Goal: Entertainment & Leisure: Consume media (video, audio)

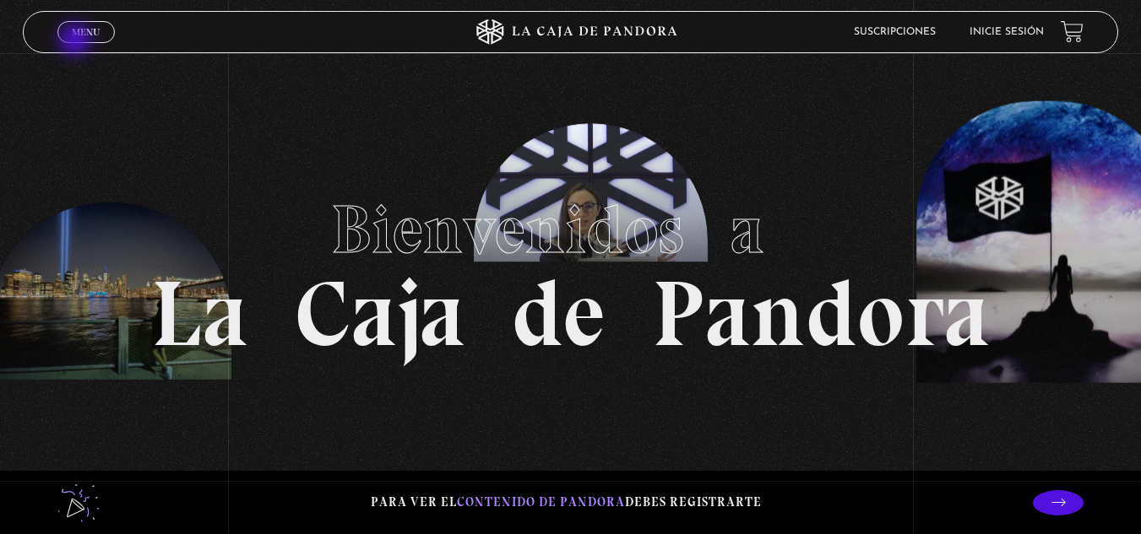
click at [77, 41] on span "Cerrar" at bounding box center [86, 47] width 40 height 12
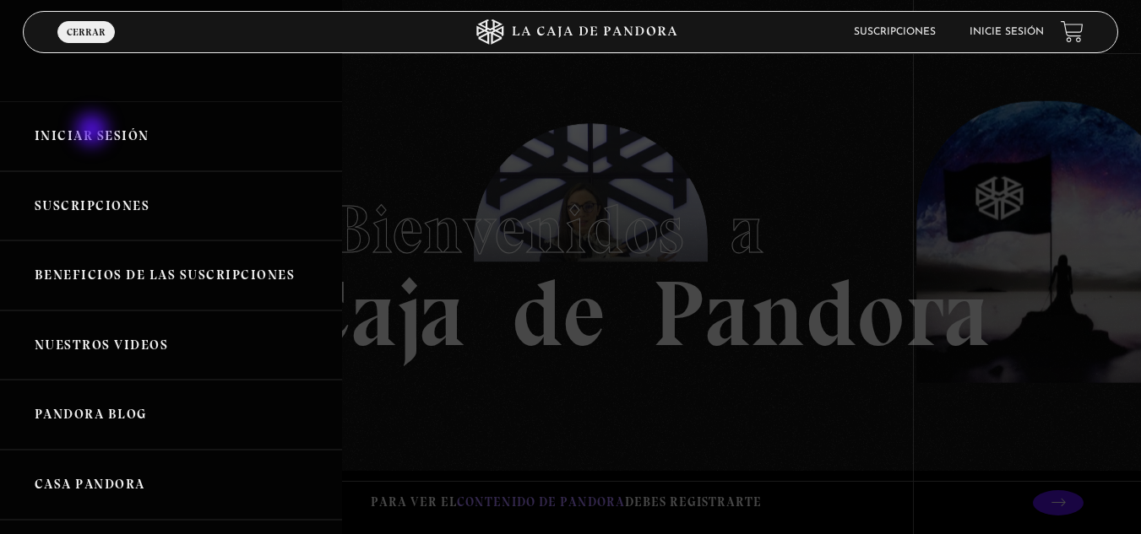
click at [94, 132] on link "Iniciar Sesión" at bounding box center [171, 136] width 342 height 70
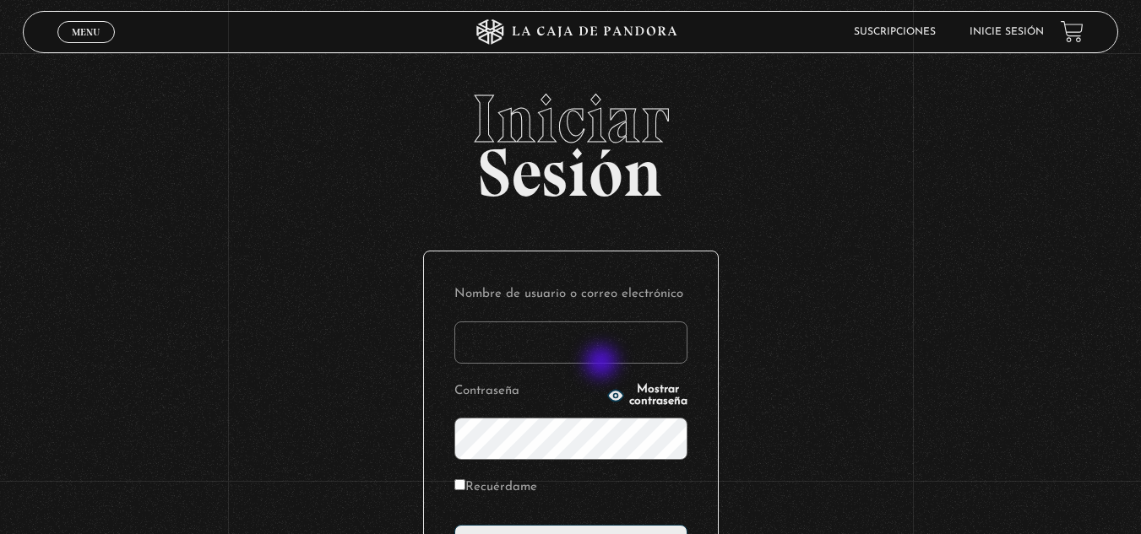
type input "[EMAIL_ADDRESS][DOMAIN_NAME]"
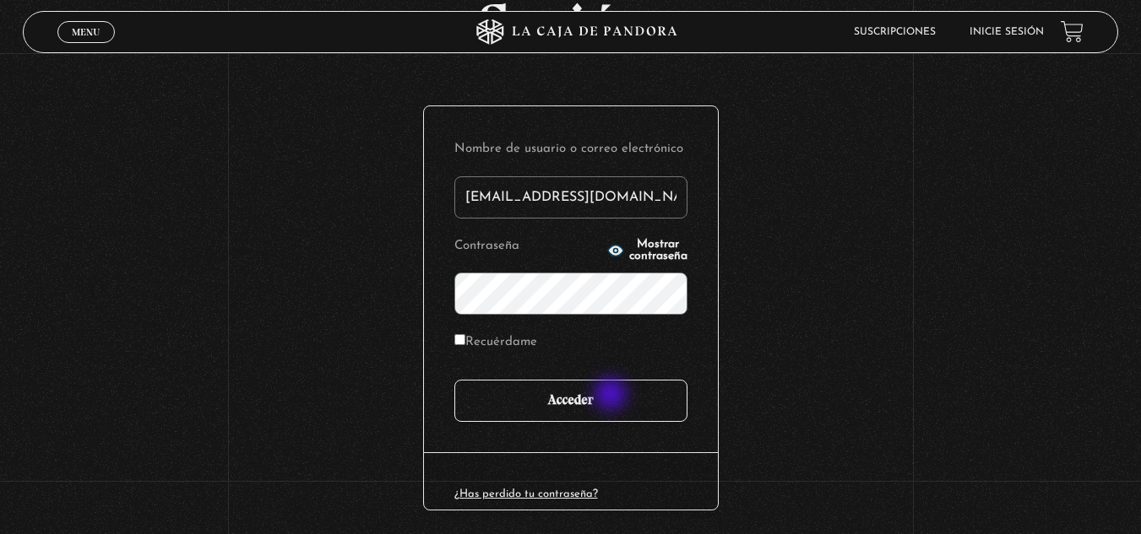
click at [612, 396] on input "Acceder" at bounding box center [570, 401] width 233 height 42
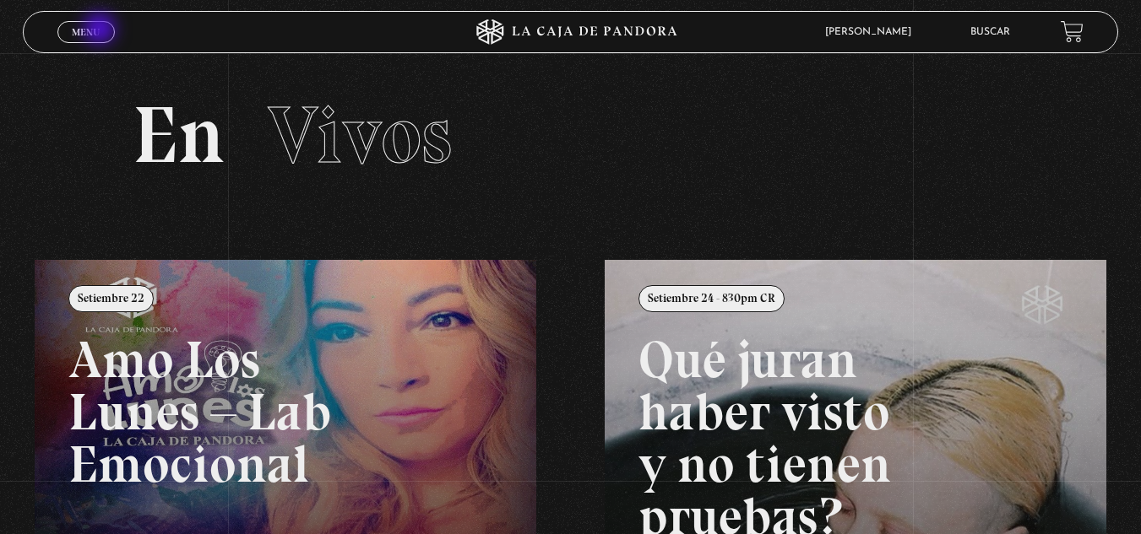
click at [101, 30] on link "Menu Cerrar" at bounding box center [85, 32] width 57 height 22
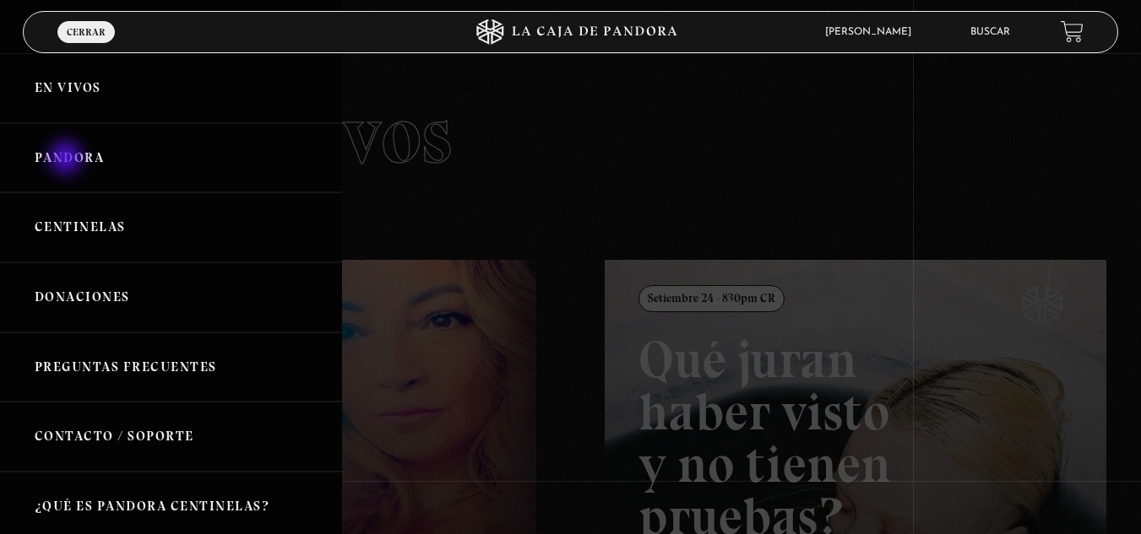
click at [68, 160] on link "Pandora" at bounding box center [171, 158] width 342 height 70
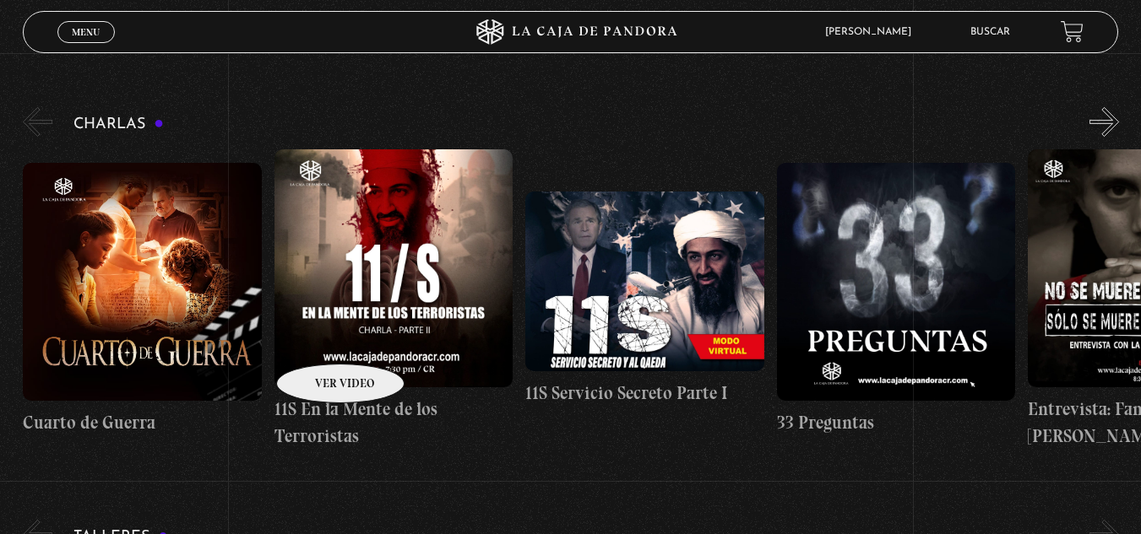
scroll to position [251, 0]
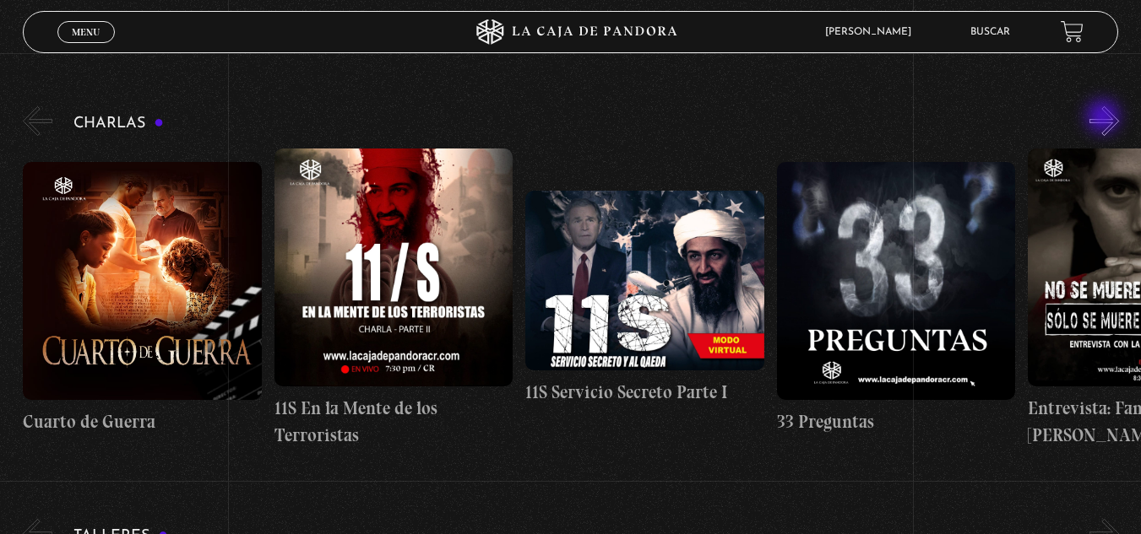
click at [1104, 118] on button "»" at bounding box center [1104, 121] width 30 height 30
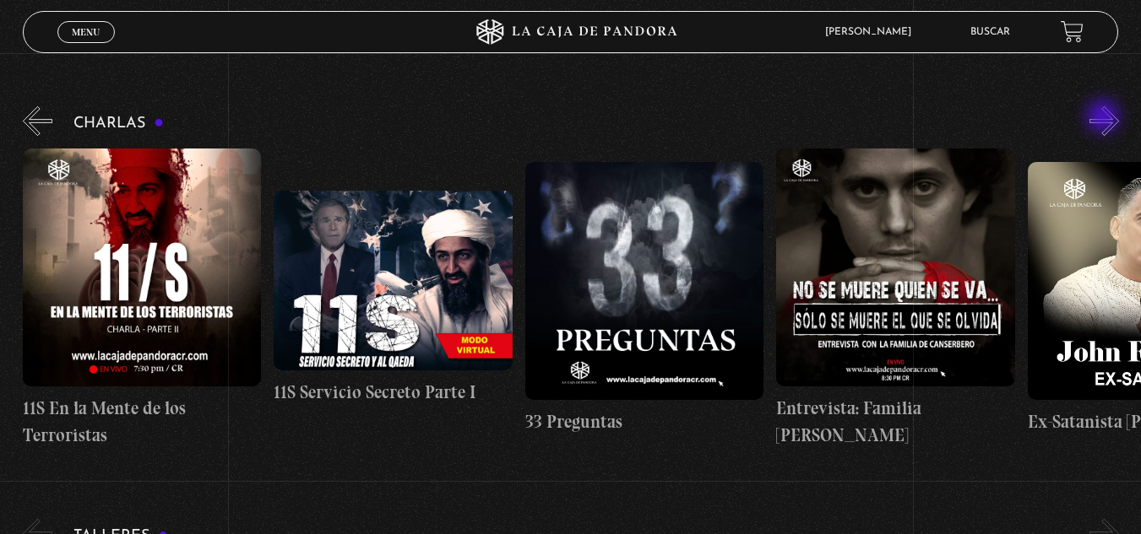
click at [1104, 118] on button "»" at bounding box center [1104, 121] width 30 height 30
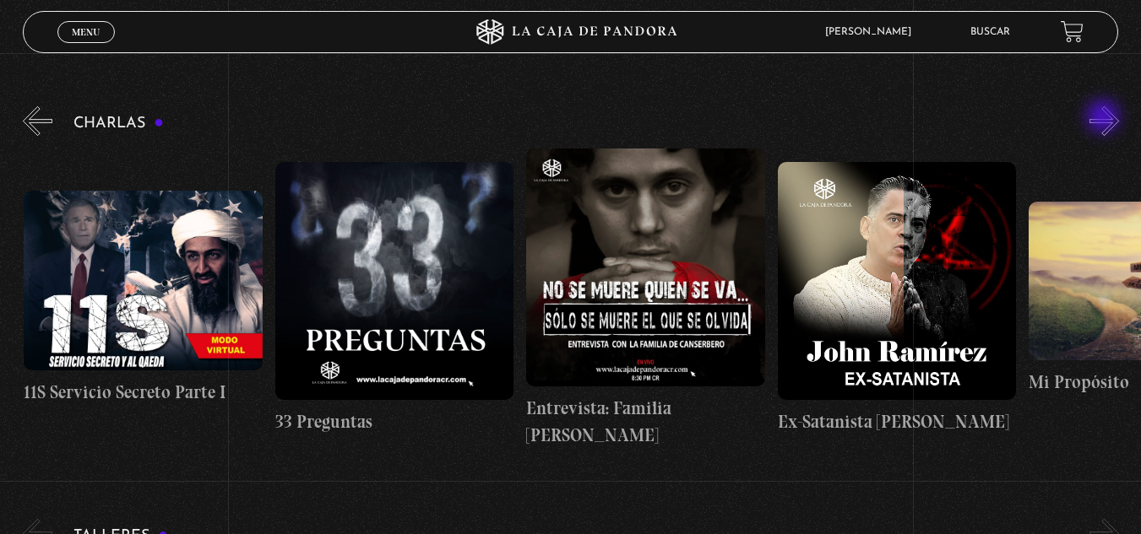
scroll to position [0, 502]
click at [1104, 118] on button "»" at bounding box center [1104, 121] width 30 height 30
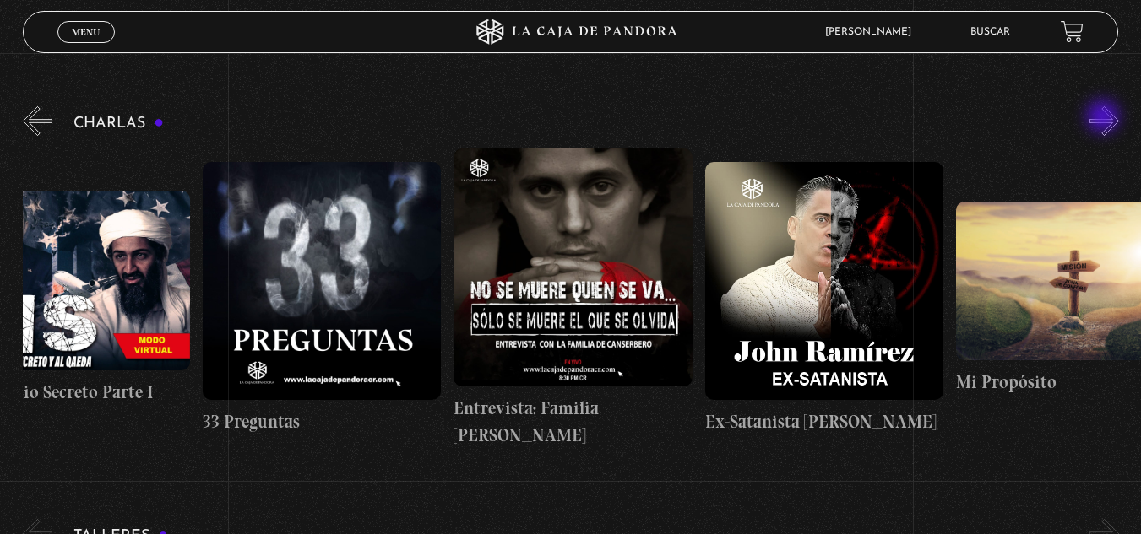
scroll to position [0, 628]
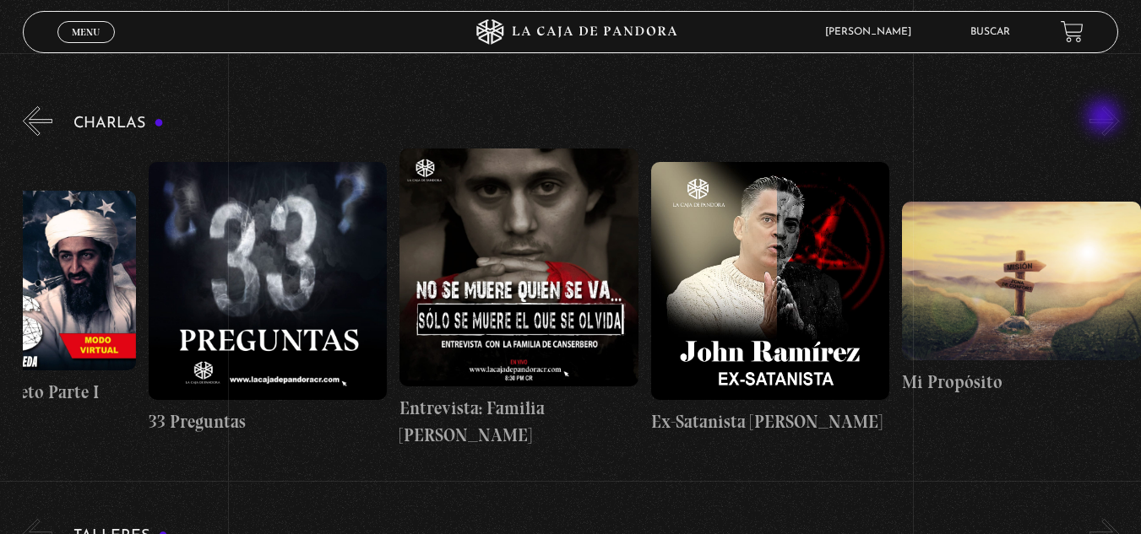
click at [1104, 118] on button "»" at bounding box center [1104, 121] width 30 height 30
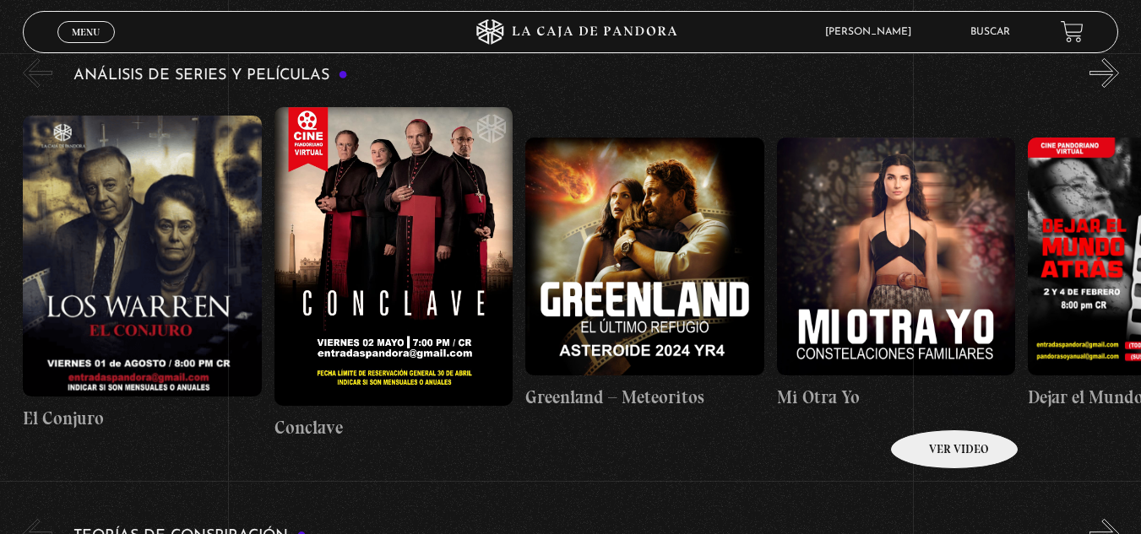
scroll to position [2982, 0]
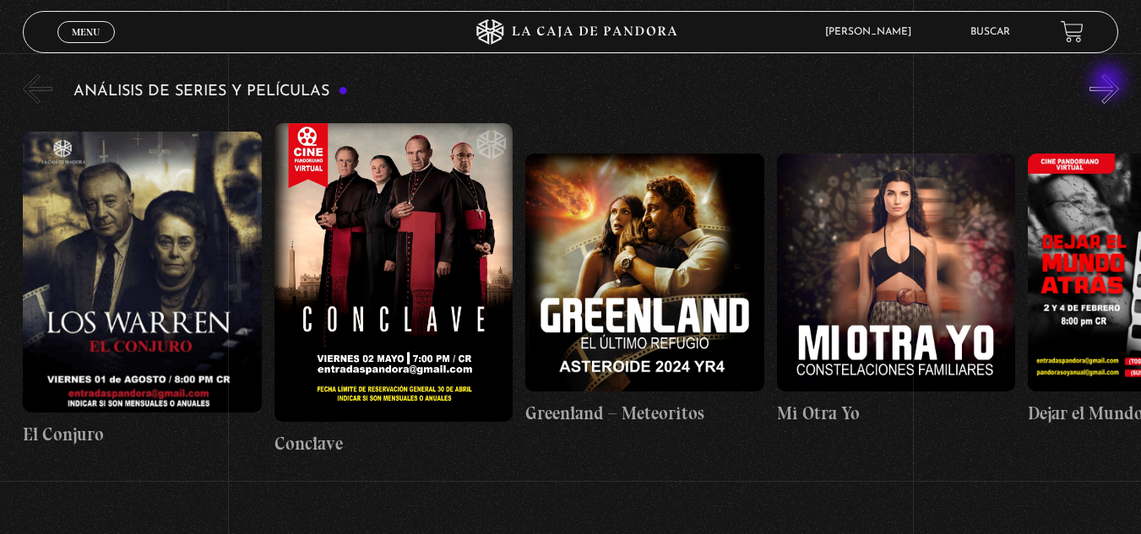
click at [1109, 83] on button "»" at bounding box center [1104, 89] width 30 height 30
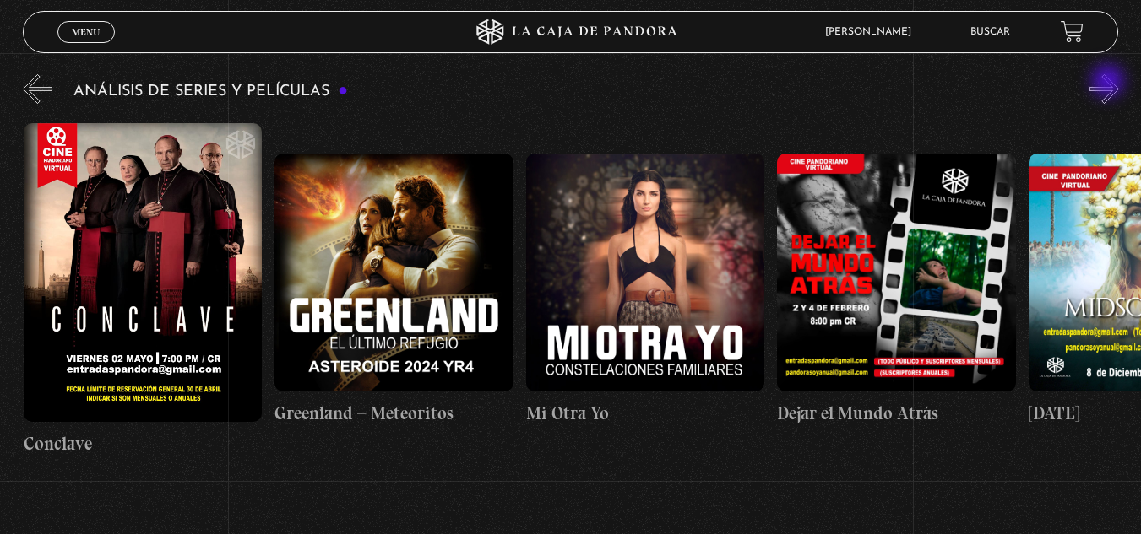
click at [1109, 83] on button "»" at bounding box center [1104, 89] width 30 height 30
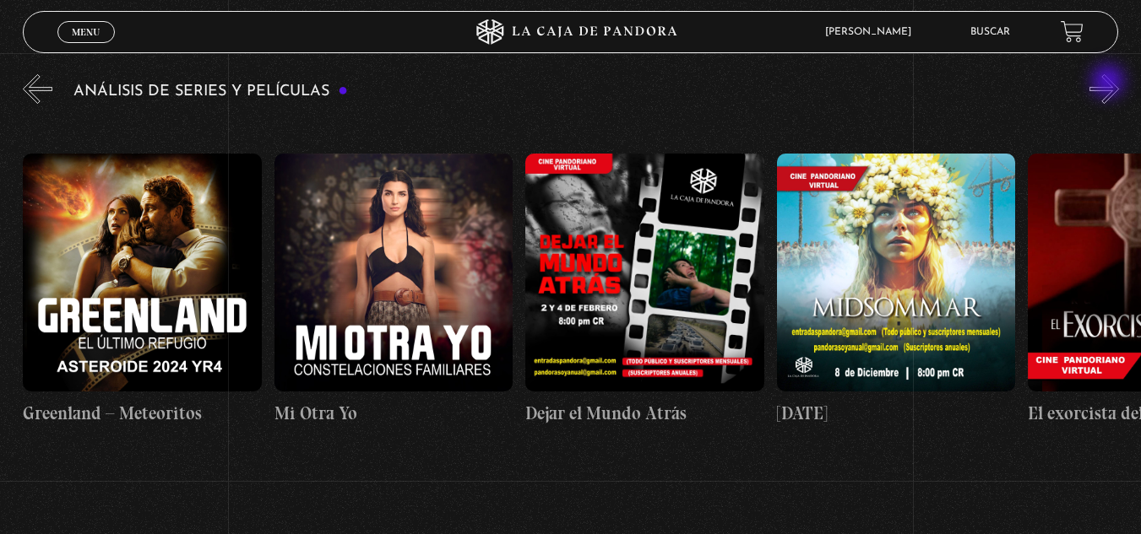
click at [1109, 83] on button "»" at bounding box center [1104, 89] width 30 height 30
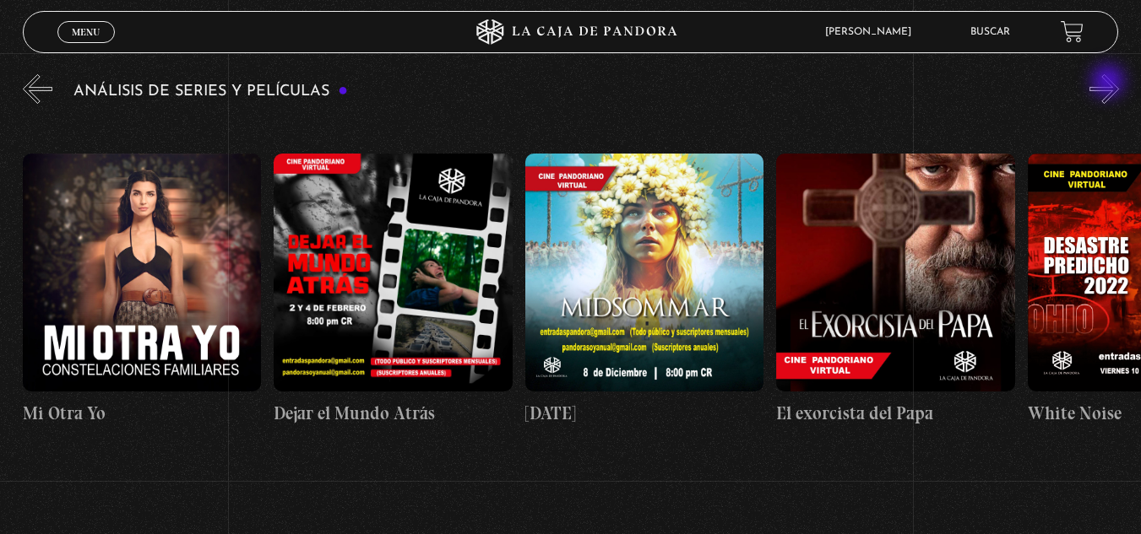
click at [1109, 83] on button "»" at bounding box center [1104, 89] width 30 height 30
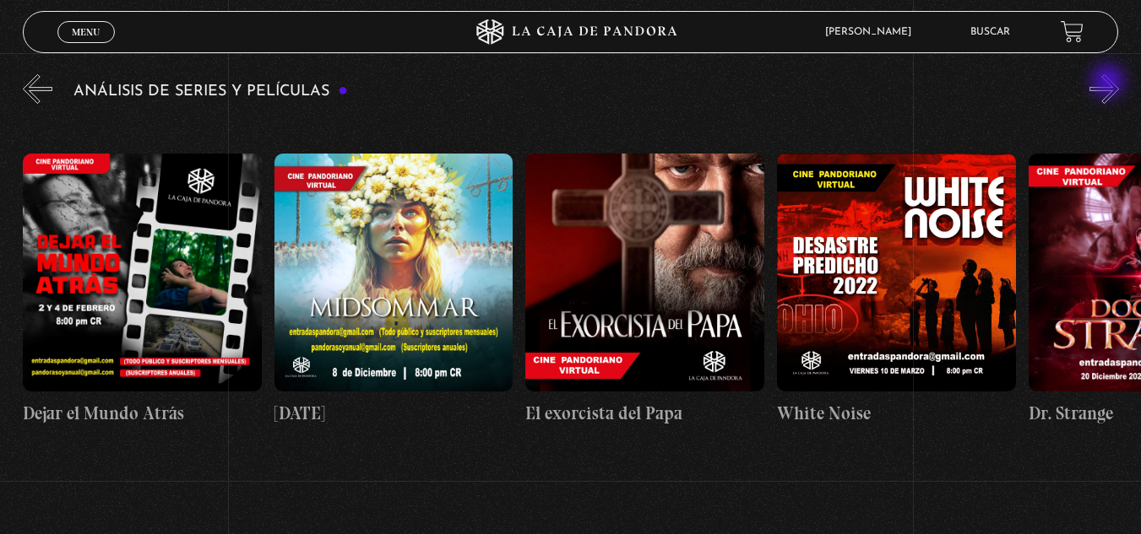
click at [1109, 83] on button "»" at bounding box center [1104, 89] width 30 height 30
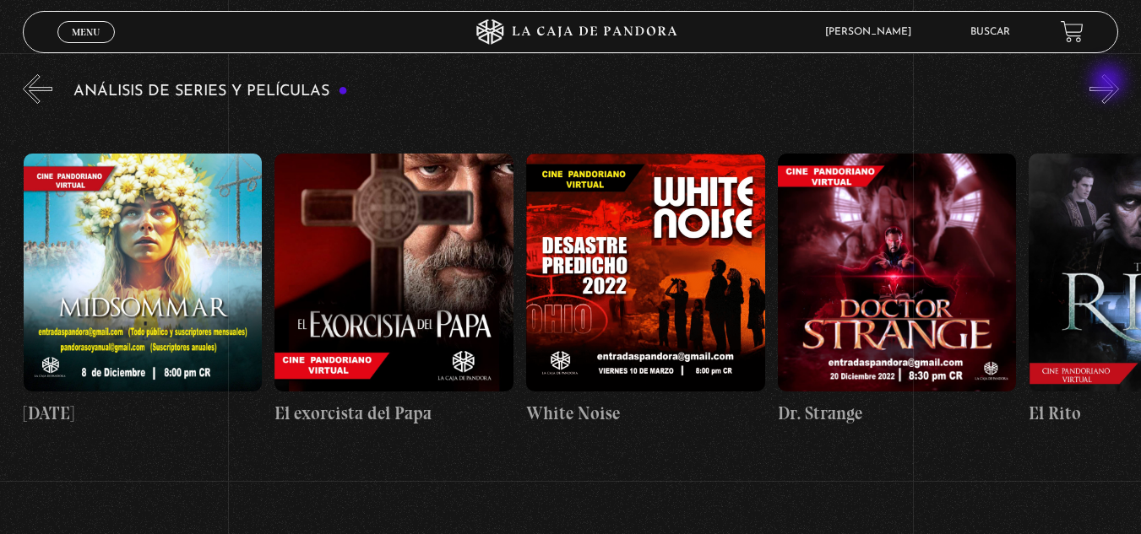
click at [1109, 83] on button "»" at bounding box center [1104, 89] width 30 height 30
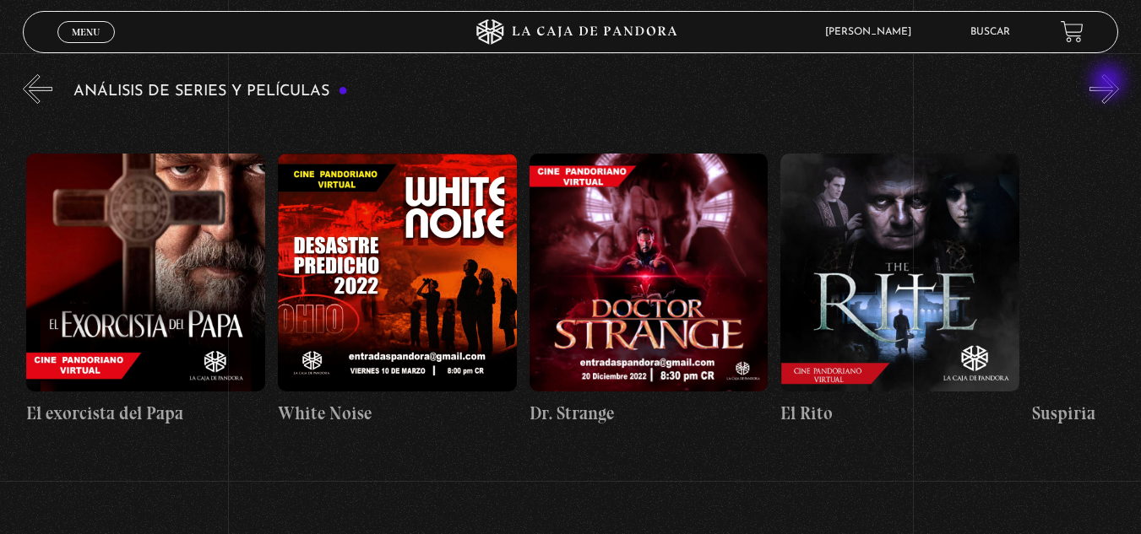
scroll to position [0, 1507]
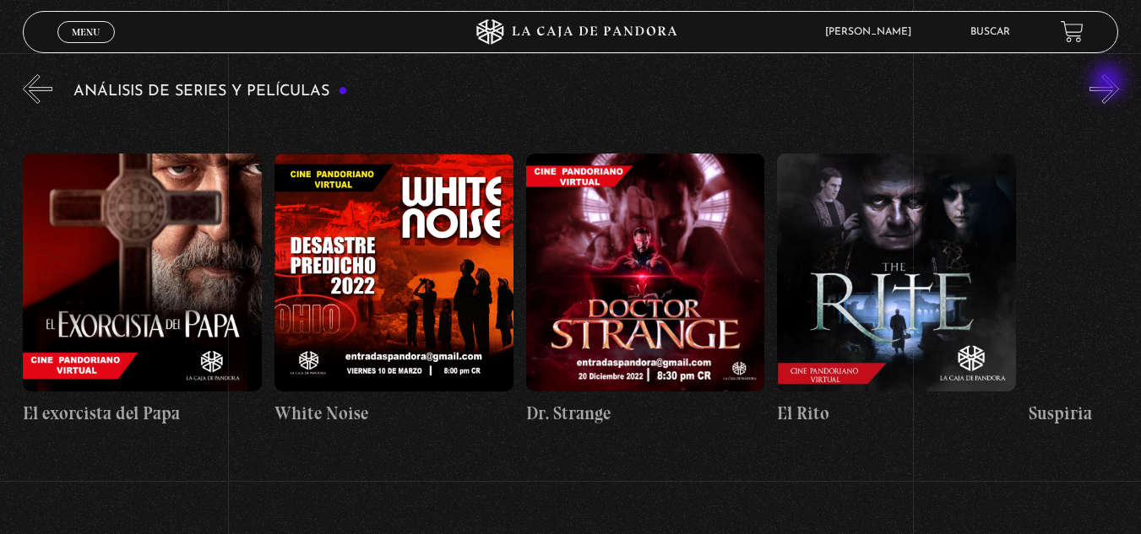
click at [1109, 83] on button "»" at bounding box center [1104, 89] width 30 height 30
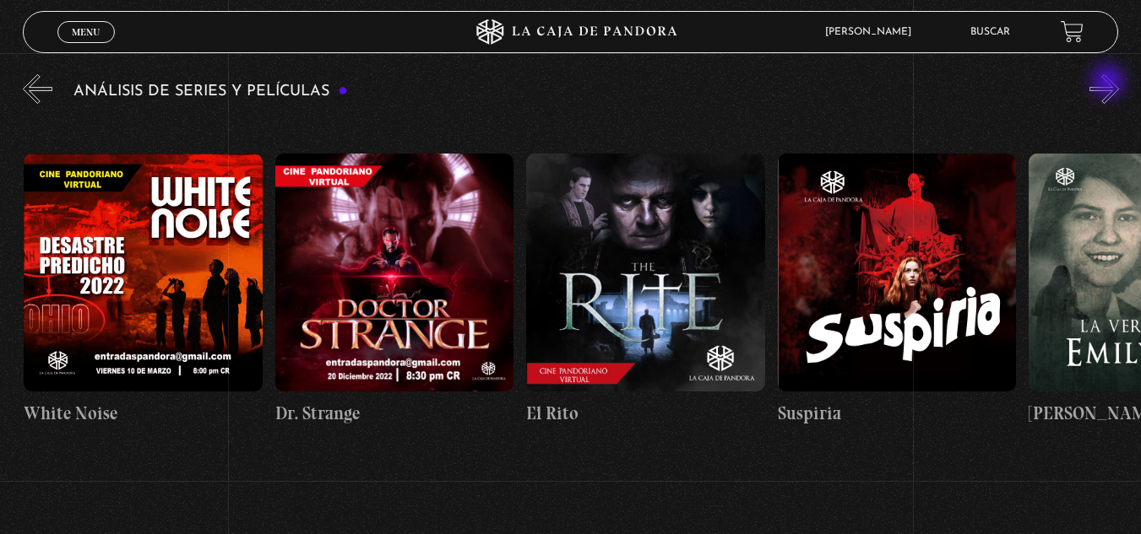
scroll to position [0, 1759]
click at [1109, 83] on button "»" at bounding box center [1104, 89] width 30 height 30
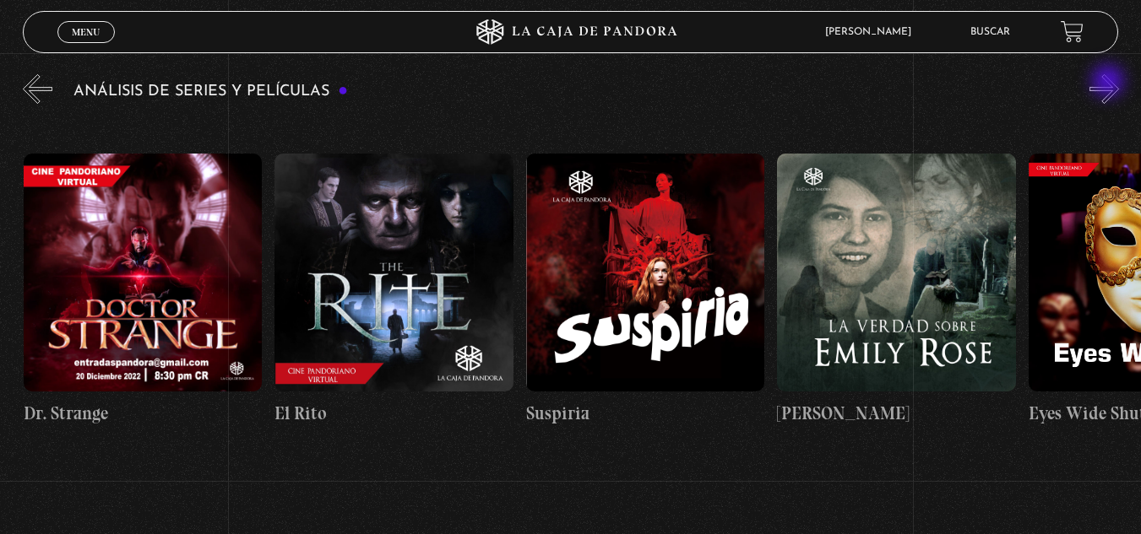
click at [1109, 83] on button "»" at bounding box center [1104, 89] width 30 height 30
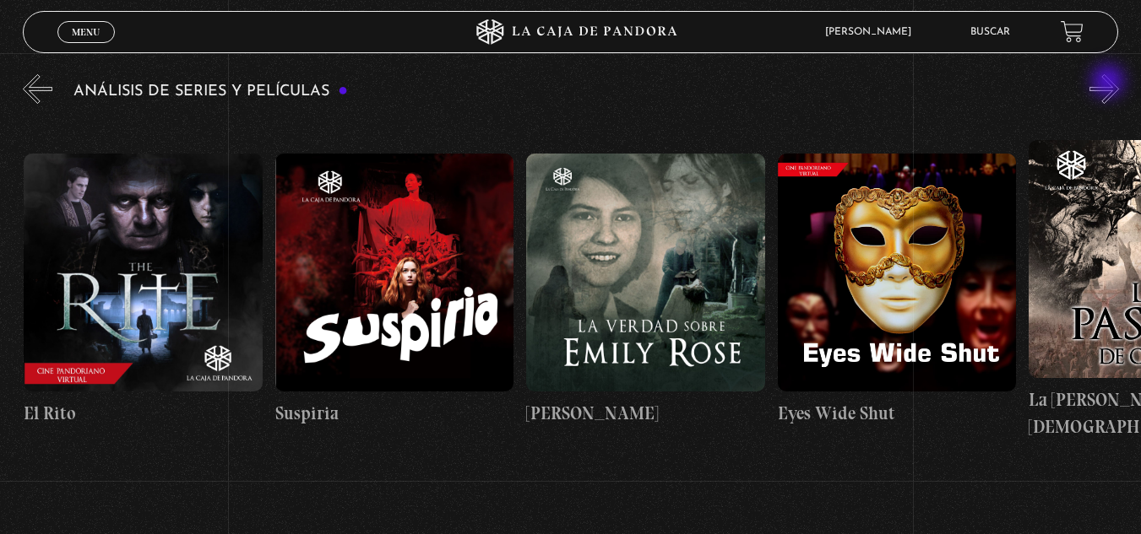
scroll to position [0, 2261]
click at [1109, 83] on button "»" at bounding box center [1104, 89] width 30 height 30
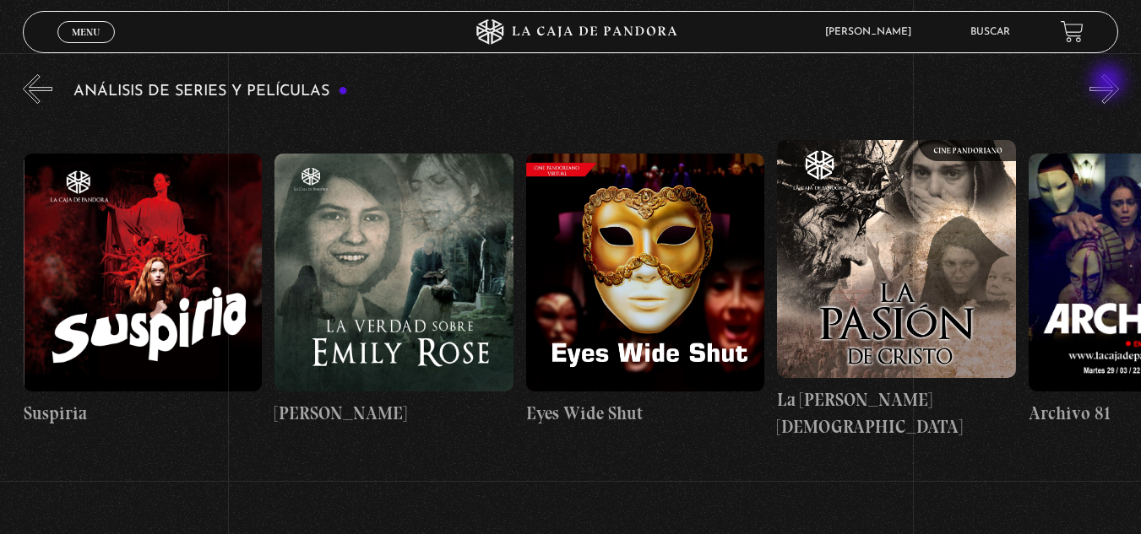
scroll to position [0, 2513]
click at [1109, 83] on button "»" at bounding box center [1104, 89] width 30 height 30
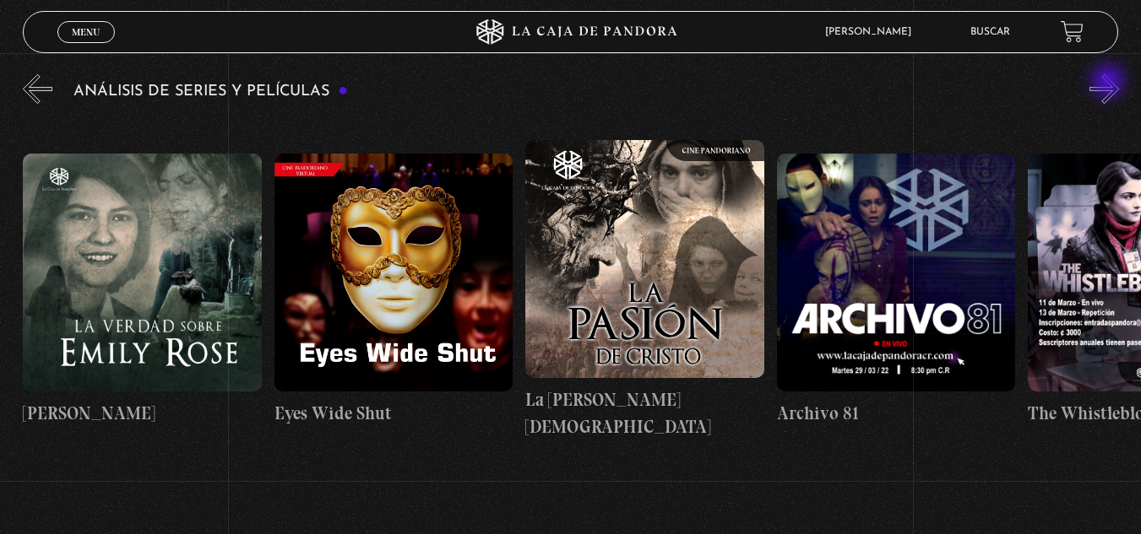
click at [1109, 83] on button "»" at bounding box center [1104, 89] width 30 height 30
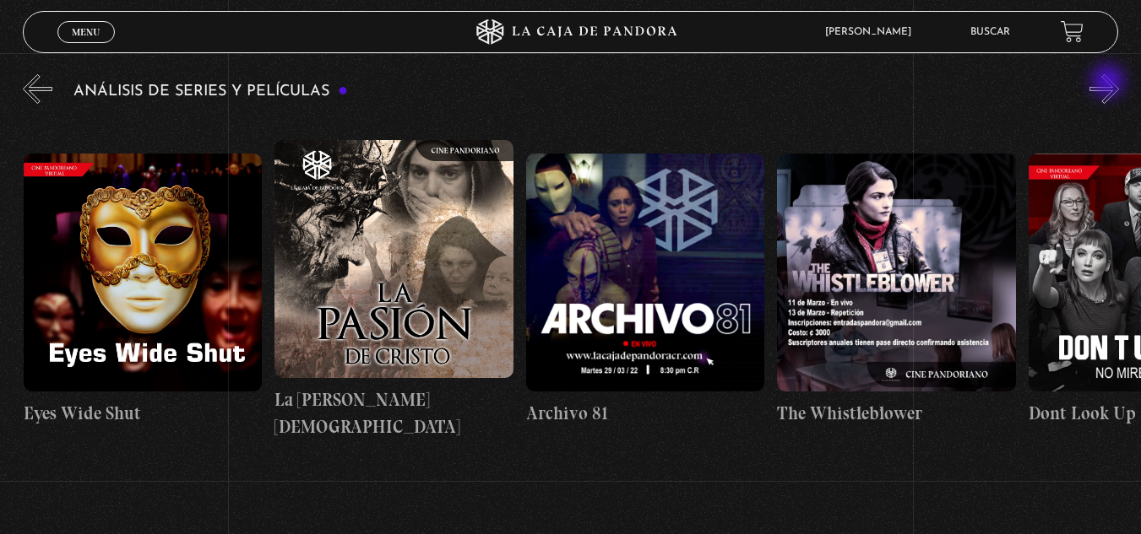
click at [1109, 83] on button "»" at bounding box center [1104, 89] width 30 height 30
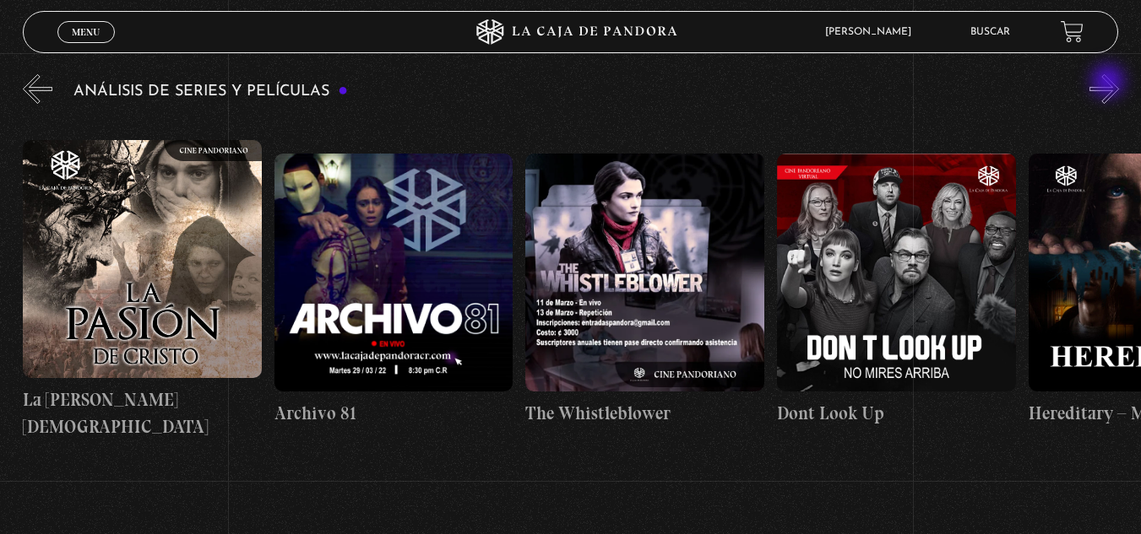
click at [1109, 83] on button "»" at bounding box center [1104, 89] width 30 height 30
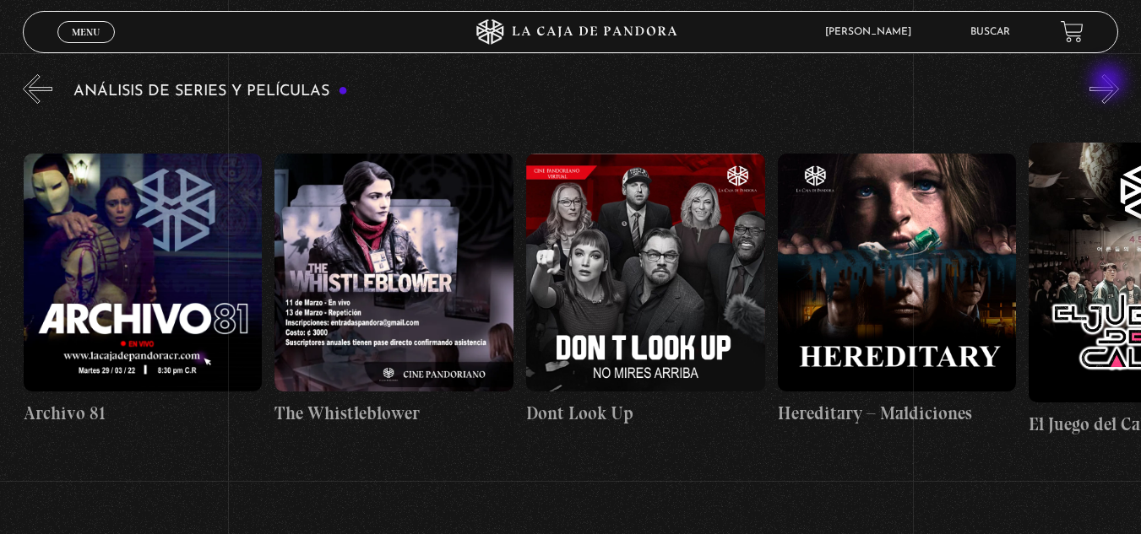
scroll to position [0, 3517]
click at [1109, 83] on button "»" at bounding box center [1104, 89] width 30 height 30
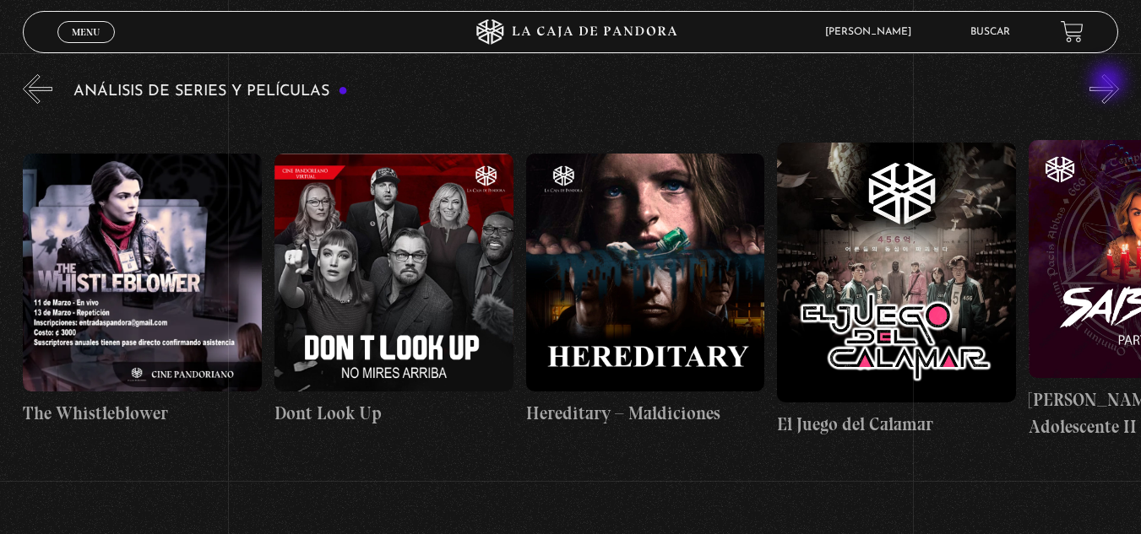
scroll to position [0, 3768]
click at [1109, 83] on button "»" at bounding box center [1104, 89] width 30 height 30
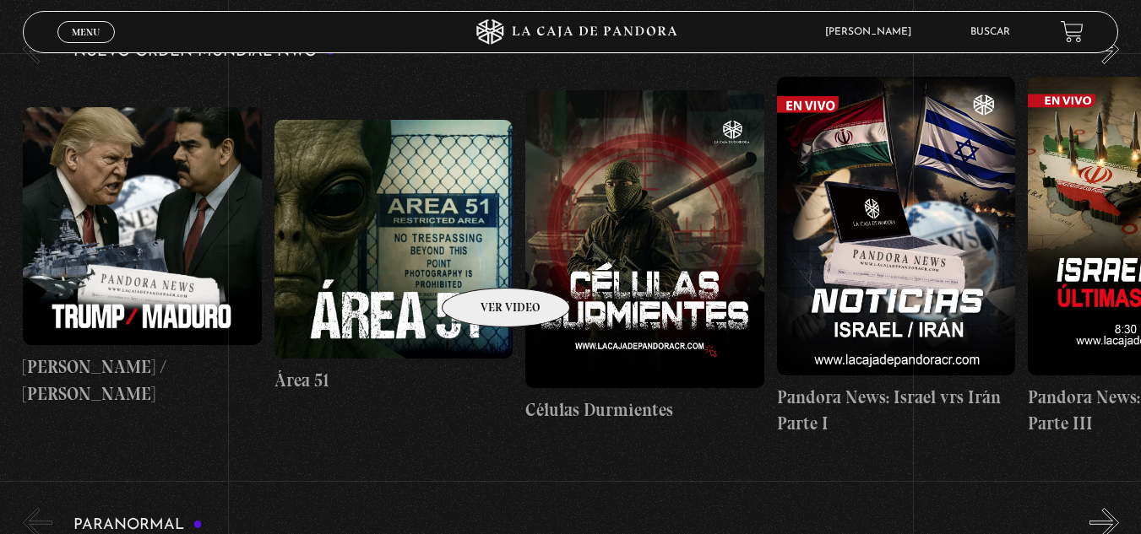
scroll to position [1165, 0]
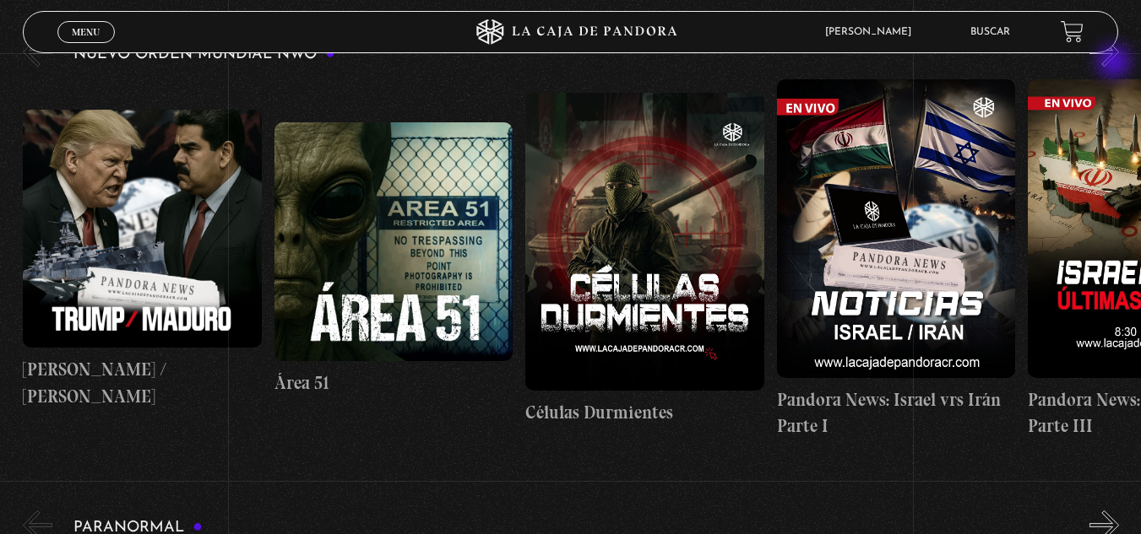
click at [1115, 63] on button "»" at bounding box center [1104, 52] width 30 height 30
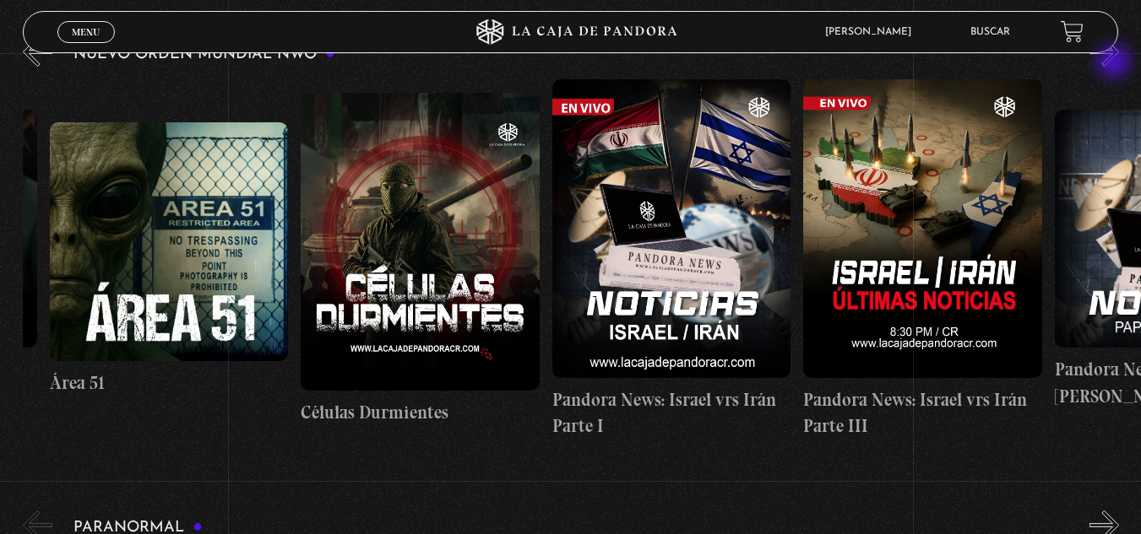
click at [1115, 63] on button "»" at bounding box center [1104, 52] width 30 height 30
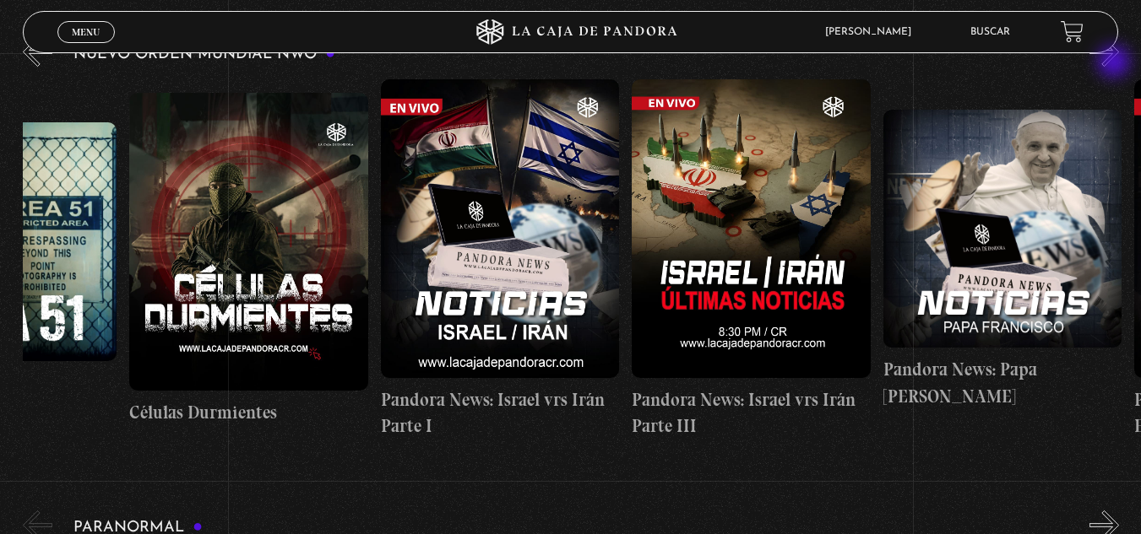
click at [1115, 63] on button "»" at bounding box center [1104, 52] width 30 height 30
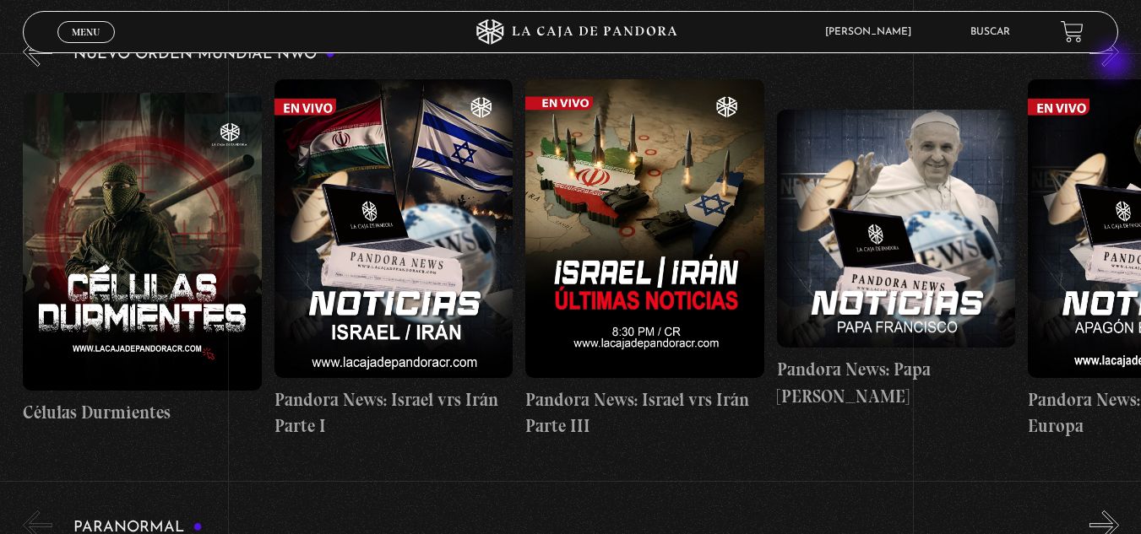
click at [1115, 63] on button "»" at bounding box center [1104, 52] width 30 height 30
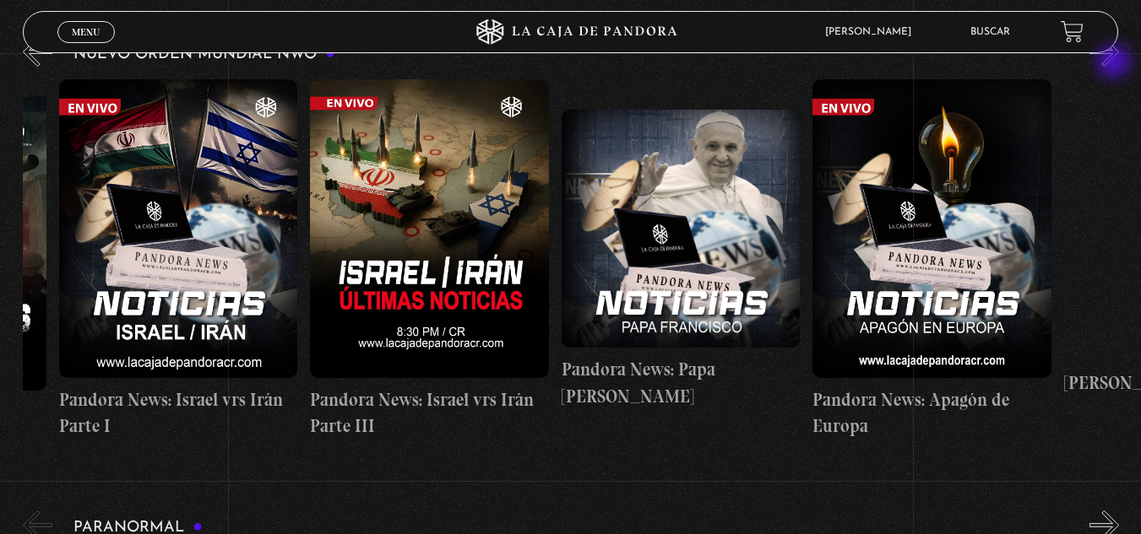
click at [1115, 63] on button "»" at bounding box center [1104, 52] width 30 height 30
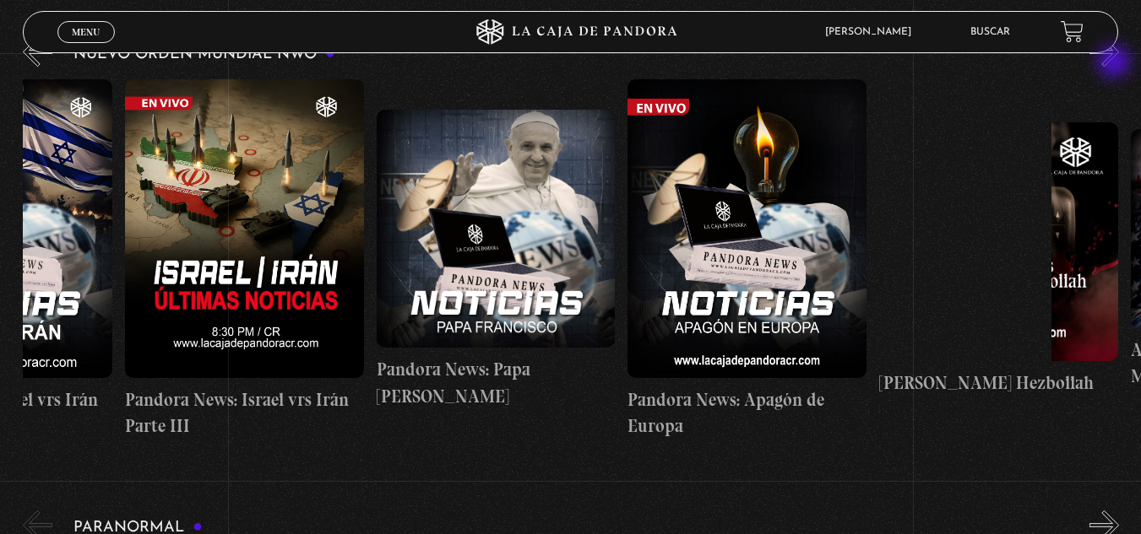
click at [1115, 63] on button "»" at bounding box center [1104, 52] width 30 height 30
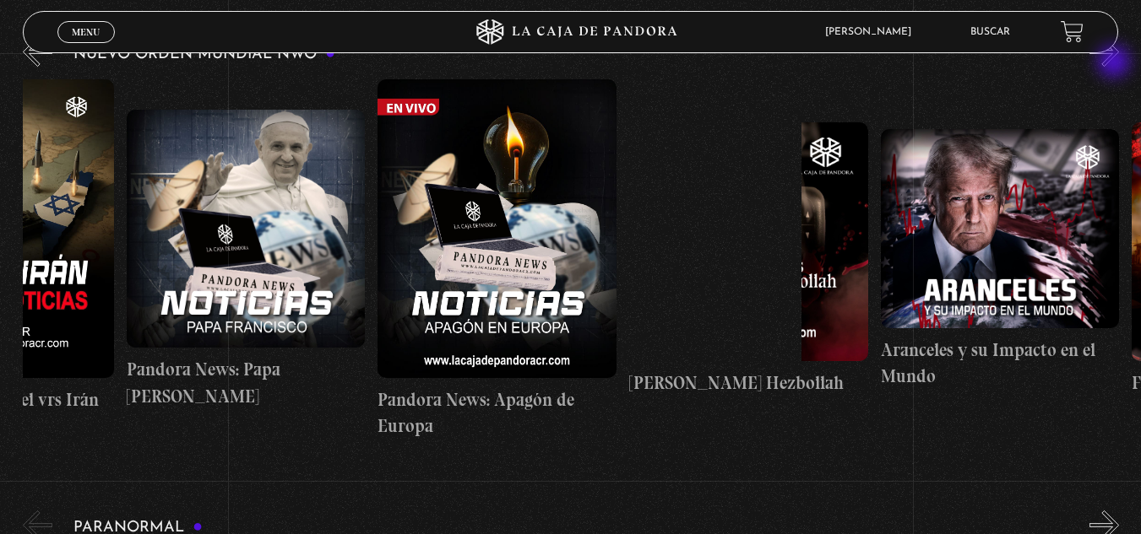
click at [1115, 63] on button "»" at bounding box center [1104, 52] width 30 height 30
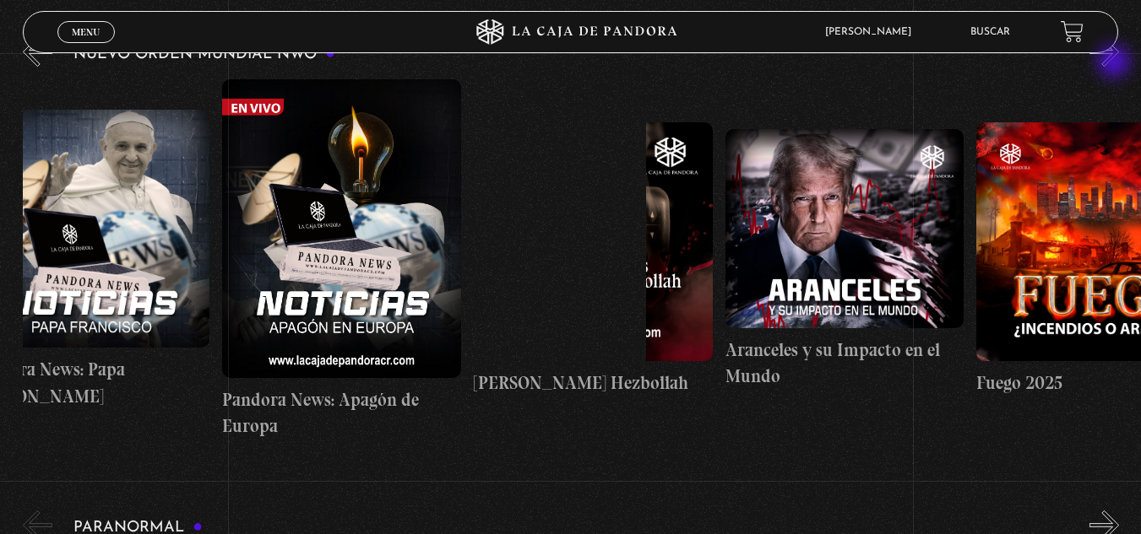
click at [1115, 63] on button "»" at bounding box center [1104, 52] width 30 height 30
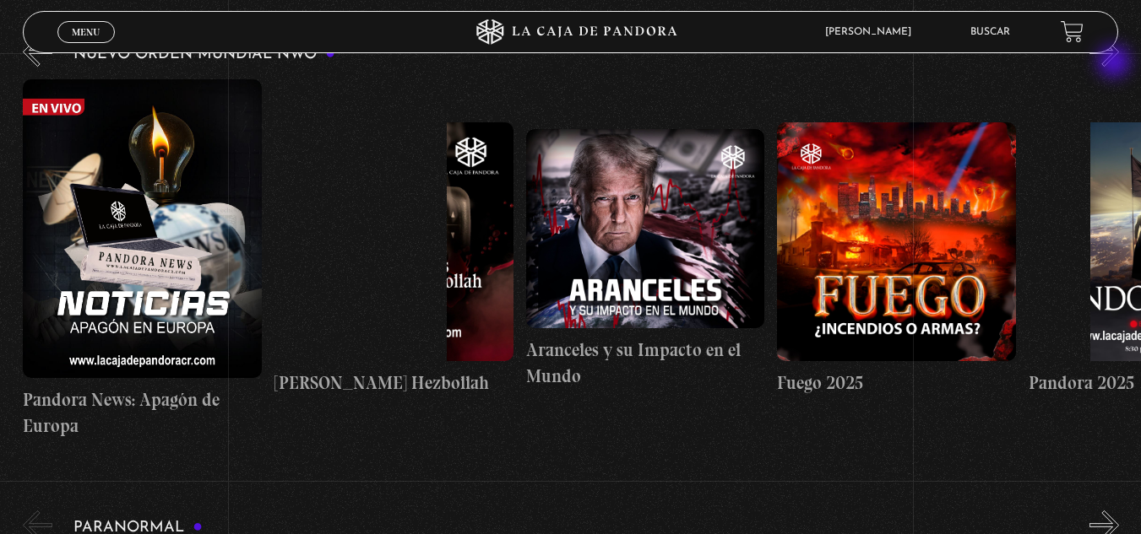
click at [1115, 63] on button "»" at bounding box center [1104, 52] width 30 height 30
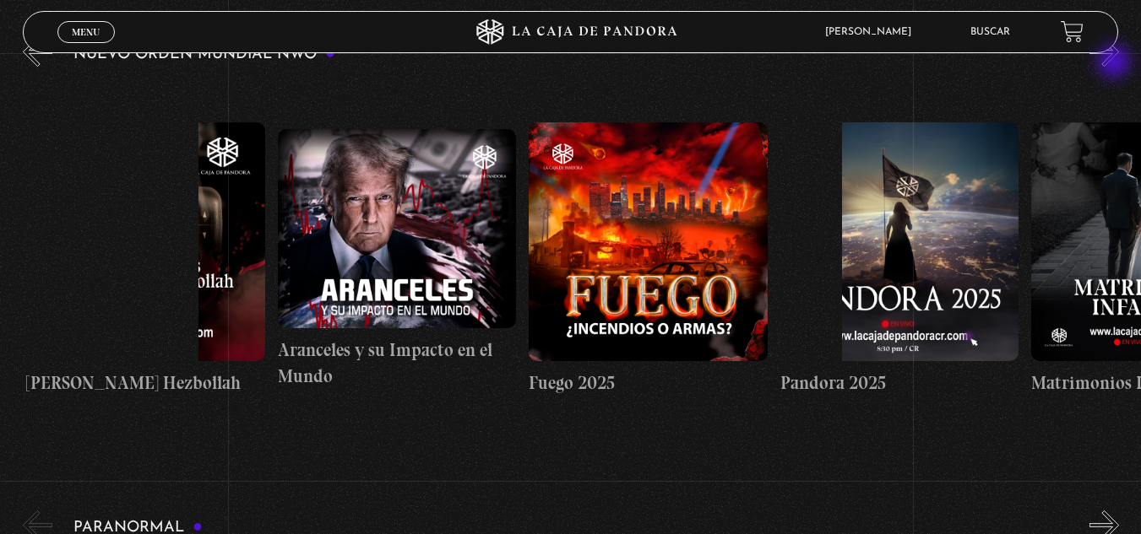
click at [1115, 63] on button "»" at bounding box center [1104, 52] width 30 height 30
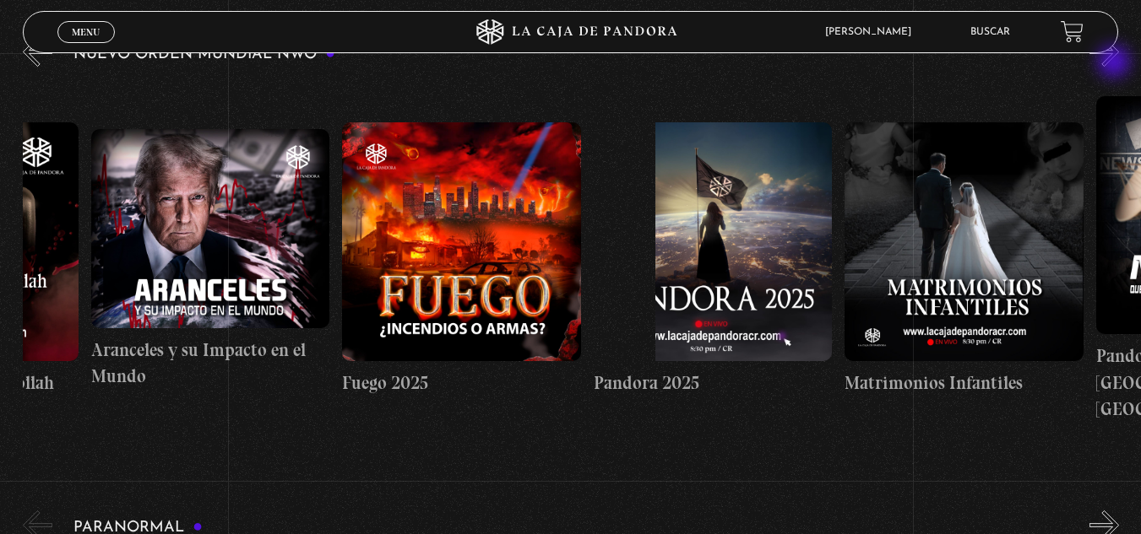
click at [1115, 63] on button "»" at bounding box center [1104, 52] width 30 height 30
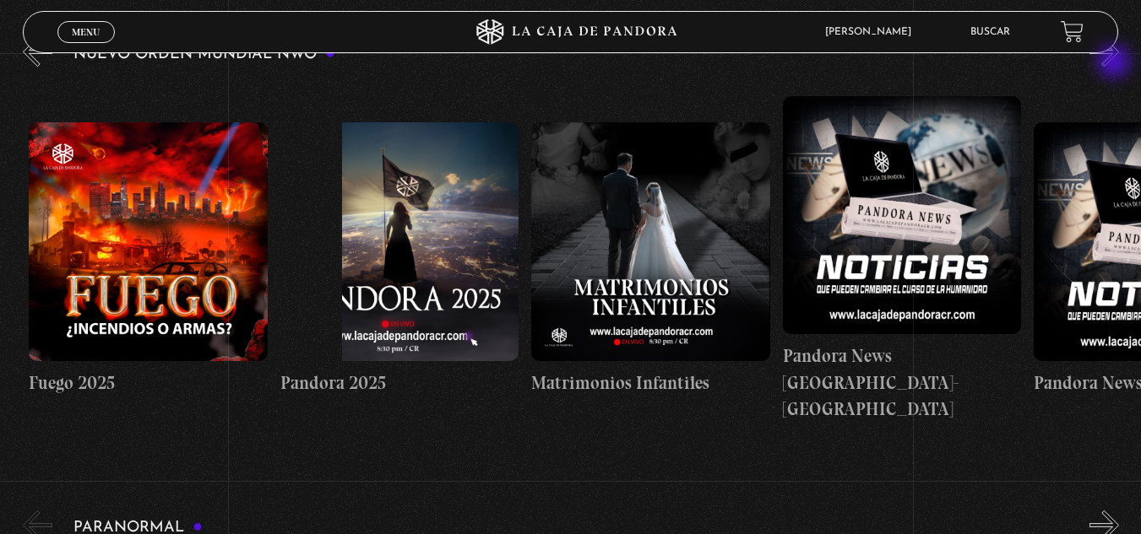
click at [1115, 63] on button "»" at bounding box center [1104, 52] width 30 height 30
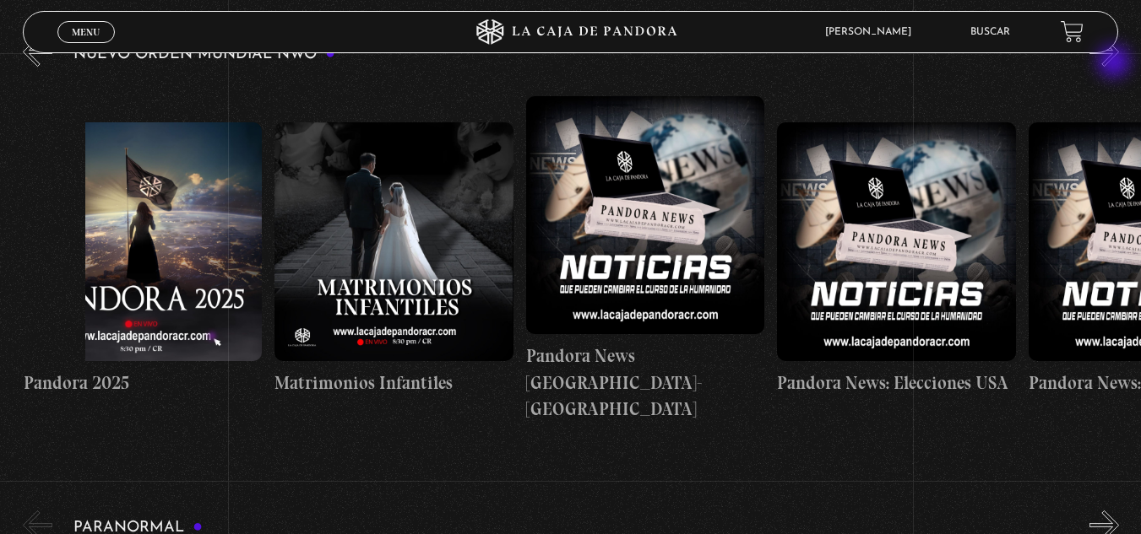
click at [1115, 63] on button "»" at bounding box center [1104, 52] width 30 height 30
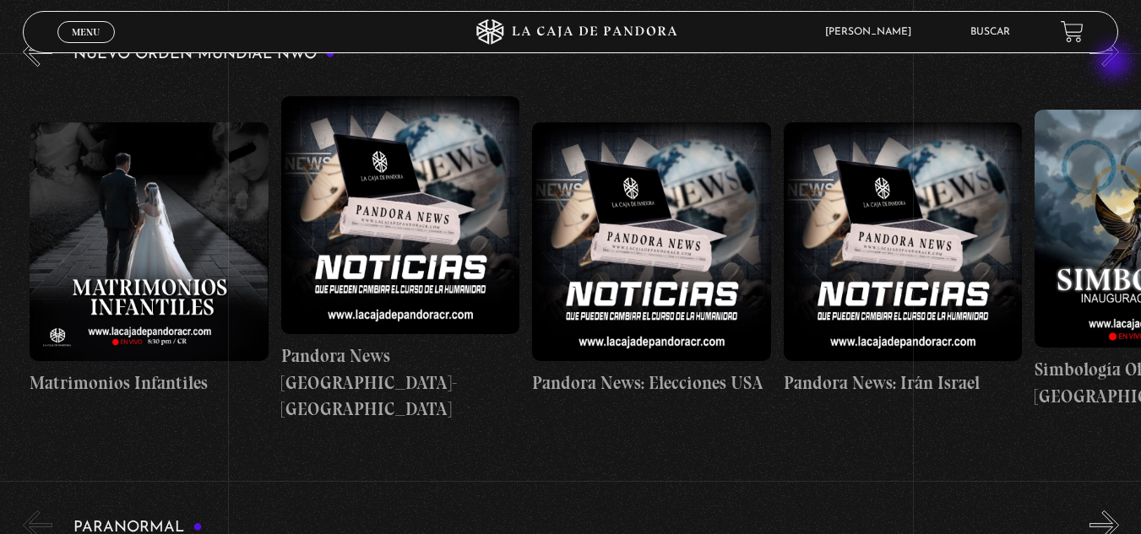
click at [1115, 63] on button "»" at bounding box center [1104, 52] width 30 height 30
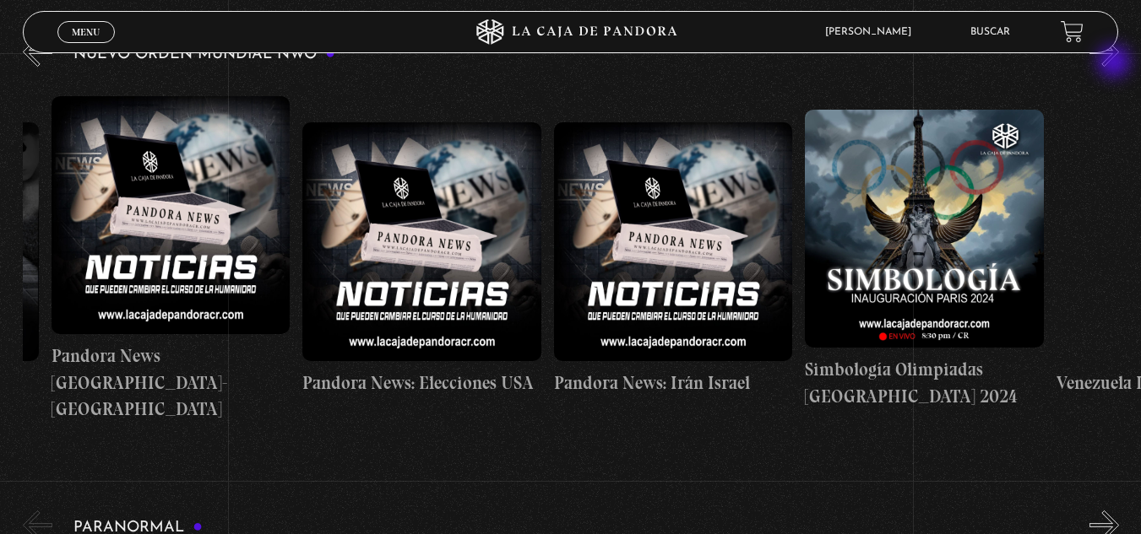
click at [1115, 63] on button "»" at bounding box center [1104, 52] width 30 height 30
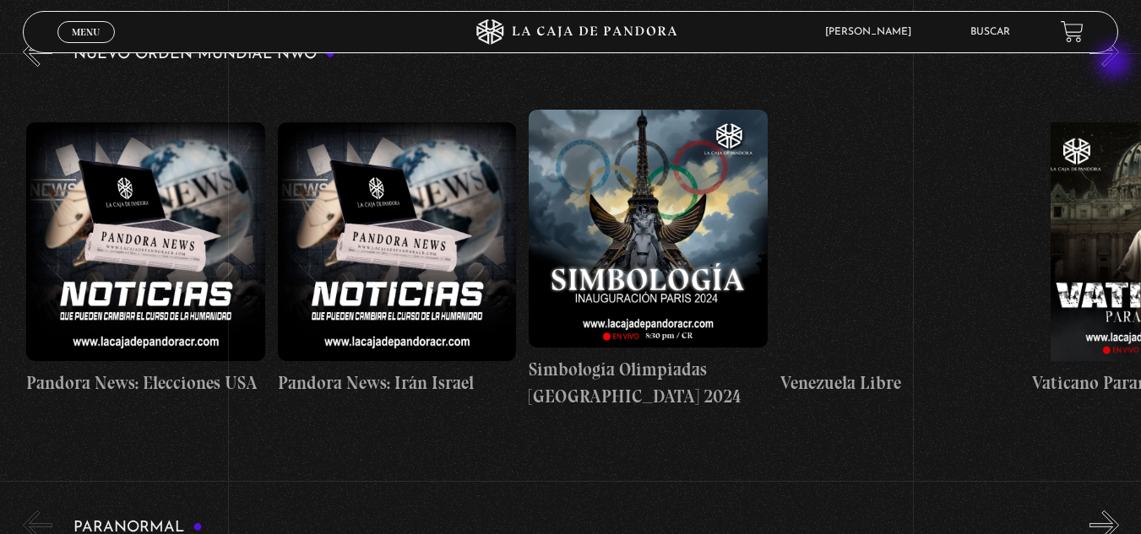
click at [1115, 63] on button "»" at bounding box center [1104, 52] width 30 height 30
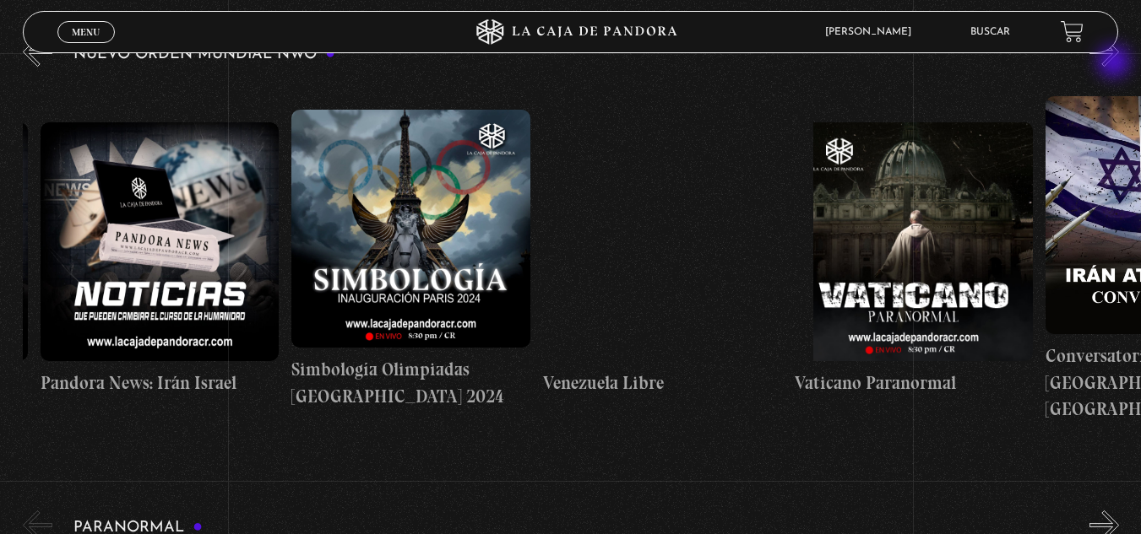
click at [1115, 63] on button "»" at bounding box center [1104, 52] width 30 height 30
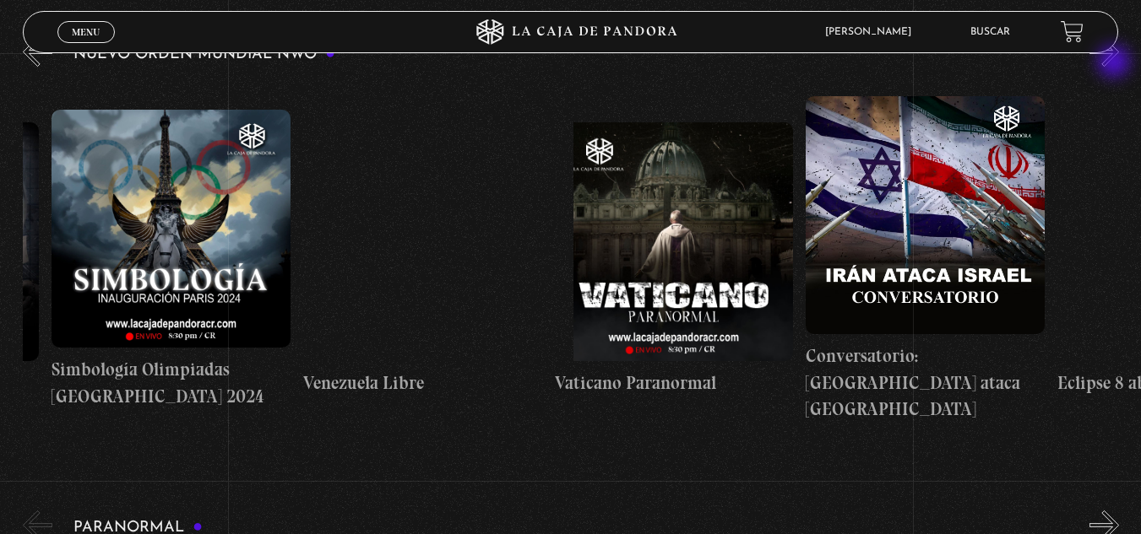
click at [1115, 63] on button "»" at bounding box center [1104, 52] width 30 height 30
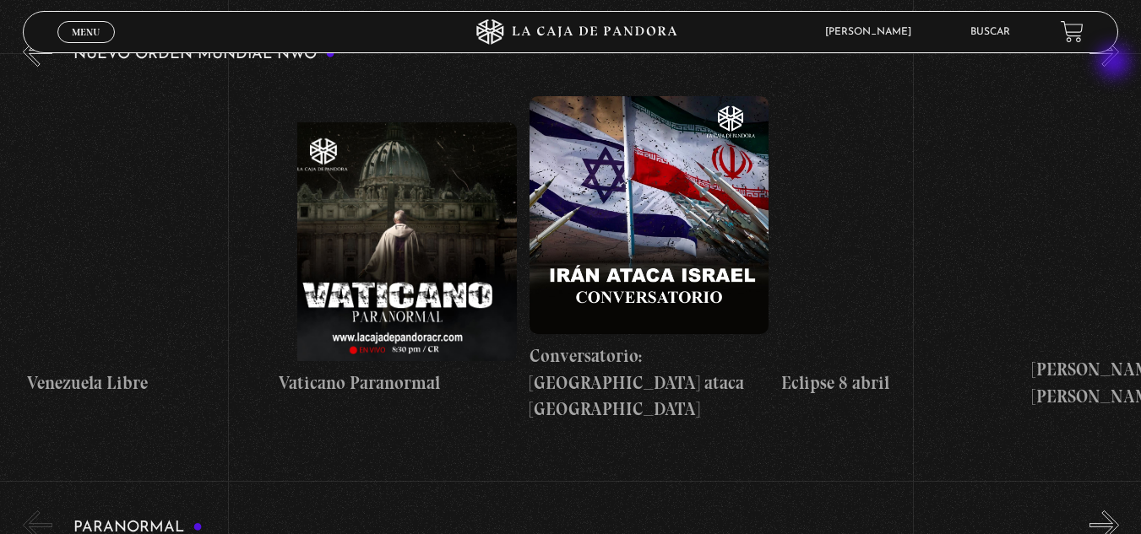
click at [1115, 63] on button "»" at bounding box center [1104, 52] width 30 height 30
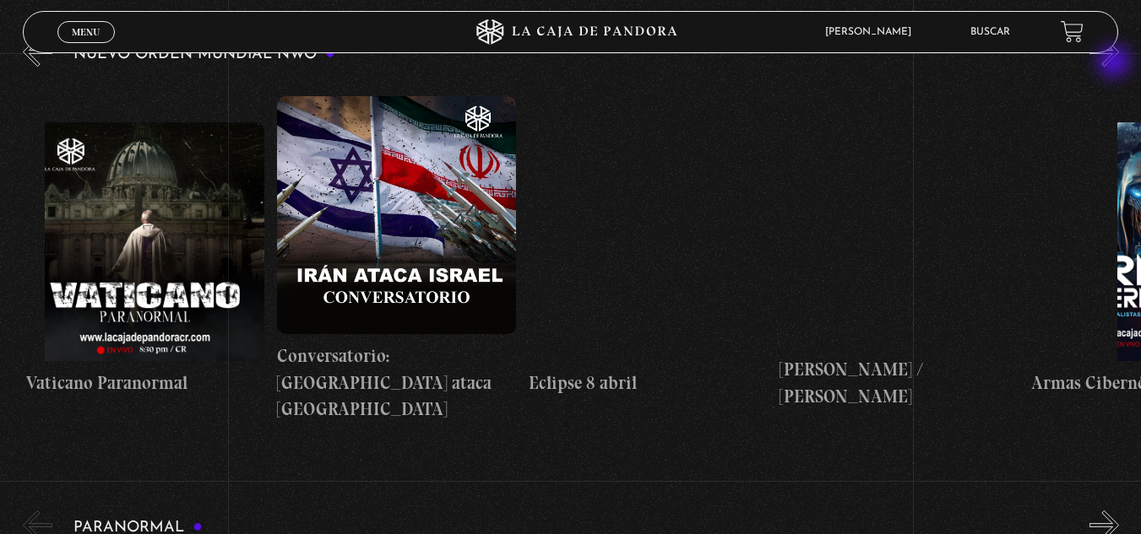
click at [1115, 63] on button "»" at bounding box center [1104, 52] width 30 height 30
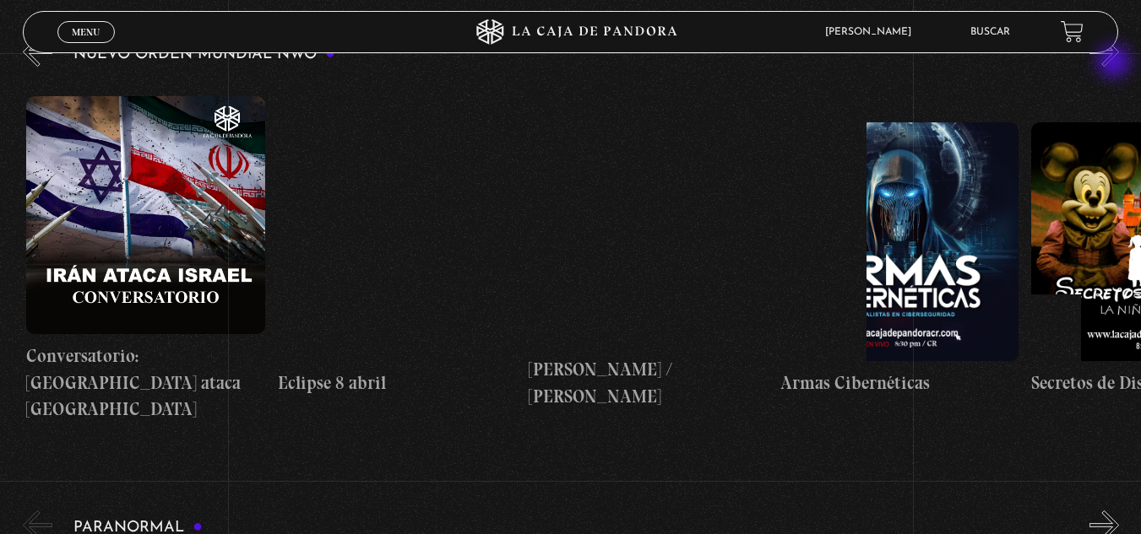
click at [1115, 63] on button "»" at bounding box center [1104, 52] width 30 height 30
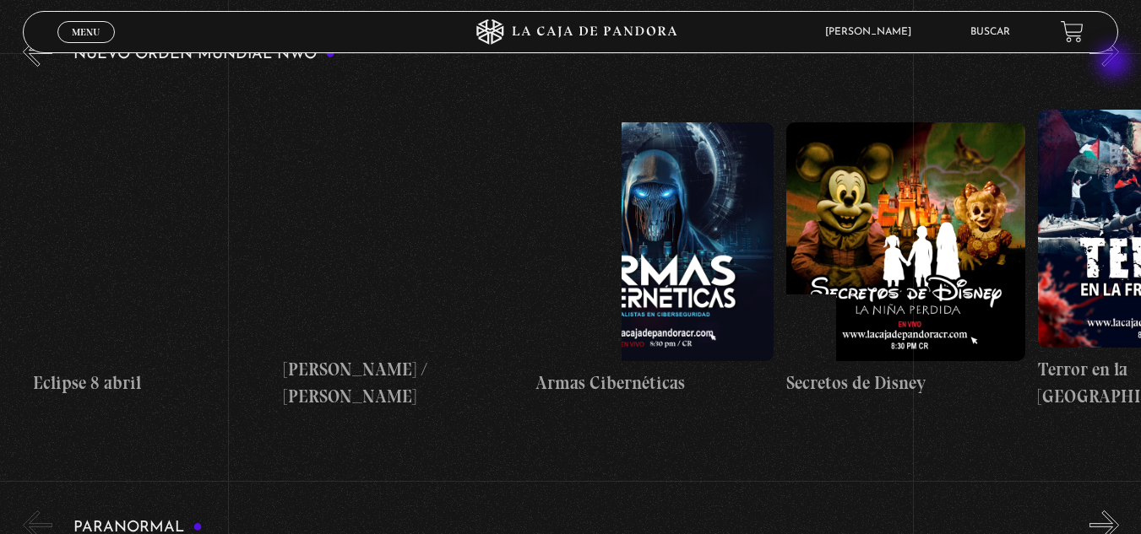
click at [1115, 63] on button "»" at bounding box center [1104, 52] width 30 height 30
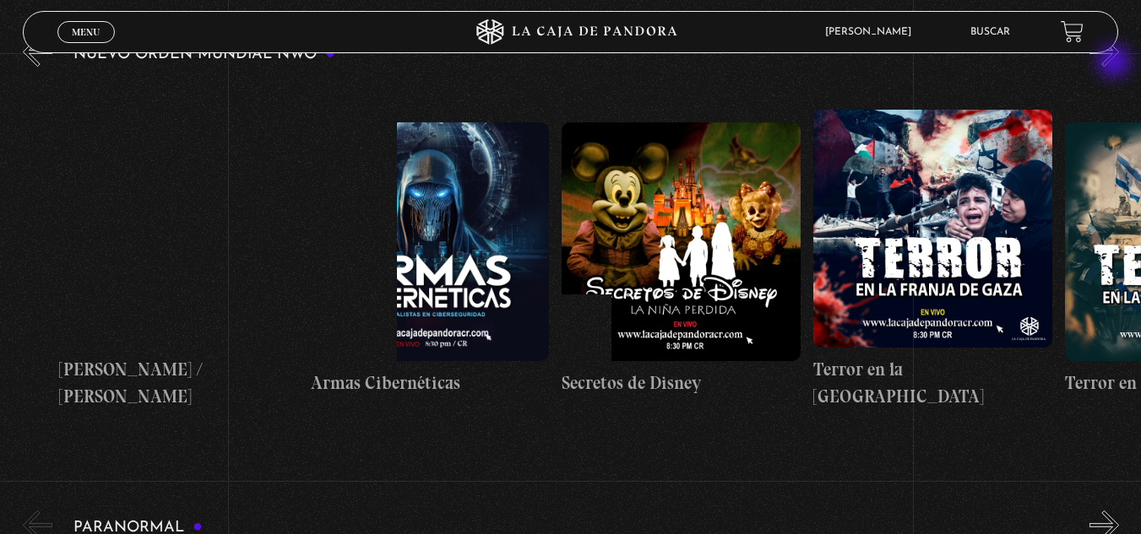
click at [1115, 63] on button "»" at bounding box center [1104, 52] width 30 height 30
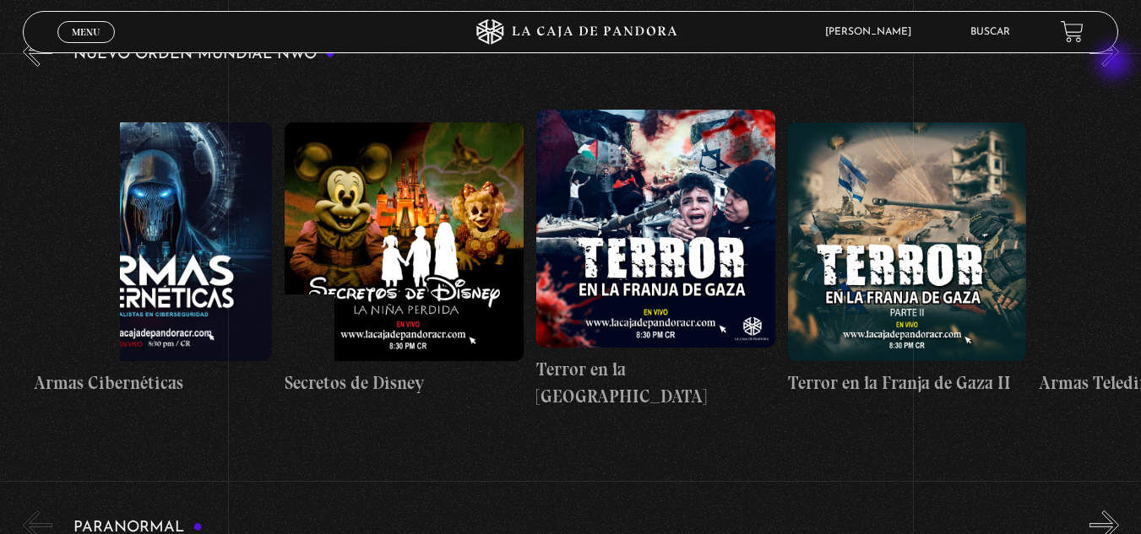
click at [1115, 63] on button "»" at bounding box center [1104, 52] width 30 height 30
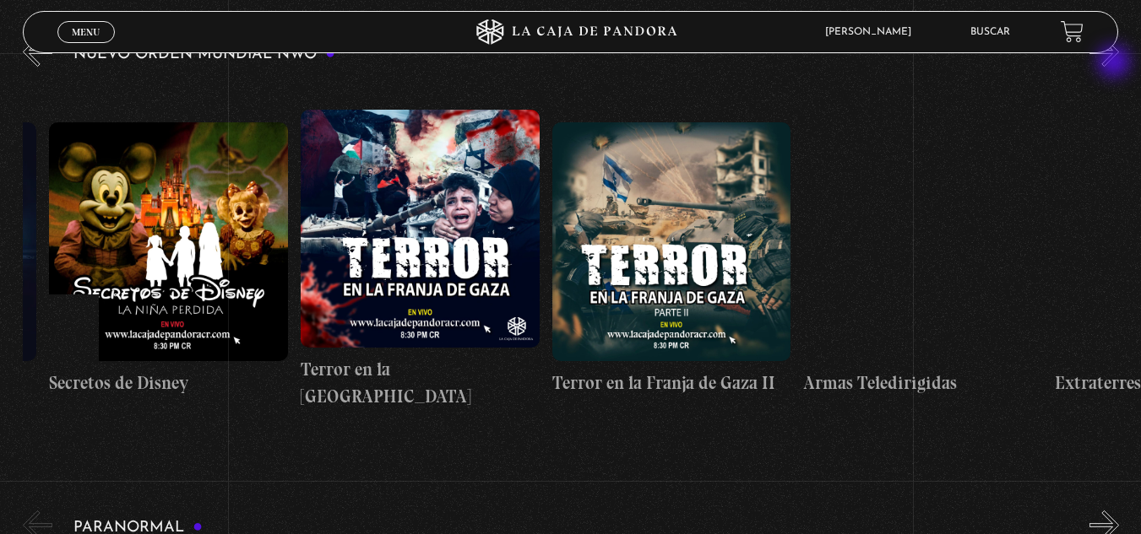
click at [1115, 63] on button "»" at bounding box center [1104, 52] width 30 height 30
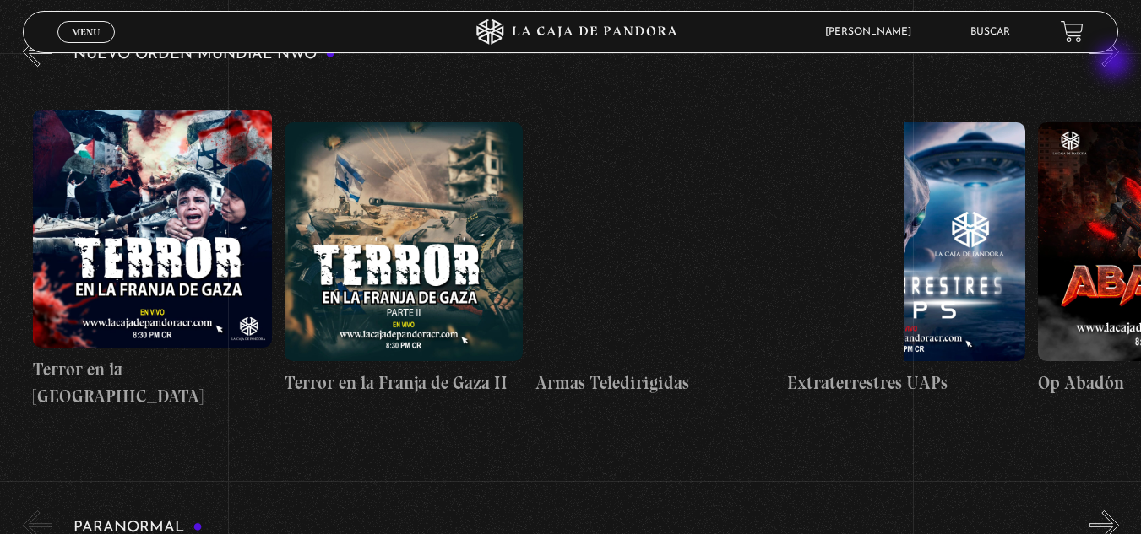
click at [1115, 63] on button "»" at bounding box center [1104, 52] width 30 height 30
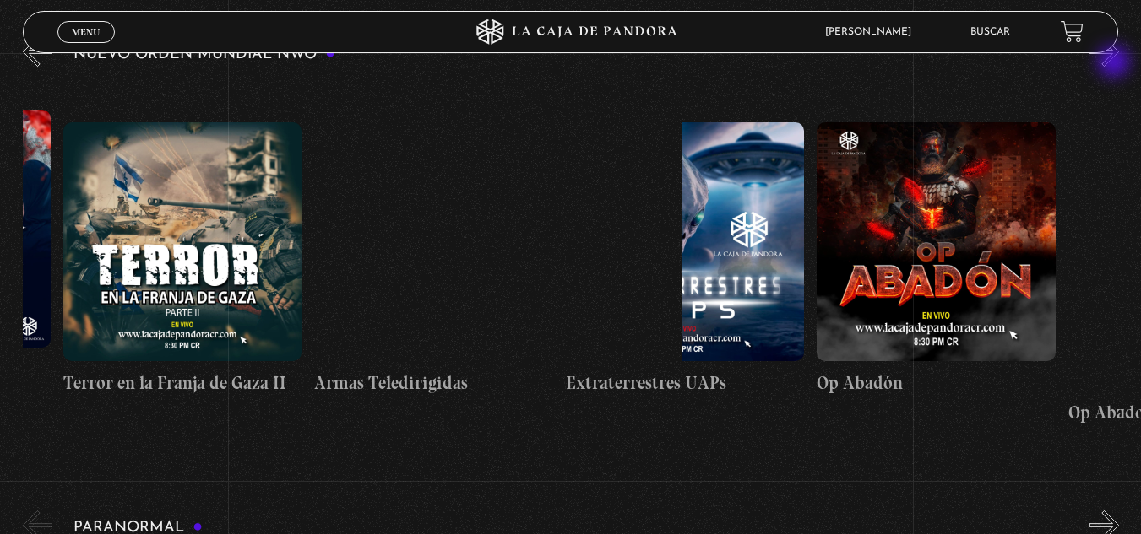
click at [1115, 63] on button "»" at bounding box center [1104, 52] width 30 height 30
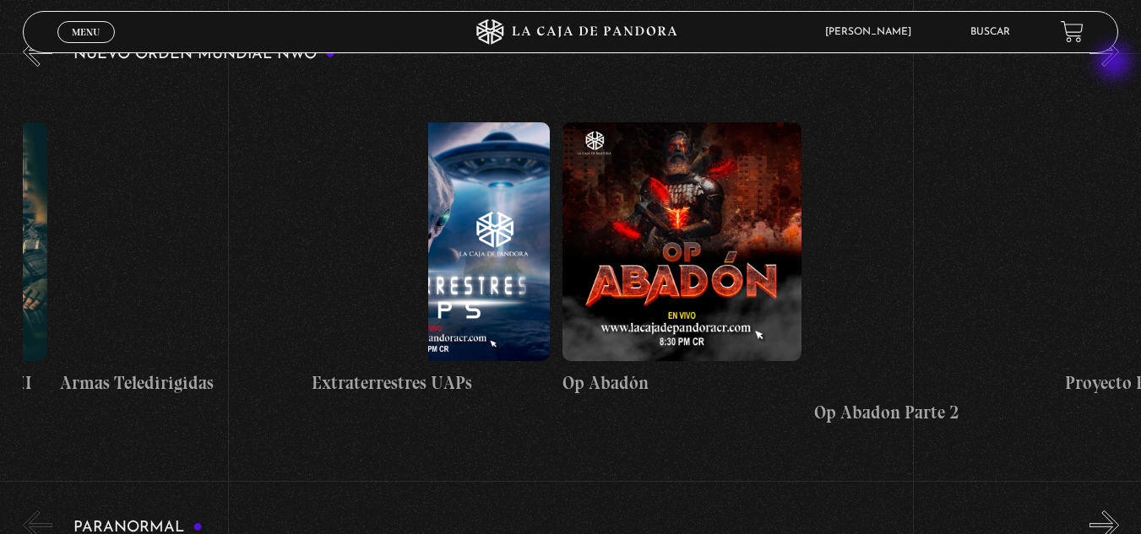
click at [1115, 63] on button "»" at bounding box center [1104, 52] width 30 height 30
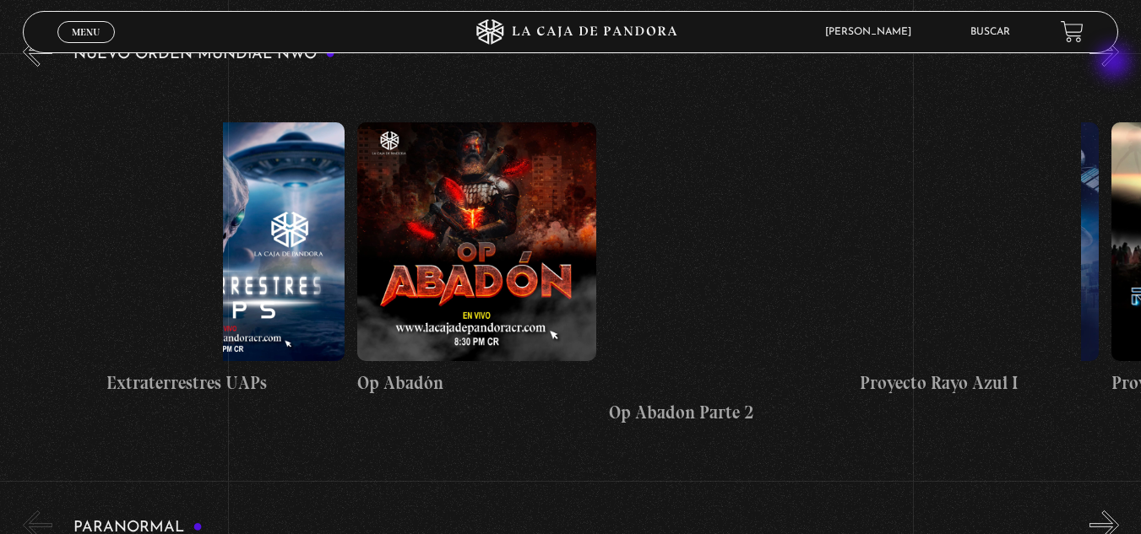
click at [1115, 63] on button "»" at bounding box center [1104, 52] width 30 height 30
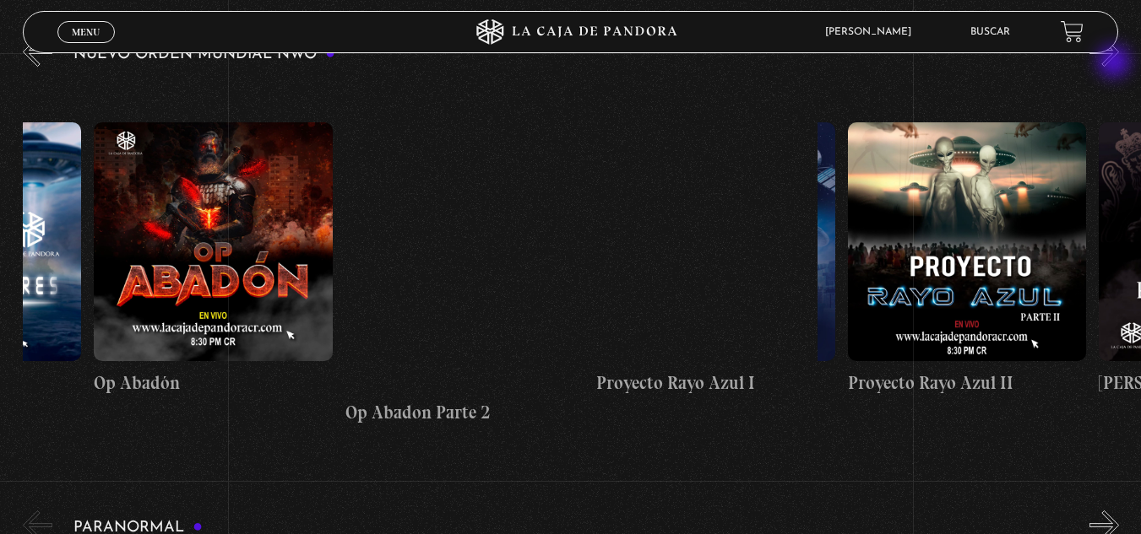
click at [1115, 63] on button "»" at bounding box center [1104, 52] width 30 height 30
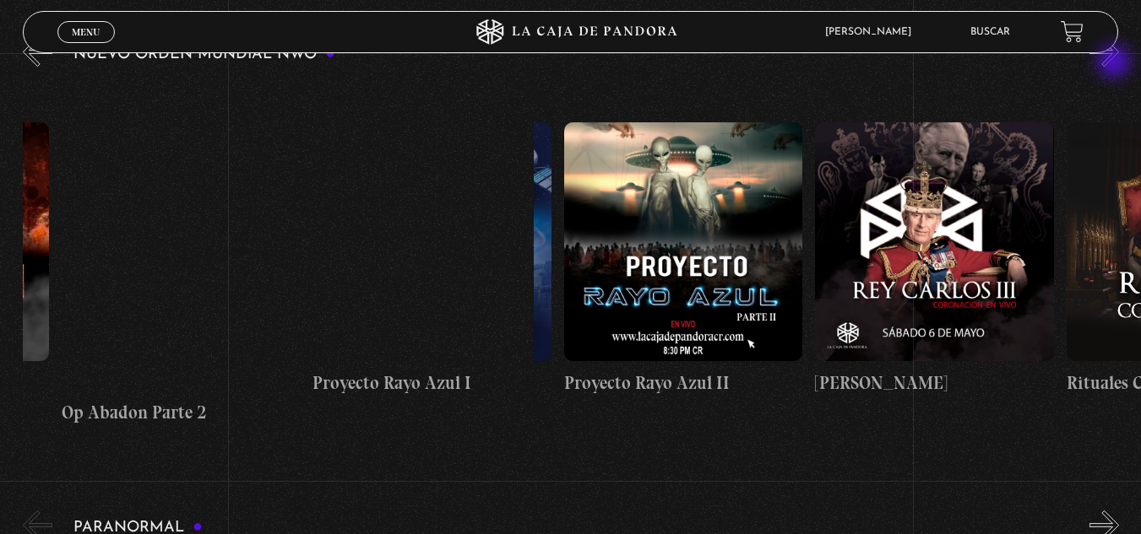
click at [1115, 63] on button "»" at bounding box center [1104, 52] width 30 height 30
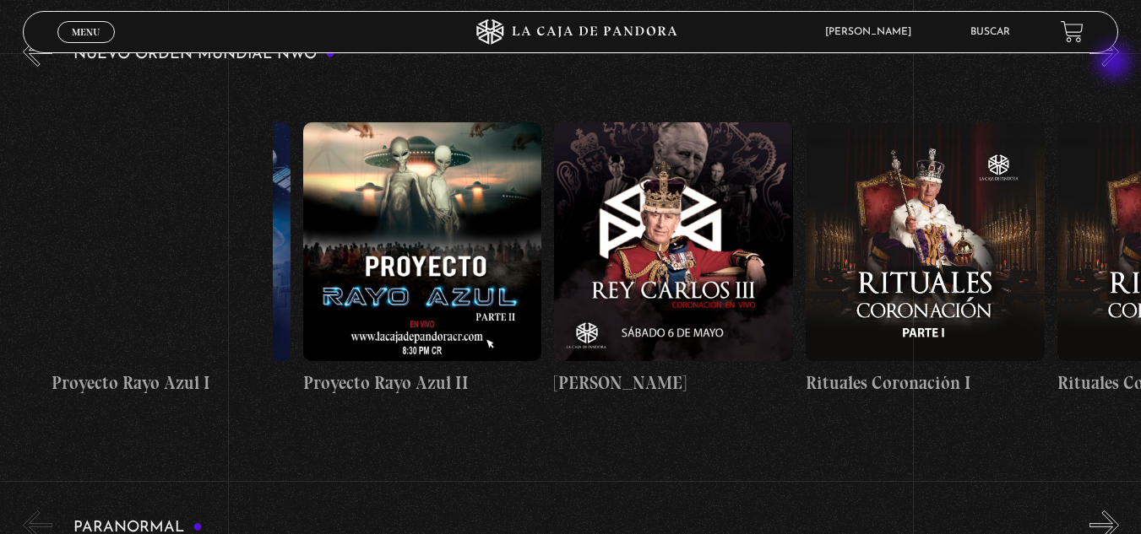
click at [1115, 63] on button "»" at bounding box center [1104, 52] width 30 height 30
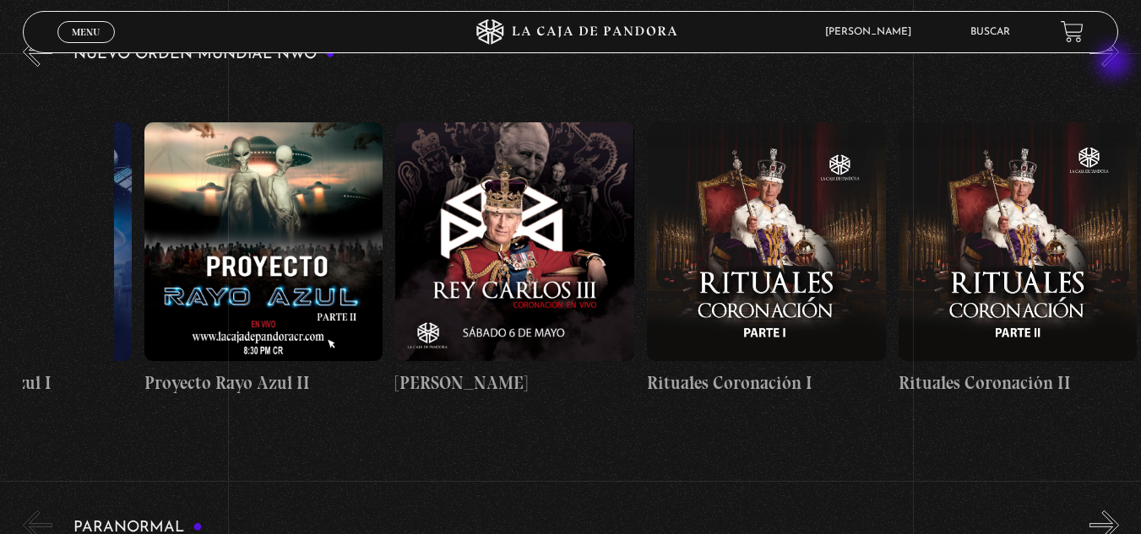
click at [1115, 63] on button "»" at bounding box center [1104, 52] width 30 height 30
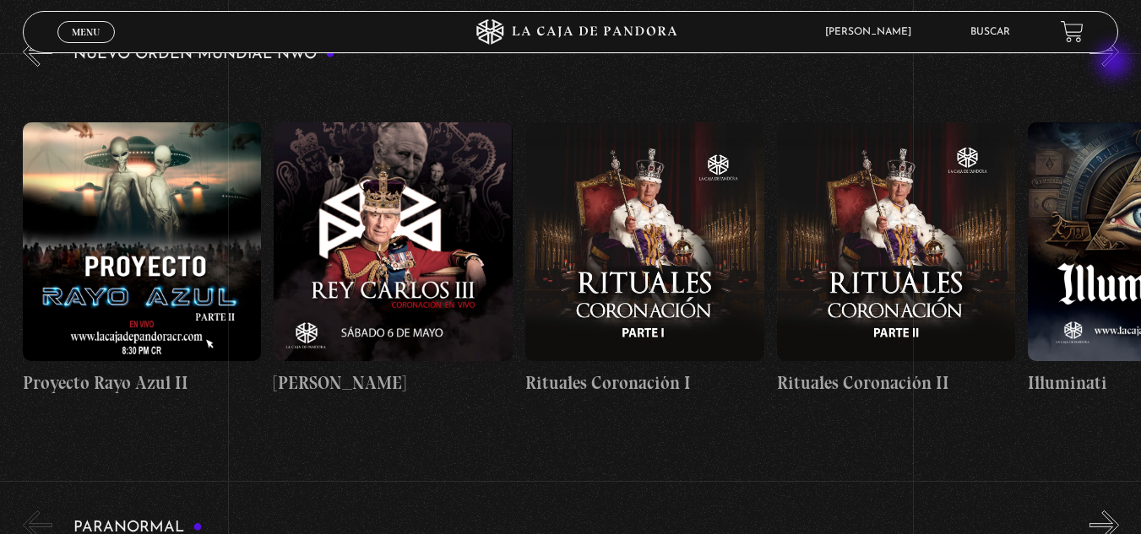
click at [1115, 63] on button "»" at bounding box center [1104, 52] width 30 height 30
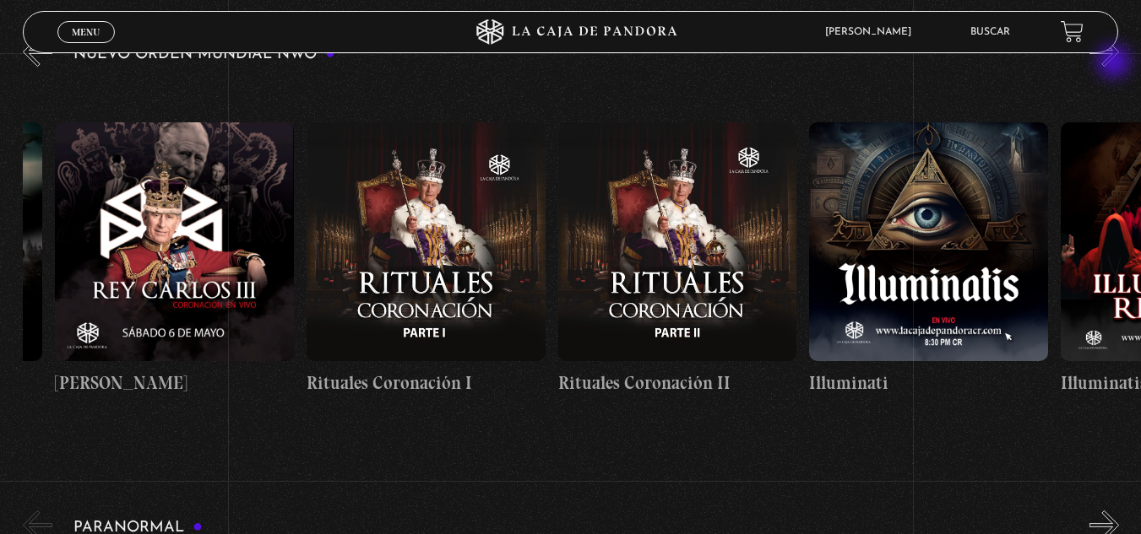
click at [1115, 63] on button "»" at bounding box center [1104, 52] width 30 height 30
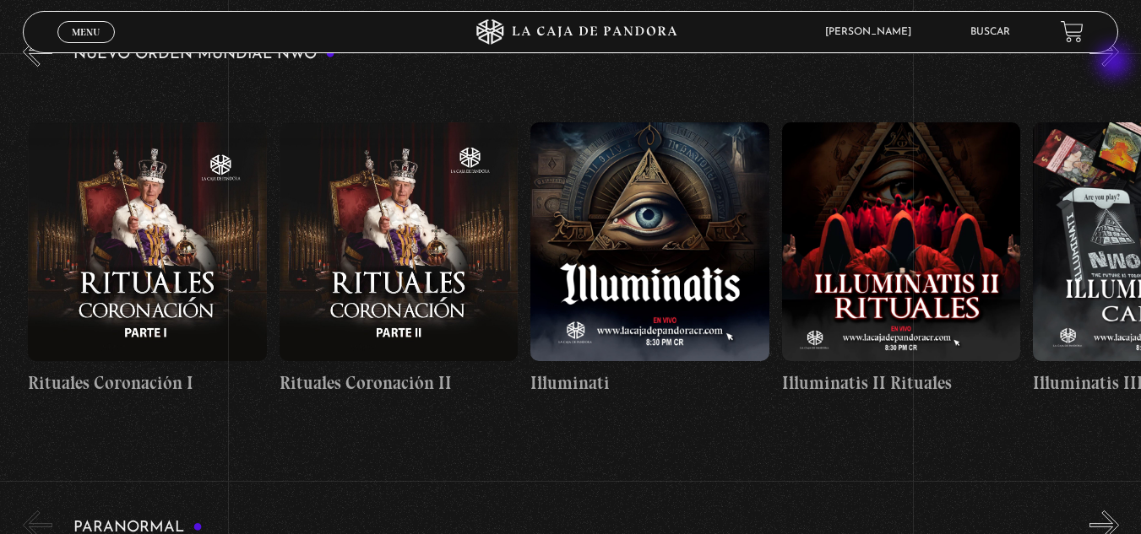
click at [1115, 63] on button "»" at bounding box center [1104, 52] width 30 height 30
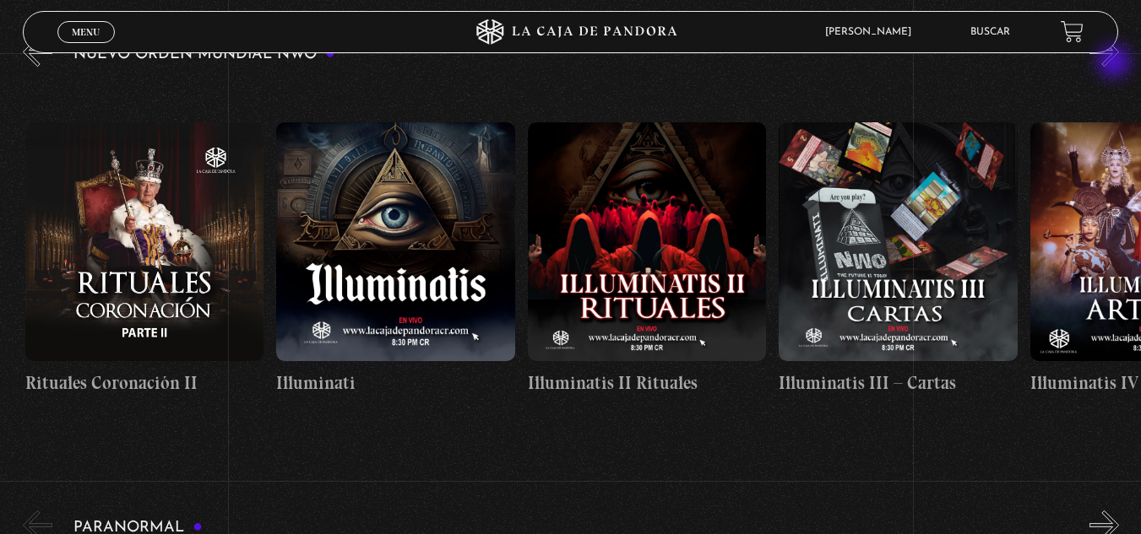
click at [1115, 63] on button "»" at bounding box center [1104, 52] width 30 height 30
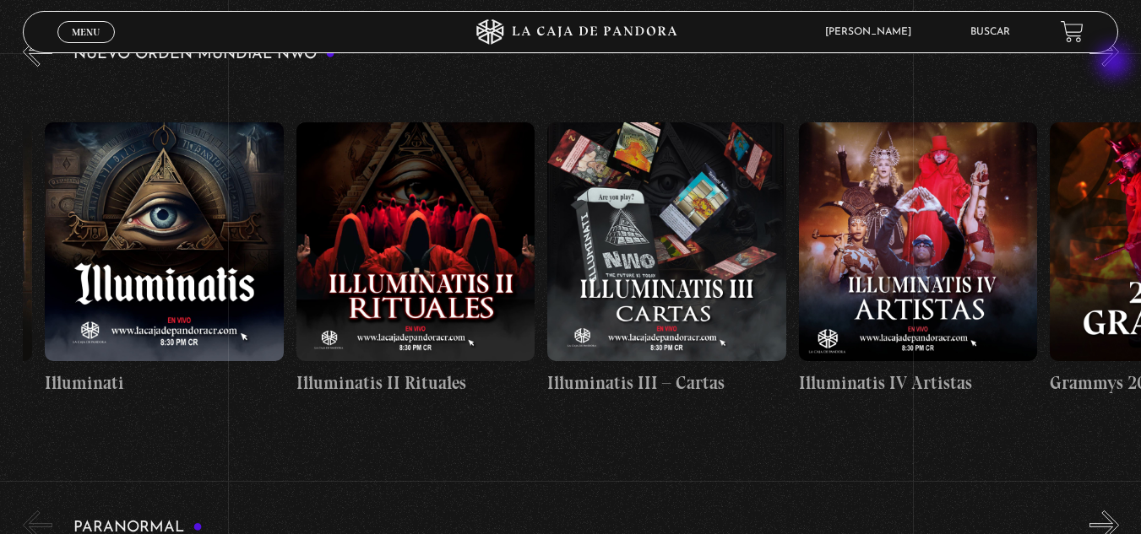
click at [1115, 63] on button "»" at bounding box center [1104, 52] width 30 height 30
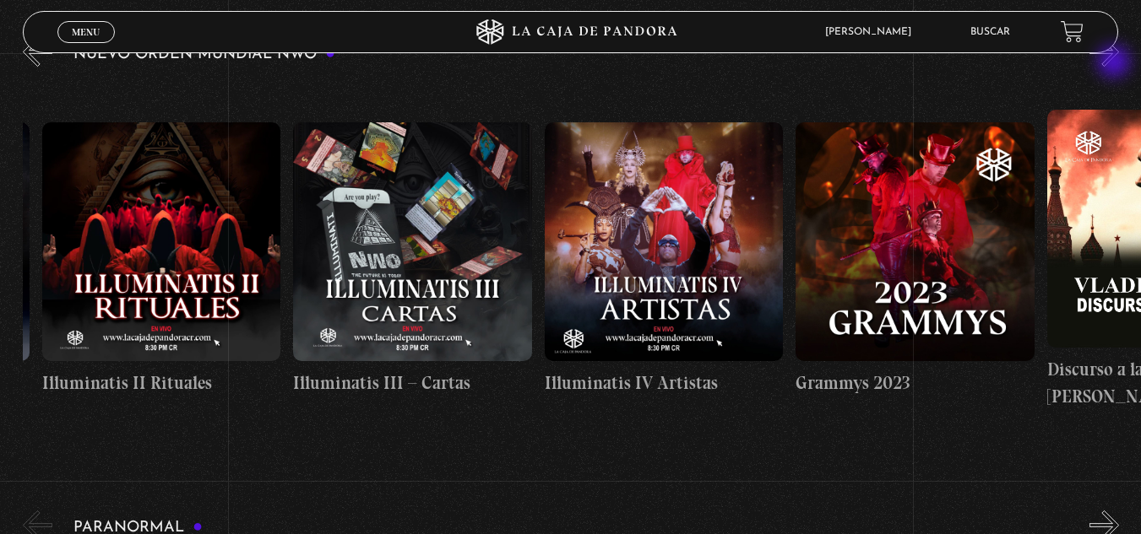
click at [1115, 63] on button "»" at bounding box center [1104, 52] width 30 height 30
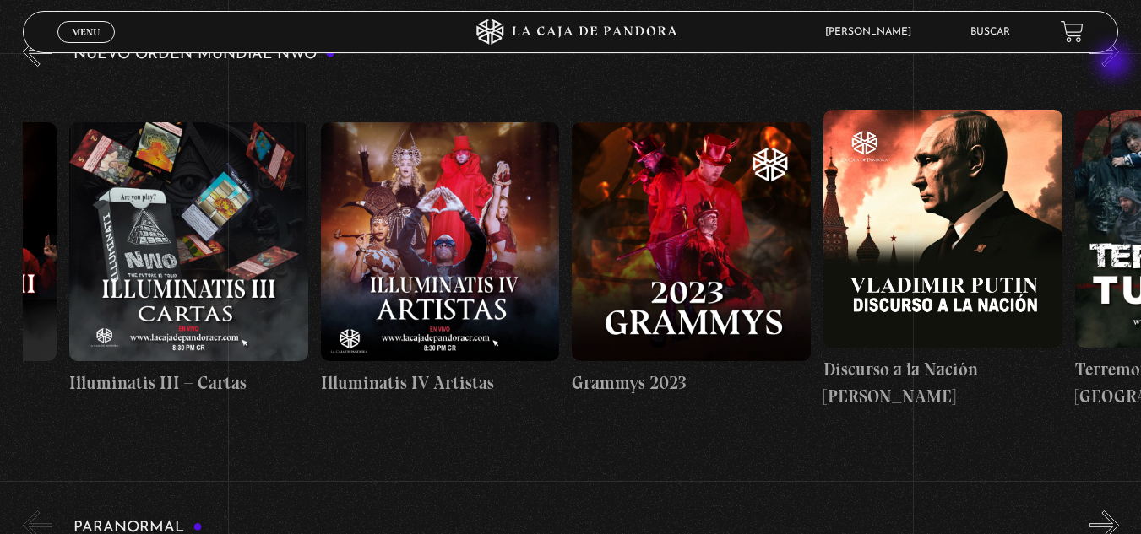
click at [1115, 63] on button "»" at bounding box center [1104, 52] width 30 height 30
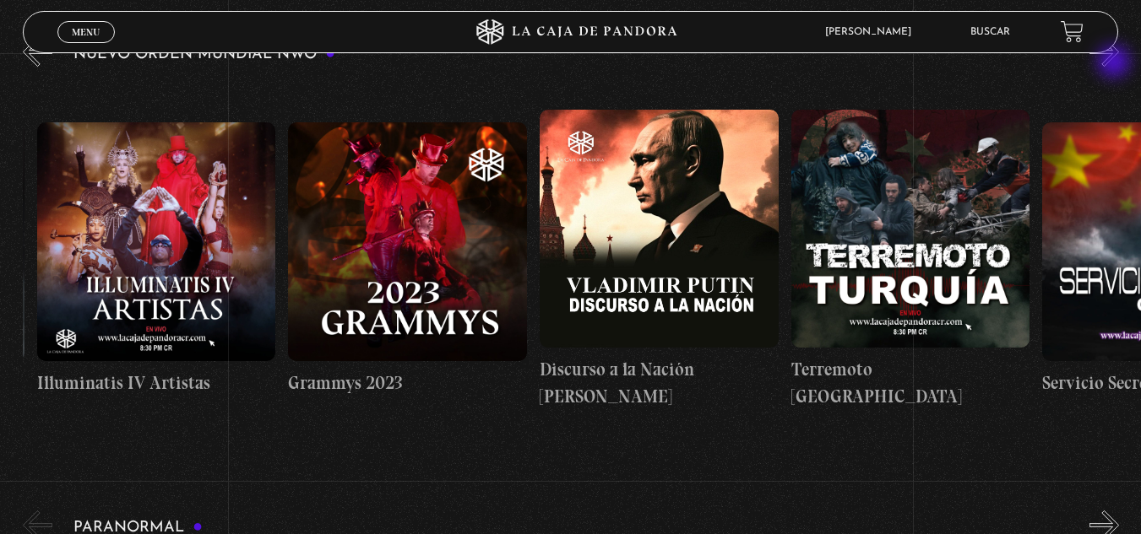
click at [1115, 63] on button "»" at bounding box center [1104, 52] width 30 height 30
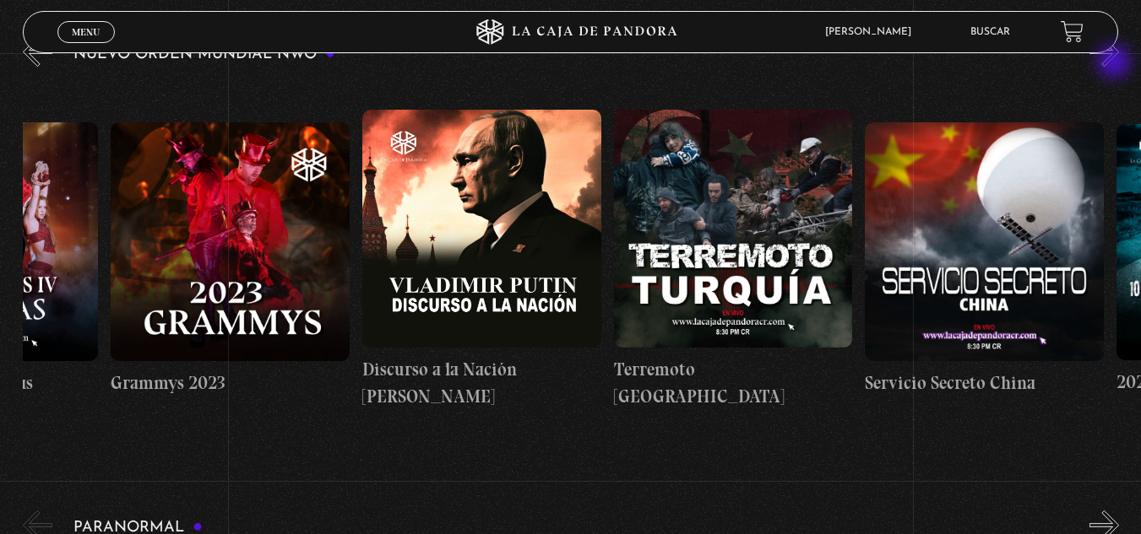
click at [1115, 63] on button "»" at bounding box center [1104, 52] width 30 height 30
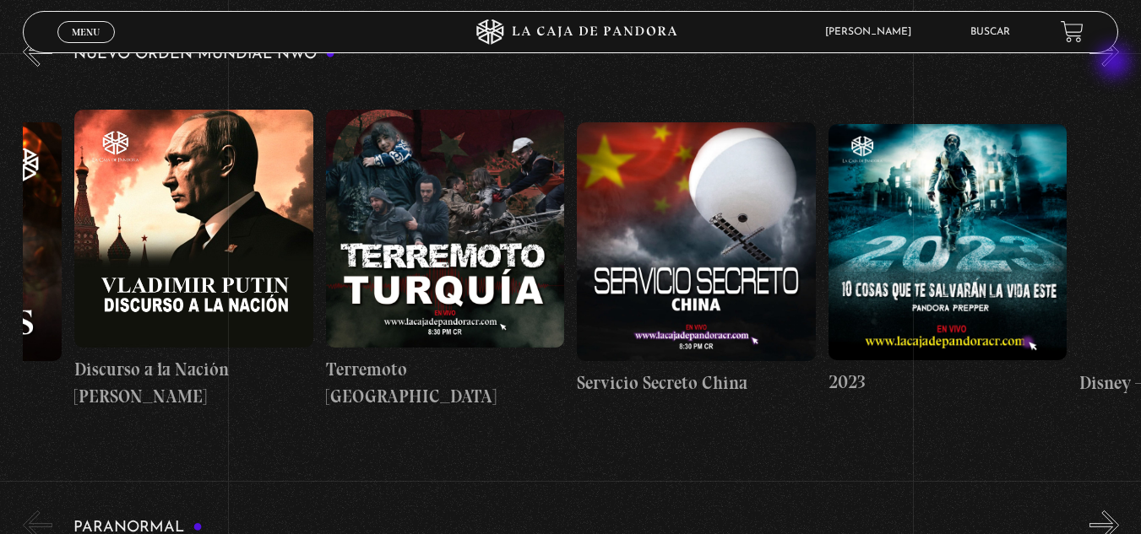
click at [1115, 63] on button "»" at bounding box center [1104, 52] width 30 height 30
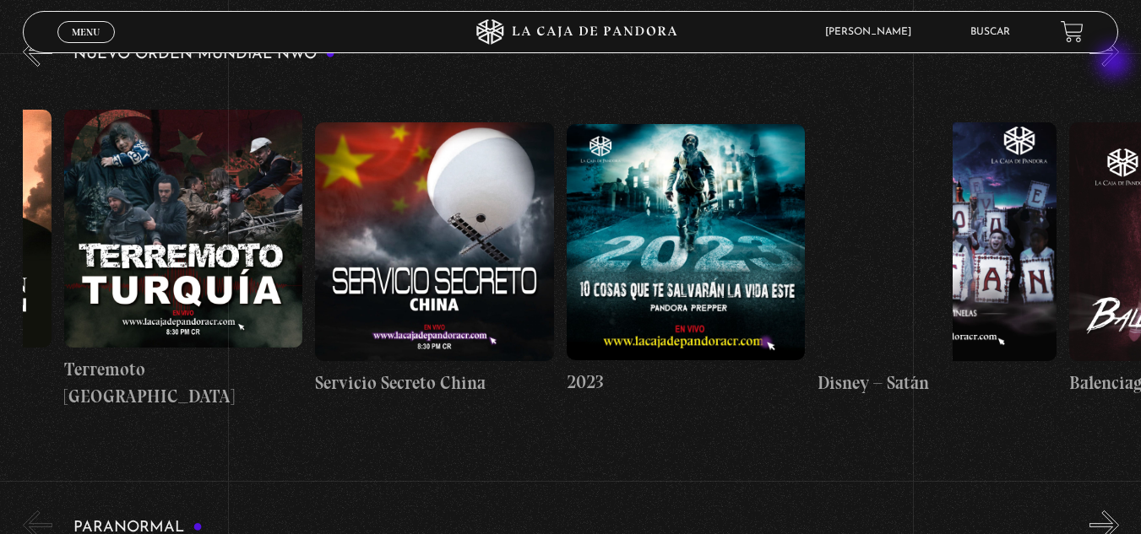
click at [1115, 63] on button "»" at bounding box center [1104, 52] width 30 height 30
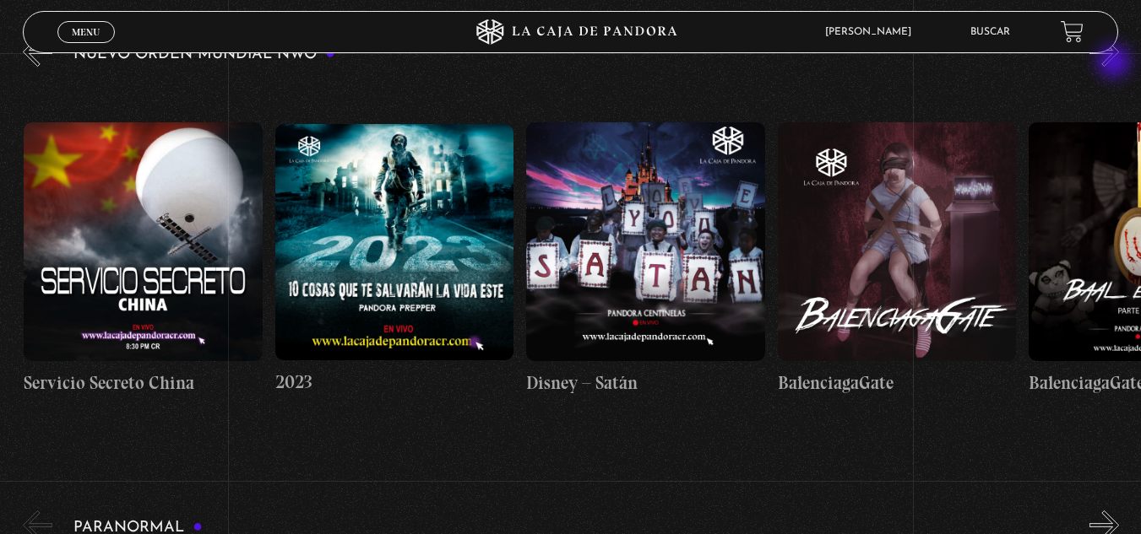
scroll to position [0, 10300]
click at [1115, 63] on button "»" at bounding box center [1104, 52] width 30 height 30
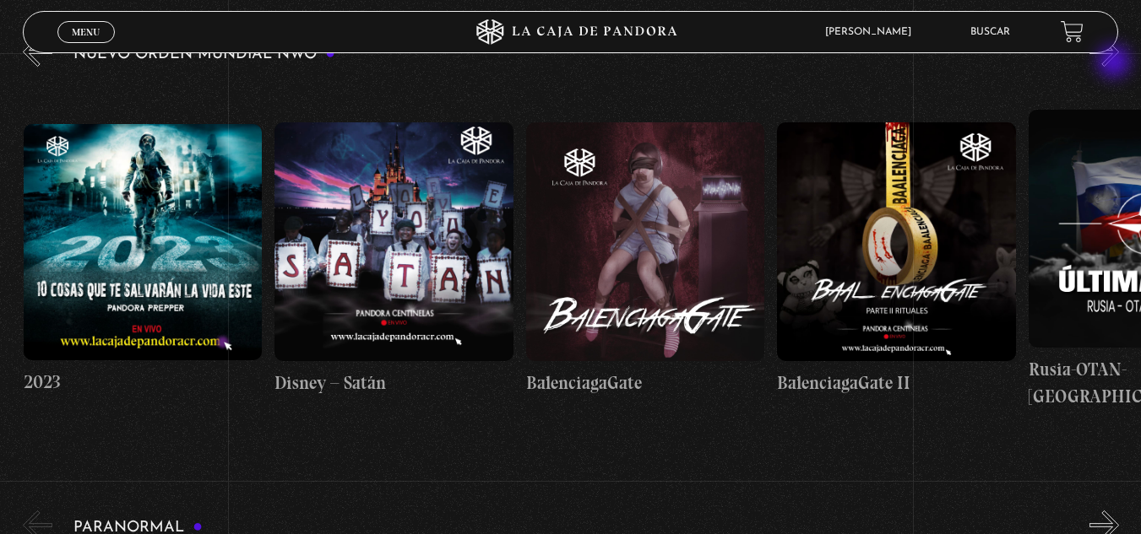
click at [1115, 63] on button "»" at bounding box center [1104, 52] width 30 height 30
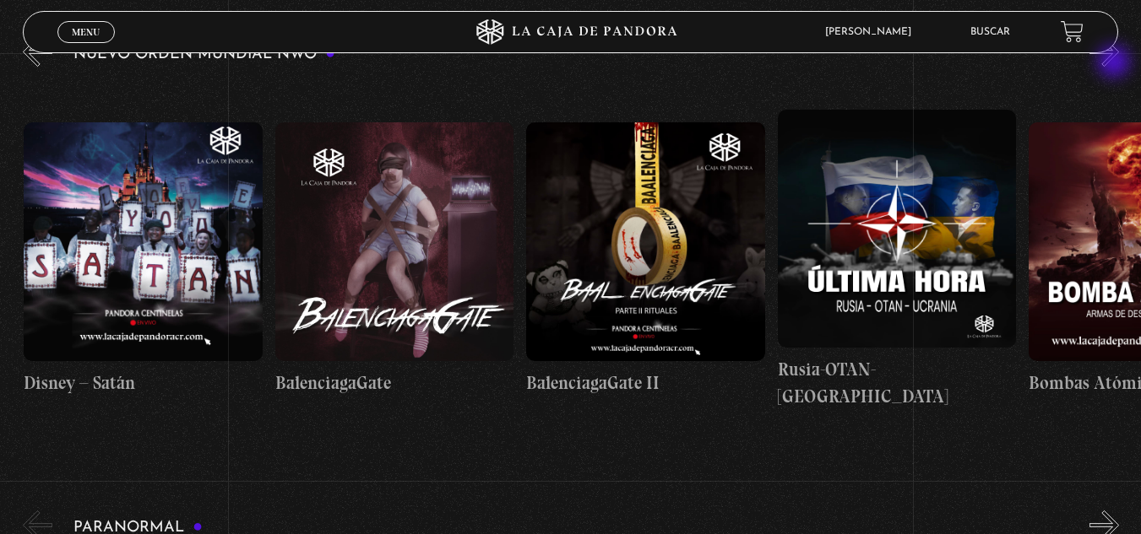
click at [1115, 63] on button "»" at bounding box center [1104, 52] width 30 height 30
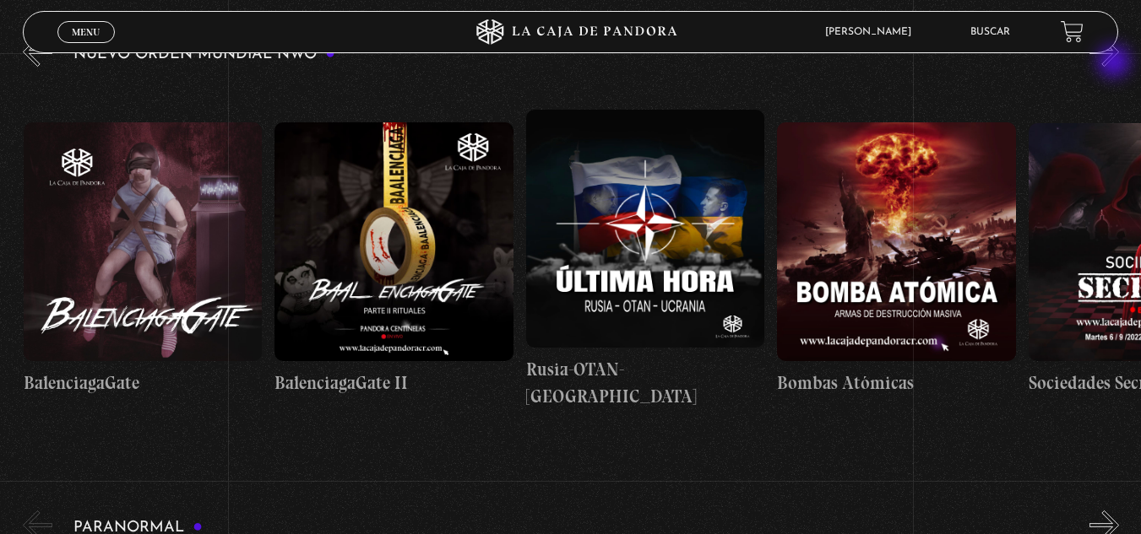
click at [1115, 63] on button "»" at bounding box center [1104, 52] width 30 height 30
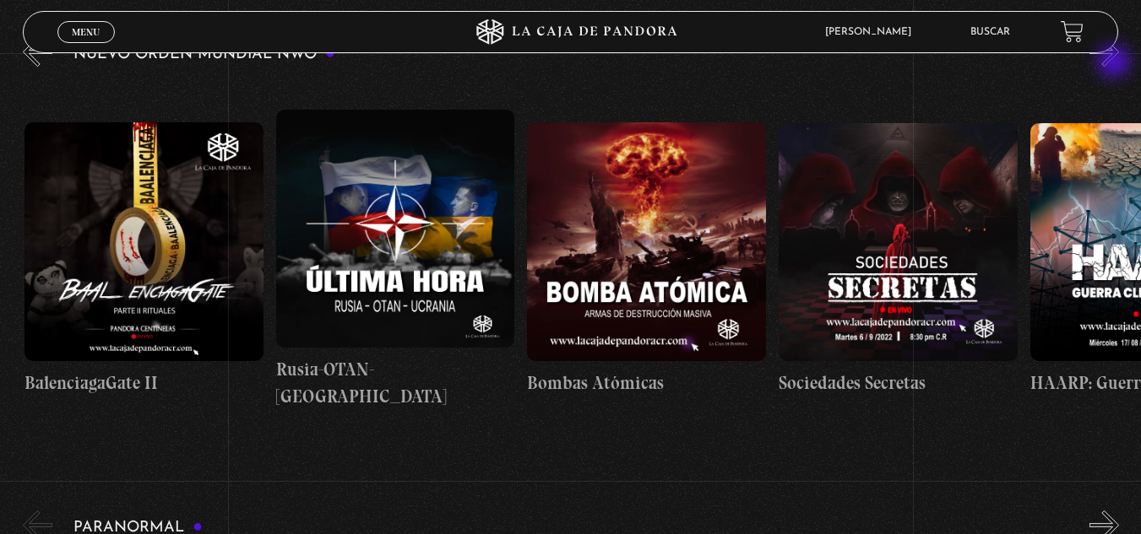
click at [1115, 63] on button "»" at bounding box center [1104, 52] width 30 height 30
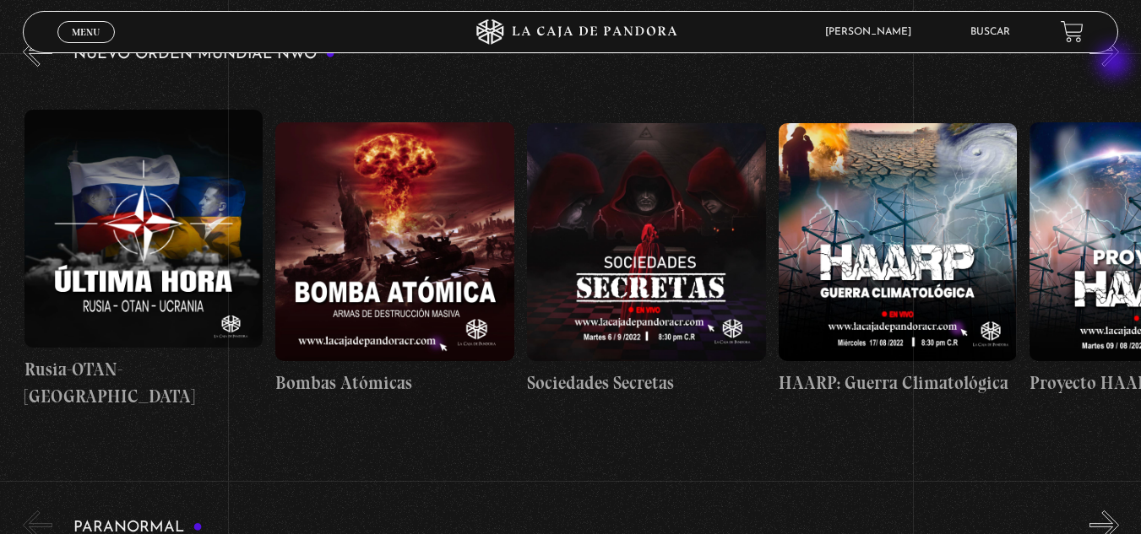
click at [1115, 63] on button "»" at bounding box center [1104, 52] width 30 height 30
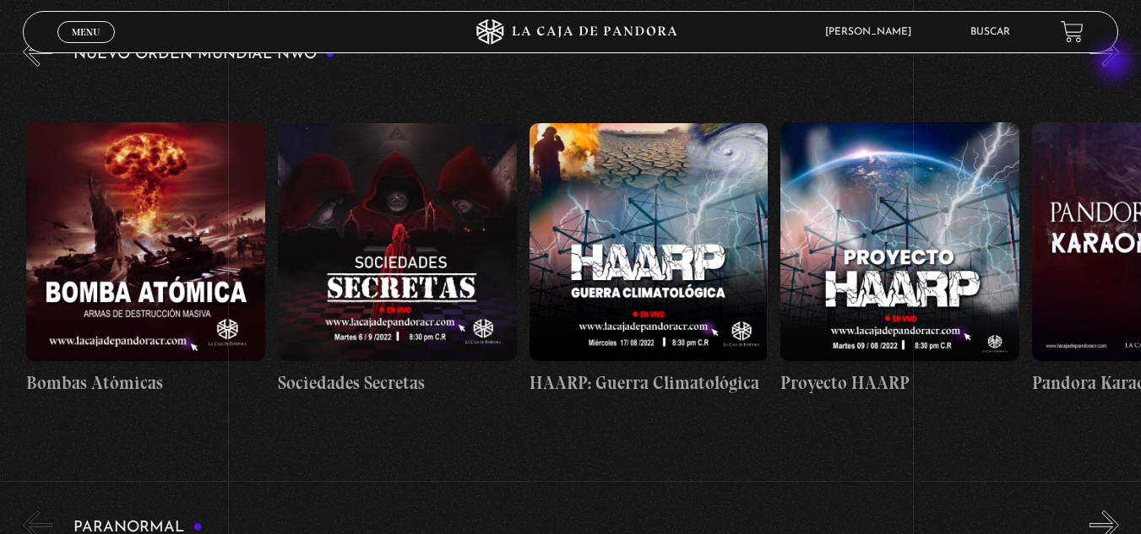
click at [1115, 63] on button "»" at bounding box center [1104, 52] width 30 height 30
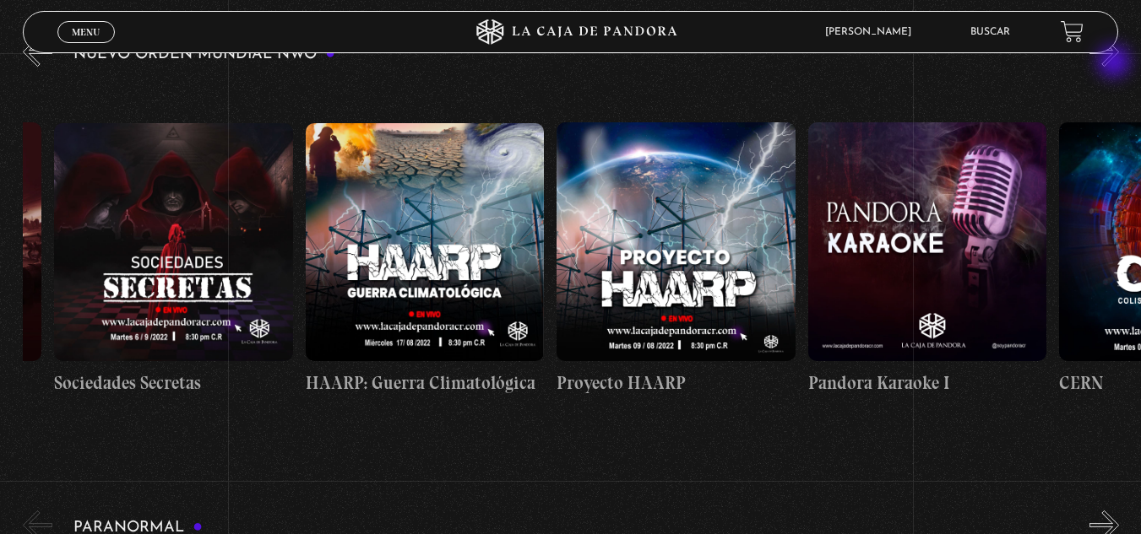
click at [1115, 63] on button "»" at bounding box center [1104, 52] width 30 height 30
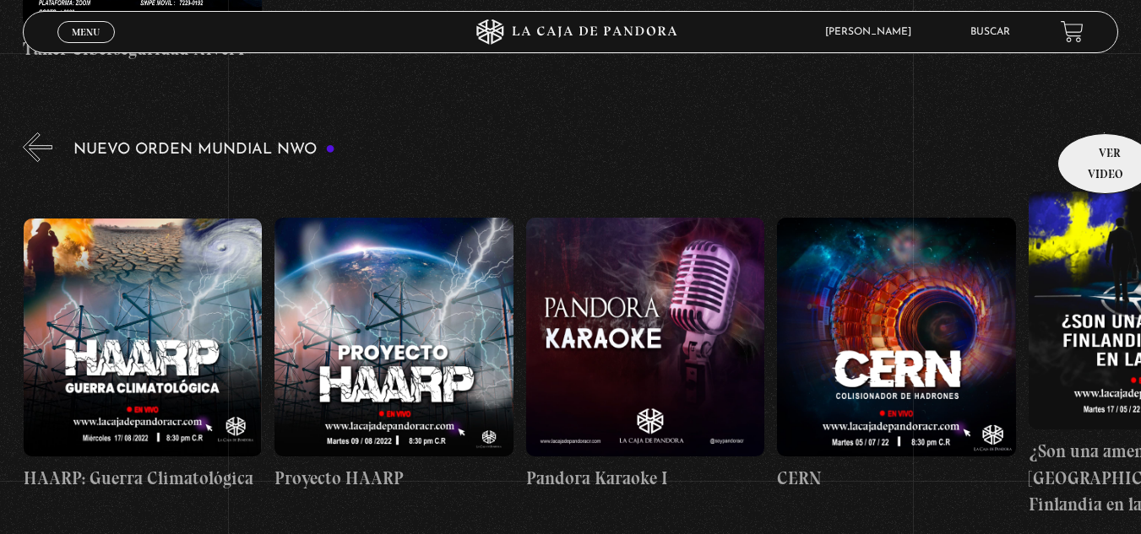
scroll to position [1059, 0]
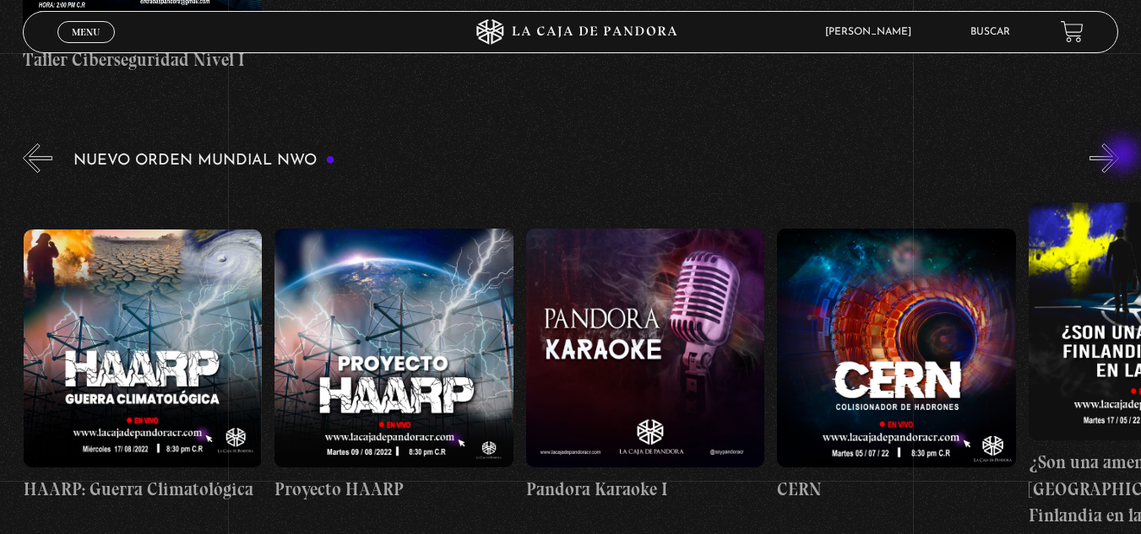
click at [1119, 156] on button "»" at bounding box center [1104, 159] width 30 height 30
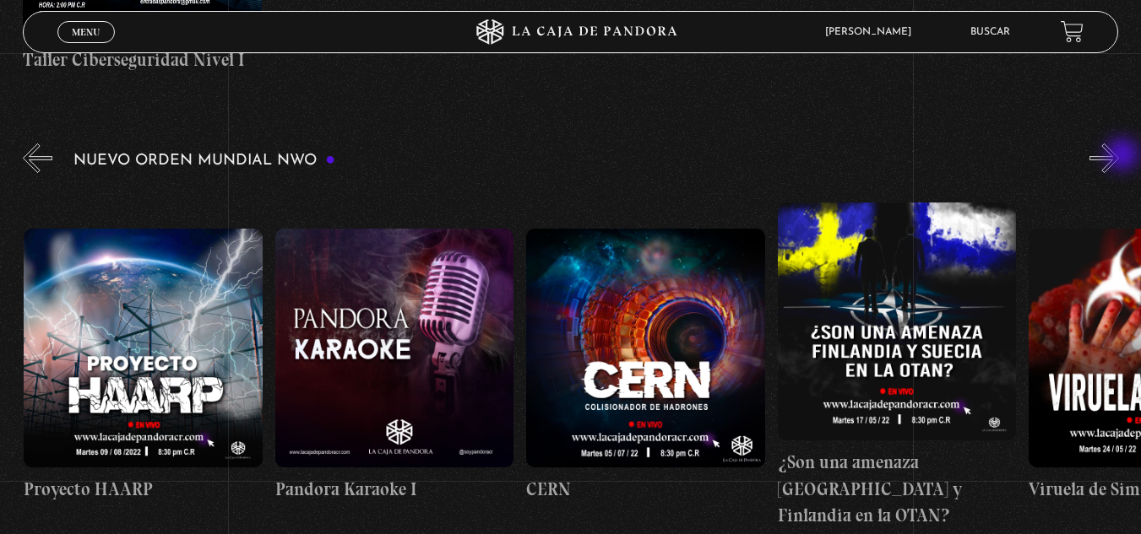
click at [1119, 156] on button "»" at bounding box center [1104, 159] width 30 height 30
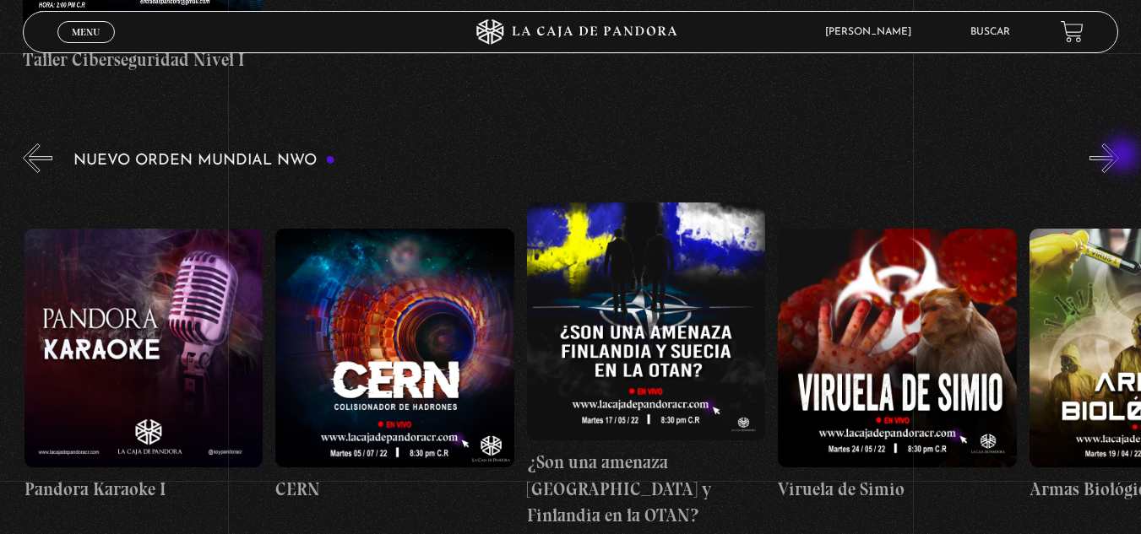
click at [1119, 156] on button "»" at bounding box center [1104, 159] width 30 height 30
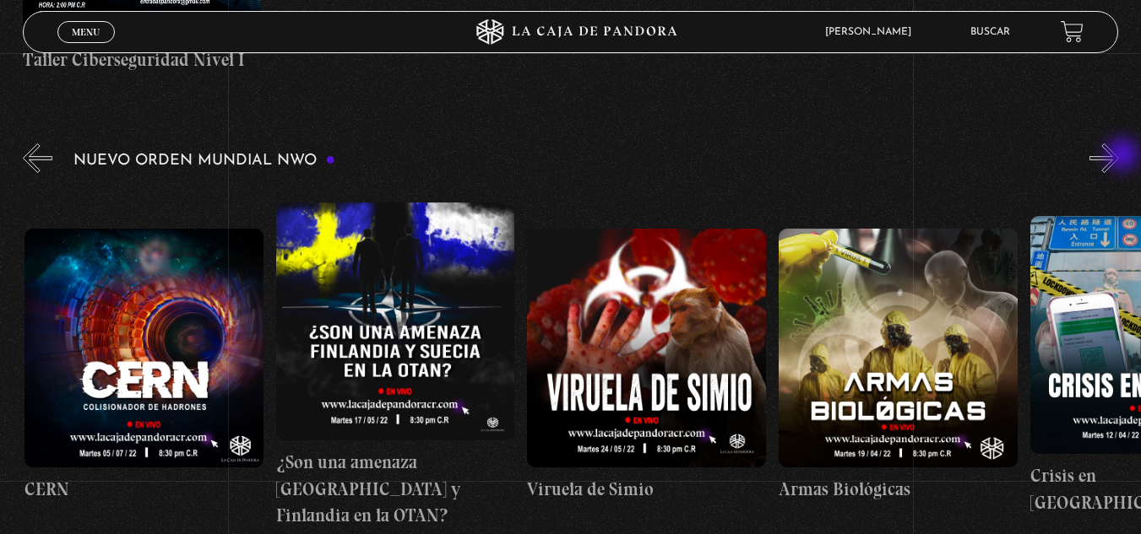
click at [1119, 156] on button "»" at bounding box center [1104, 159] width 30 height 30
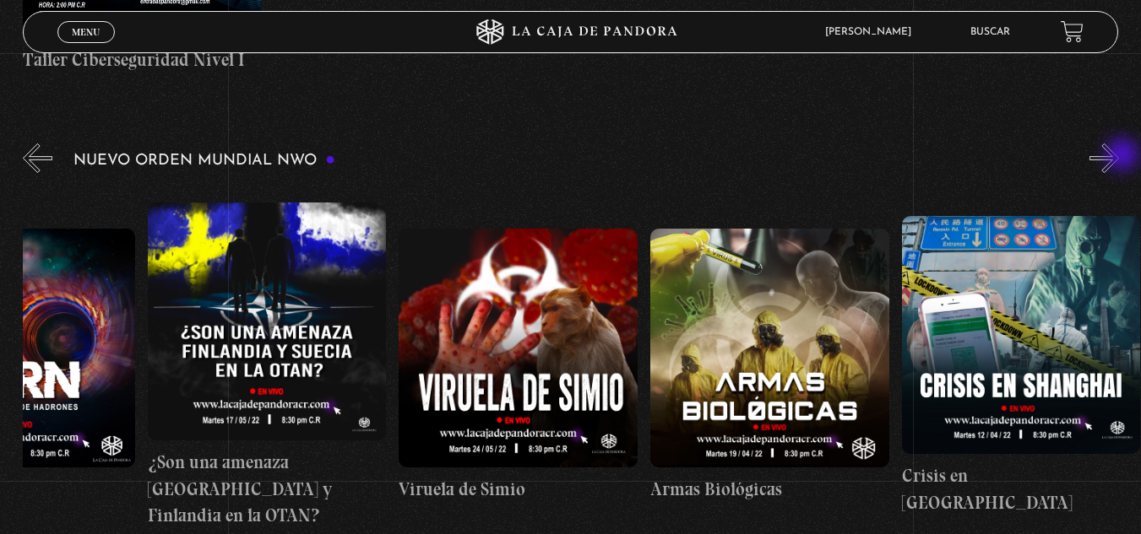
click at [1119, 156] on button "»" at bounding box center [1104, 159] width 30 height 30
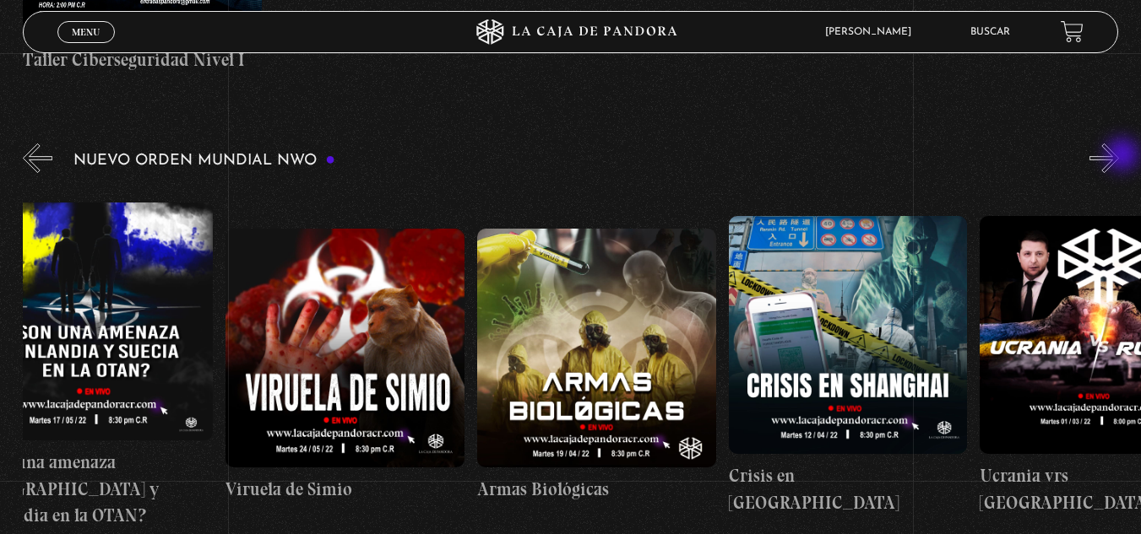
click at [1119, 156] on button "»" at bounding box center [1104, 159] width 30 height 30
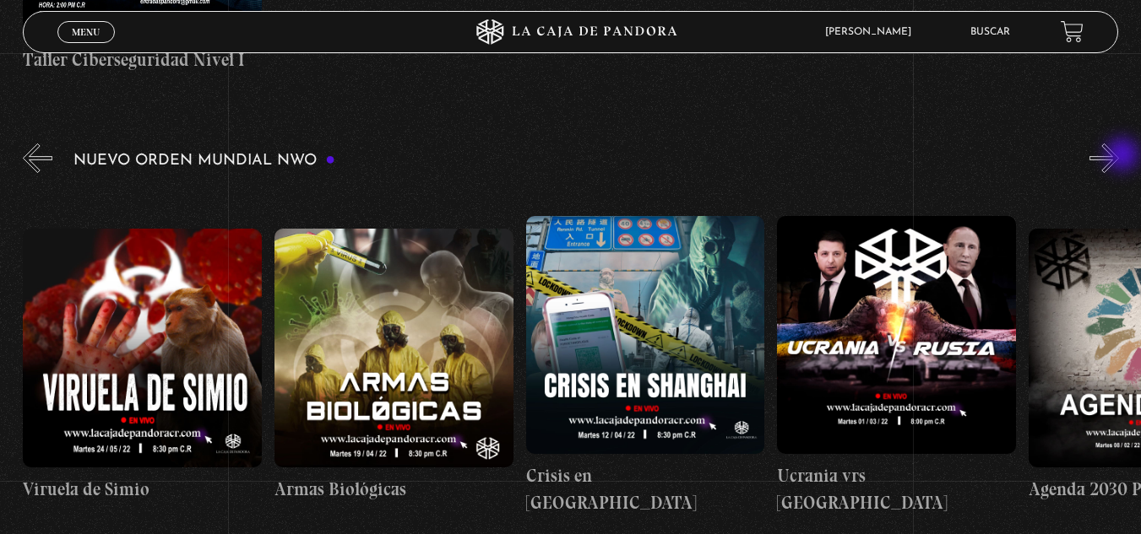
click at [1119, 156] on button "»" at bounding box center [1104, 159] width 30 height 30
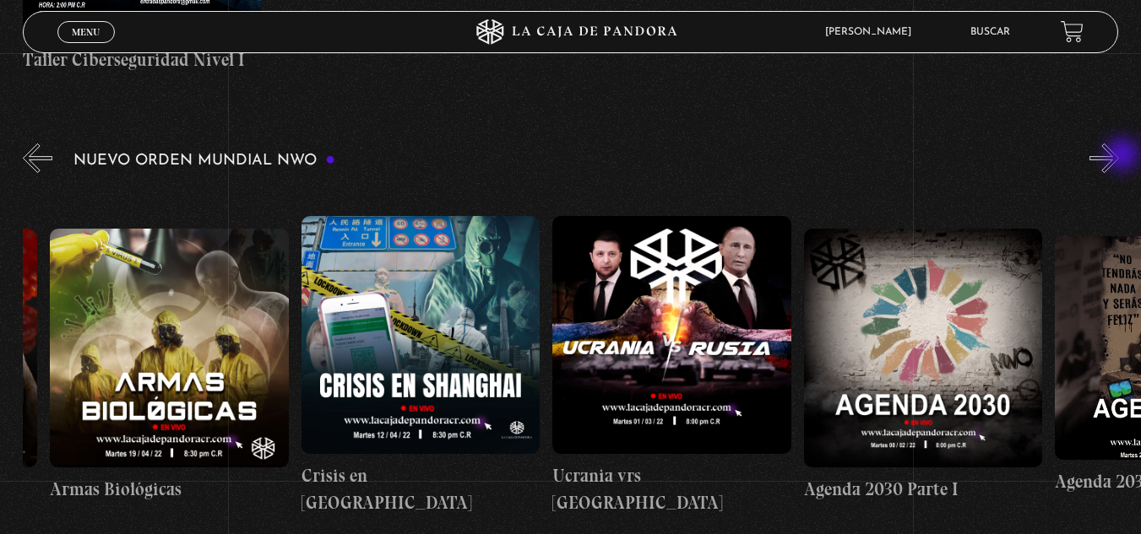
click at [1119, 156] on button "»" at bounding box center [1104, 159] width 30 height 30
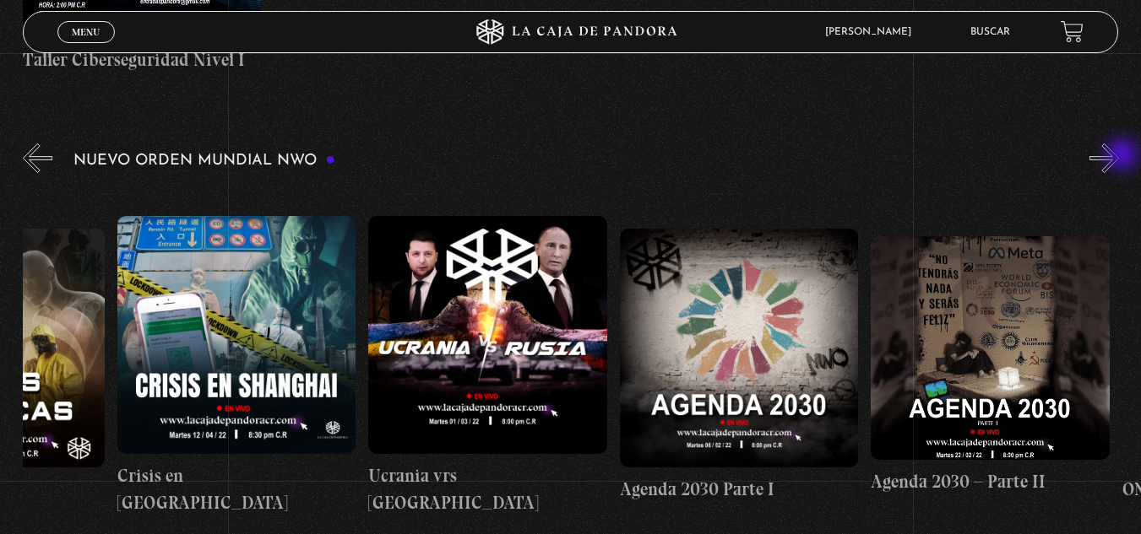
click at [1119, 156] on button "»" at bounding box center [1104, 159] width 30 height 30
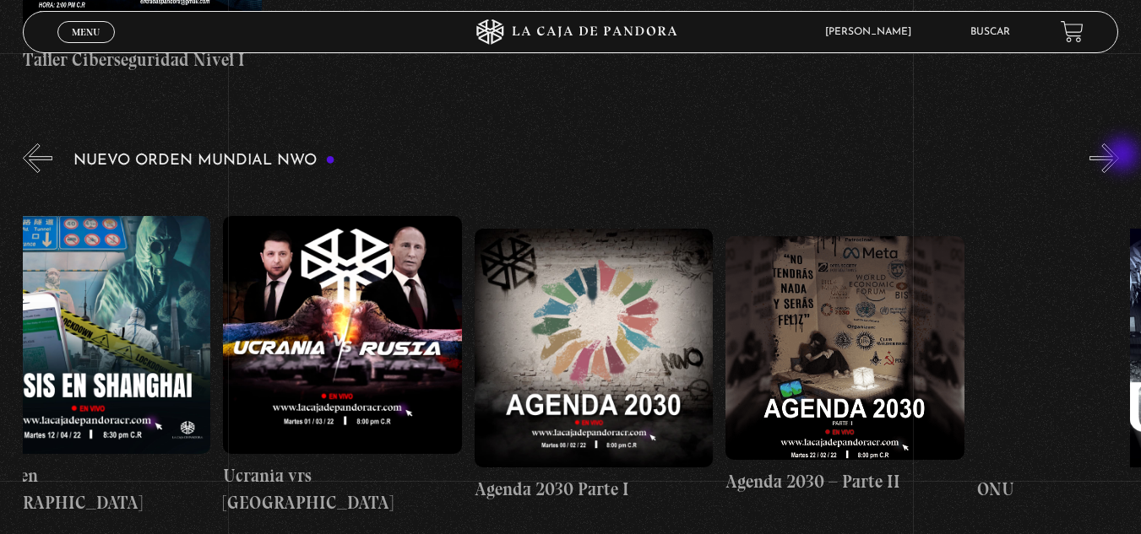
click at [1119, 156] on button "»" at bounding box center [1104, 159] width 30 height 30
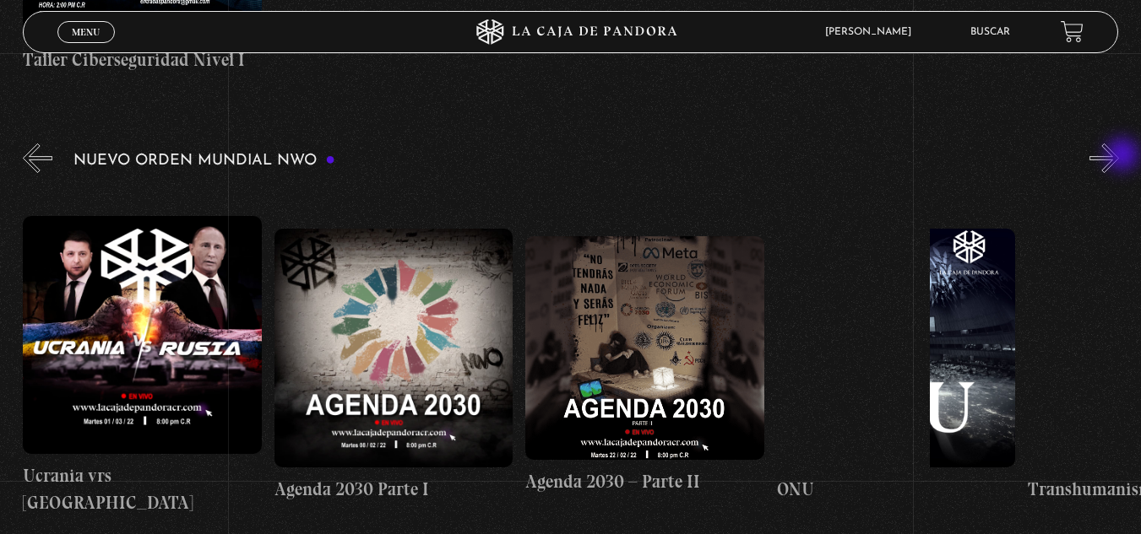
click at [1119, 156] on button "»" at bounding box center [1104, 159] width 30 height 30
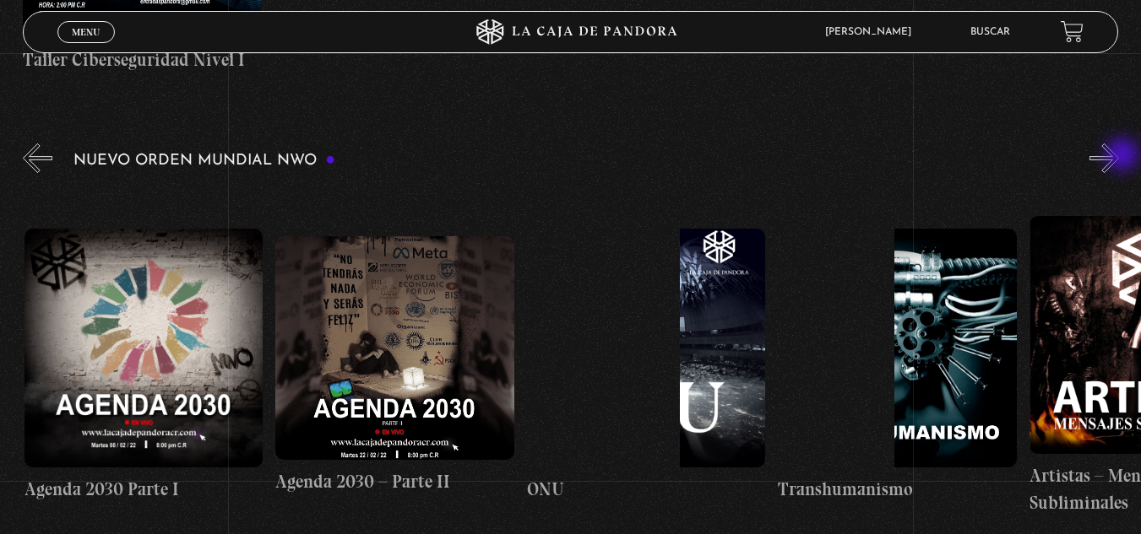
click at [1119, 156] on button "»" at bounding box center [1104, 159] width 30 height 30
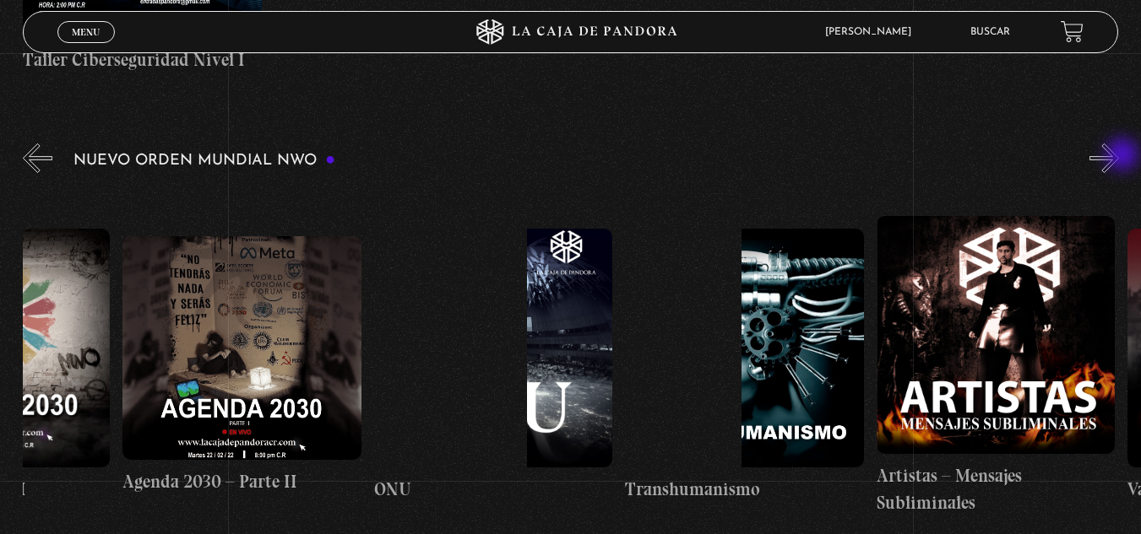
click at [1119, 156] on button "»" at bounding box center [1104, 159] width 30 height 30
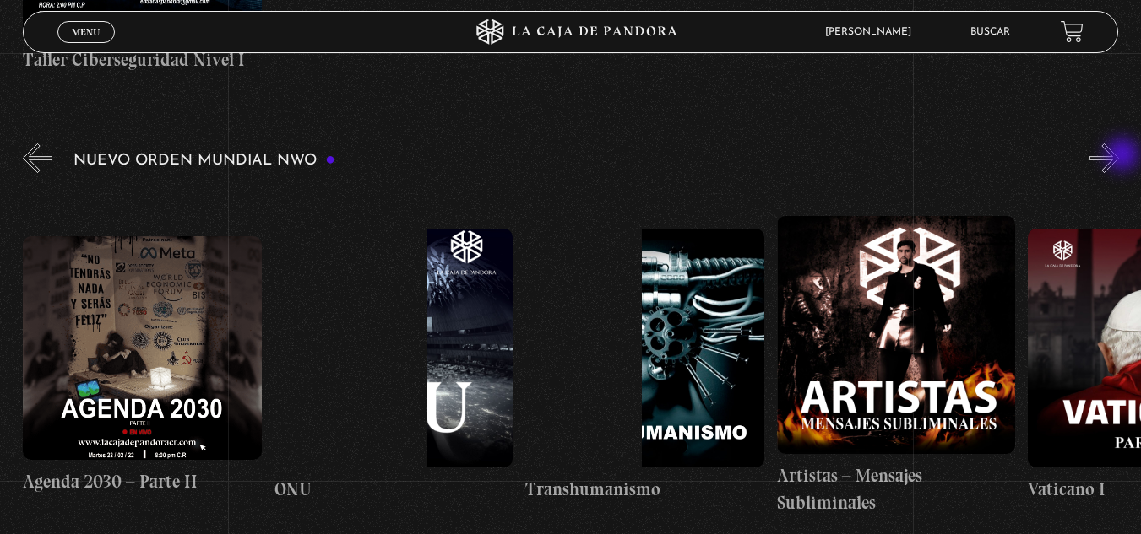
click at [1119, 156] on button "»" at bounding box center [1104, 159] width 30 height 30
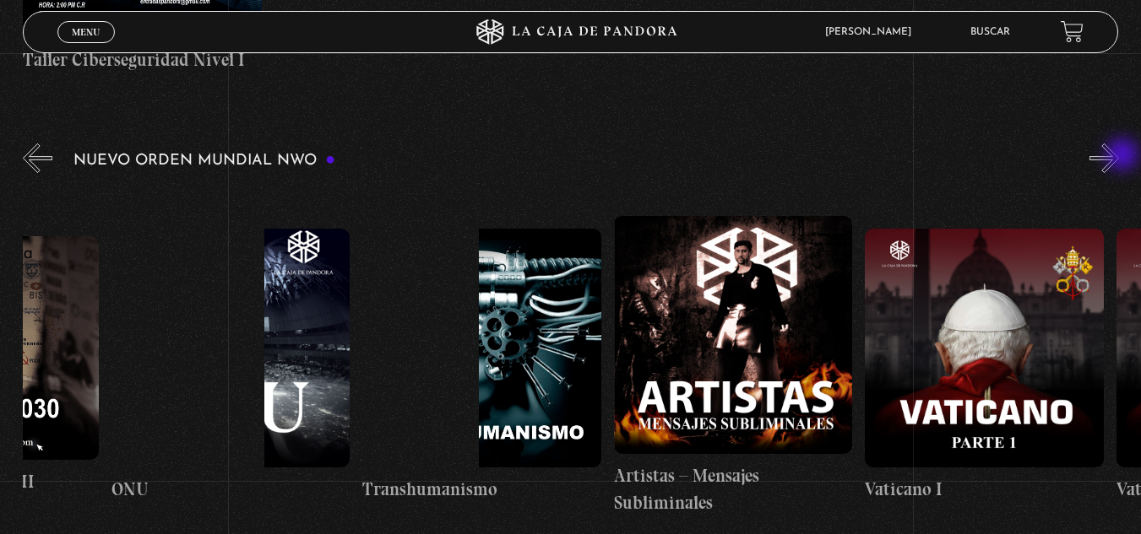
click at [1119, 156] on button "»" at bounding box center [1104, 159] width 30 height 30
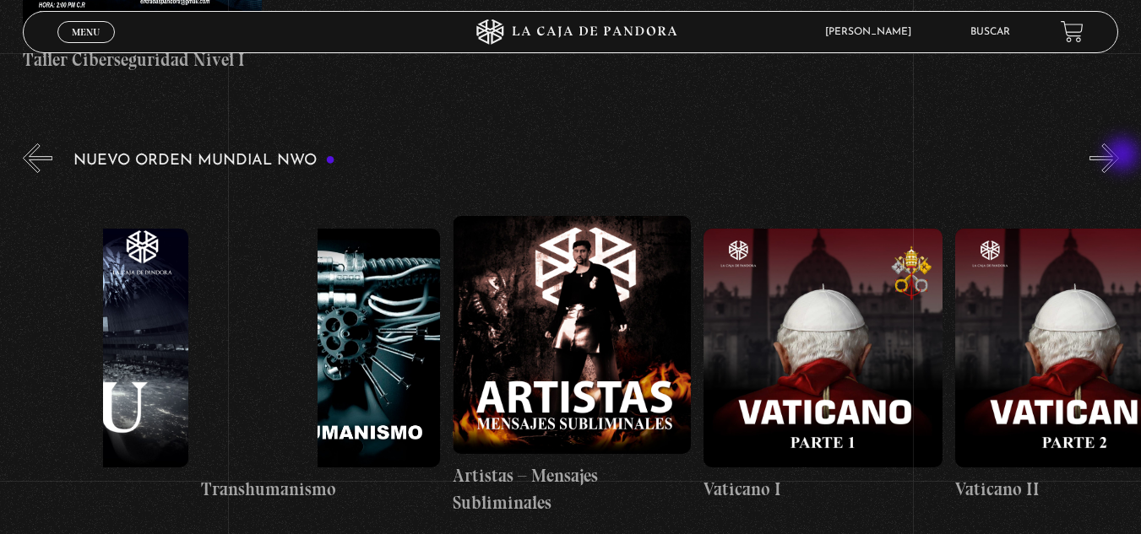
click at [1119, 156] on button "»" at bounding box center [1104, 159] width 30 height 30
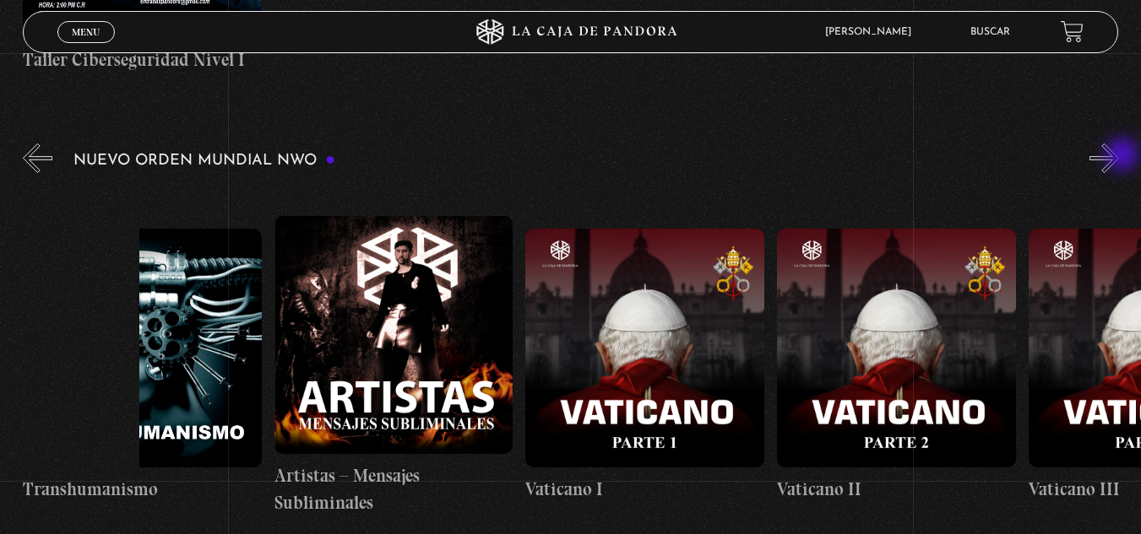
click at [1119, 156] on button "»" at bounding box center [1104, 159] width 30 height 30
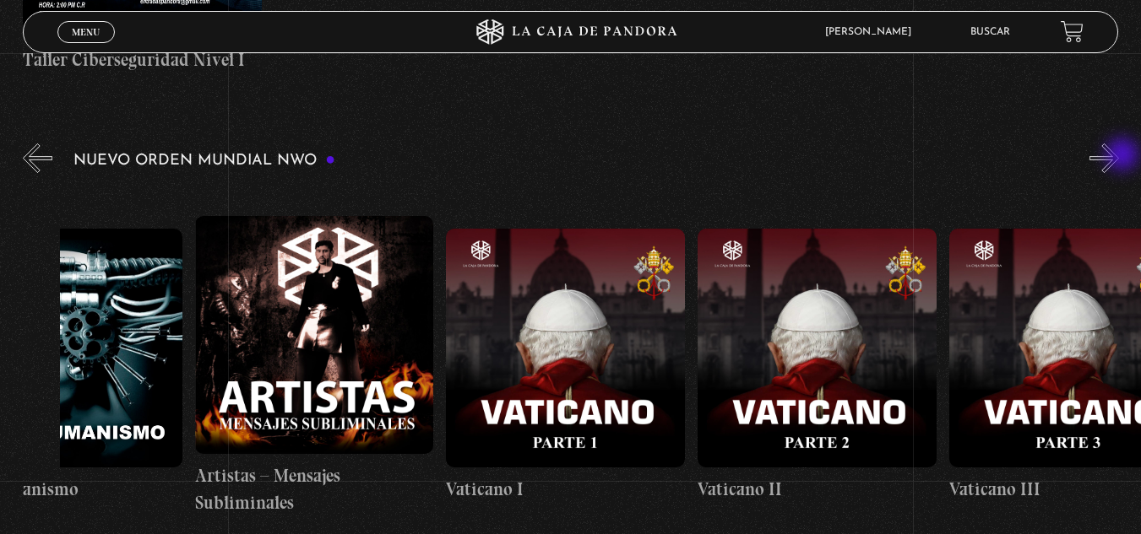
click at [1119, 156] on button "»" at bounding box center [1104, 159] width 30 height 30
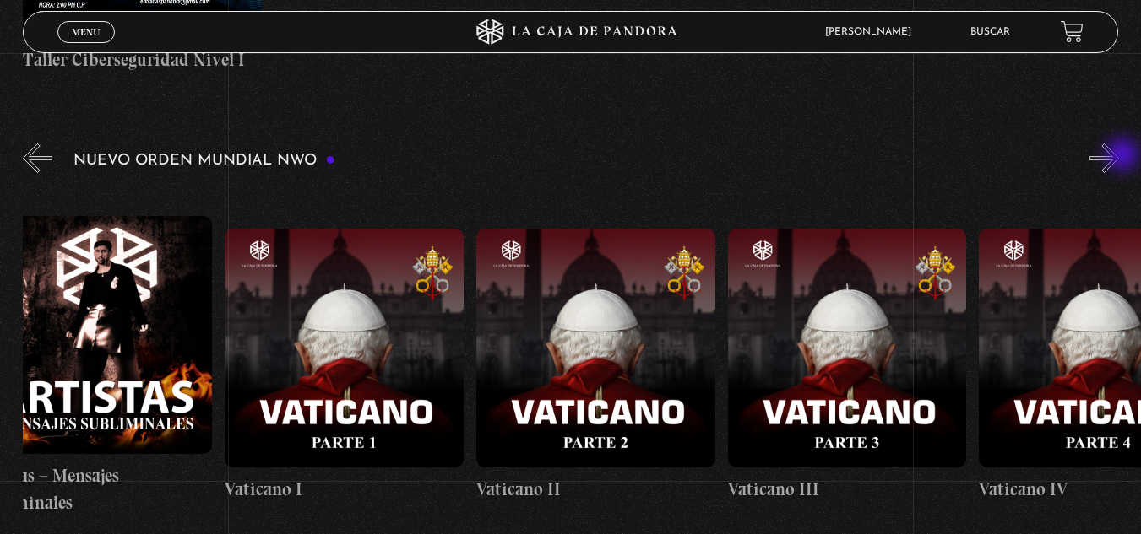
click at [1119, 156] on button "»" at bounding box center [1104, 159] width 30 height 30
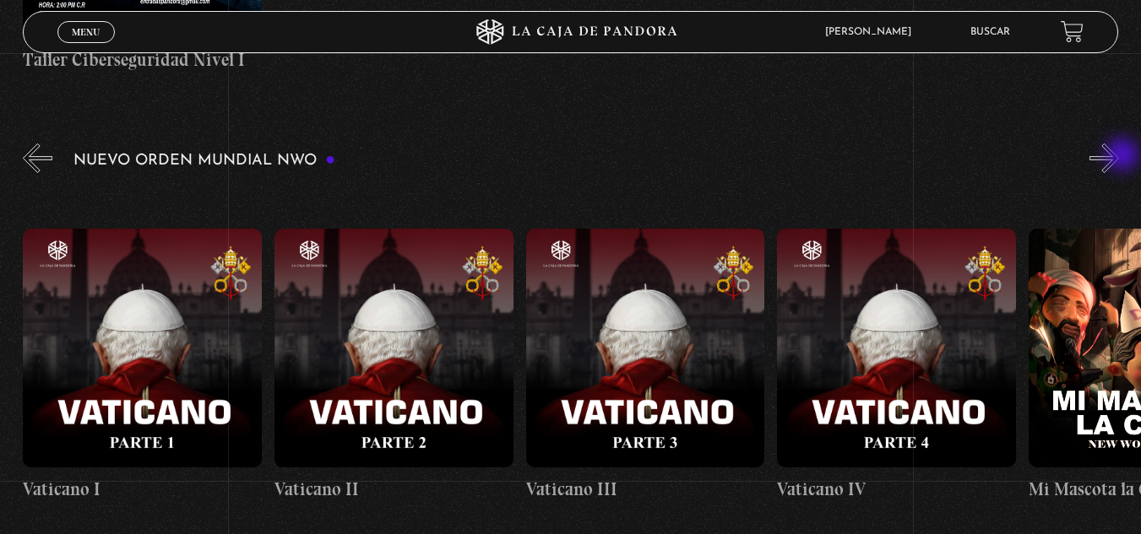
click at [1119, 156] on button "»" at bounding box center [1104, 159] width 30 height 30
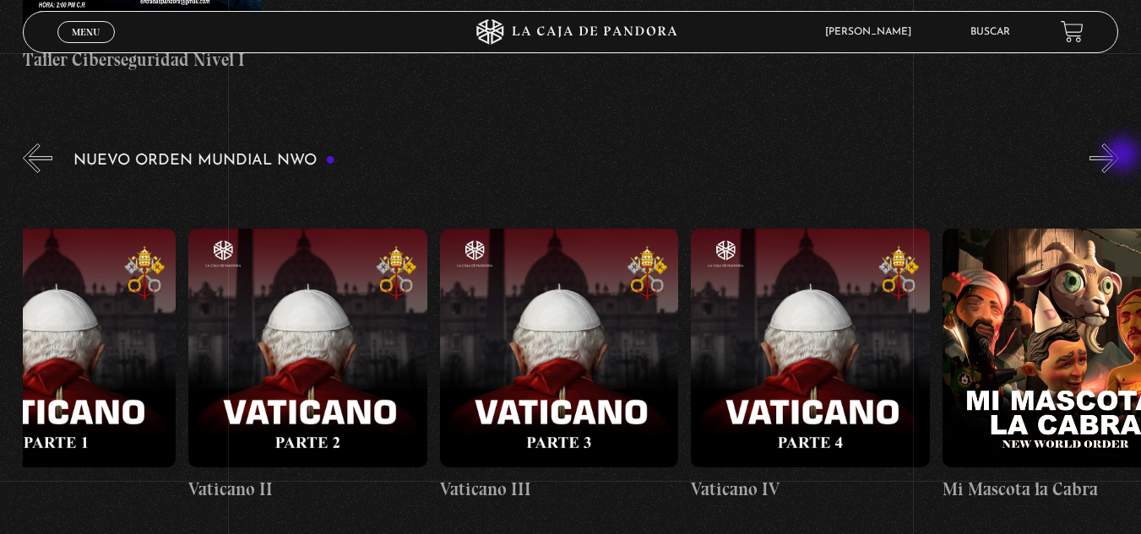
click at [1119, 156] on button "»" at bounding box center [1104, 159] width 30 height 30
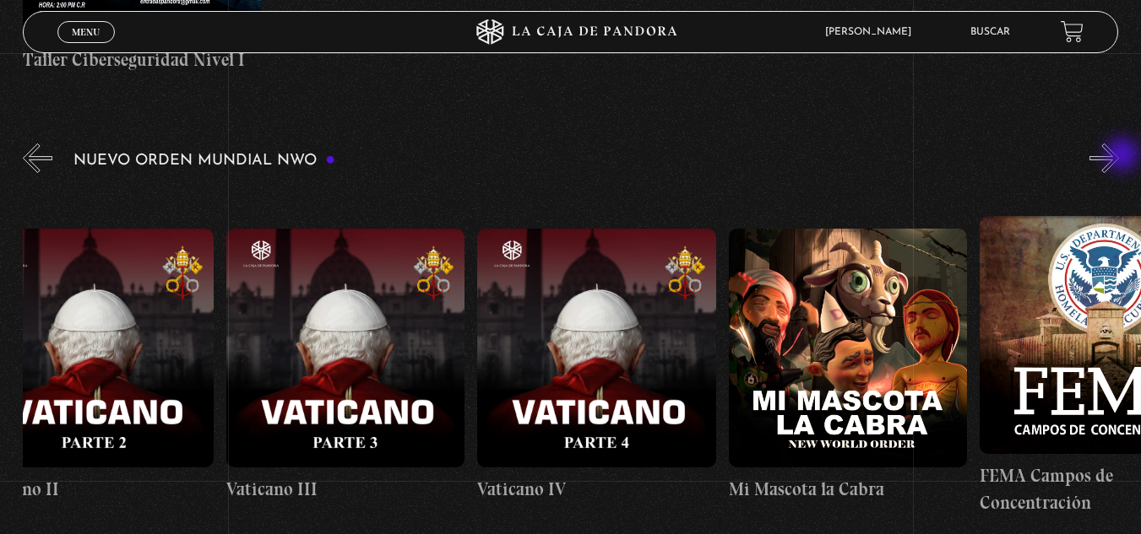
click at [1119, 156] on button "»" at bounding box center [1104, 159] width 30 height 30
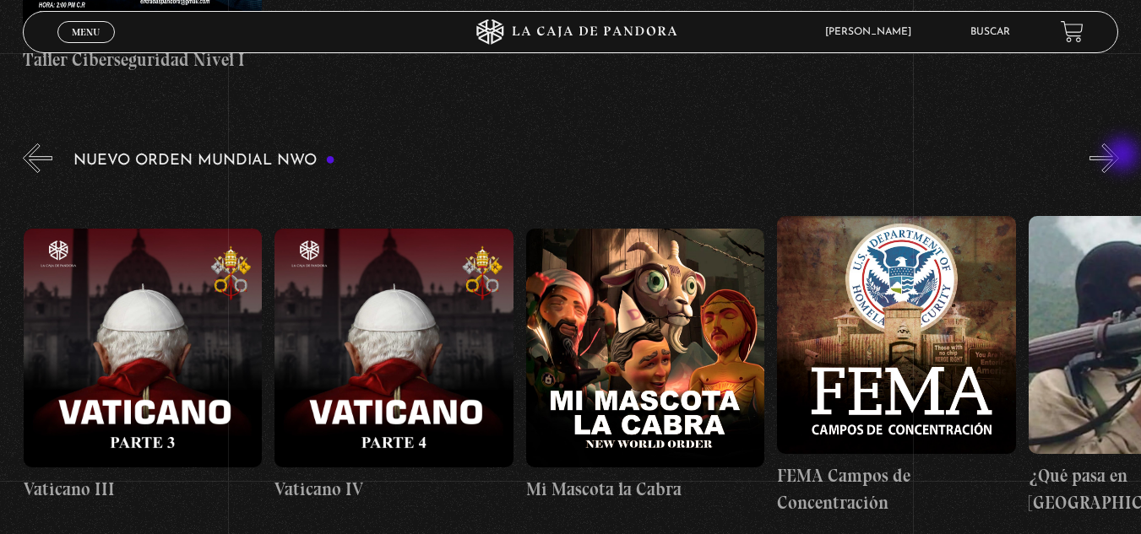
click at [1119, 156] on button "»" at bounding box center [1104, 159] width 30 height 30
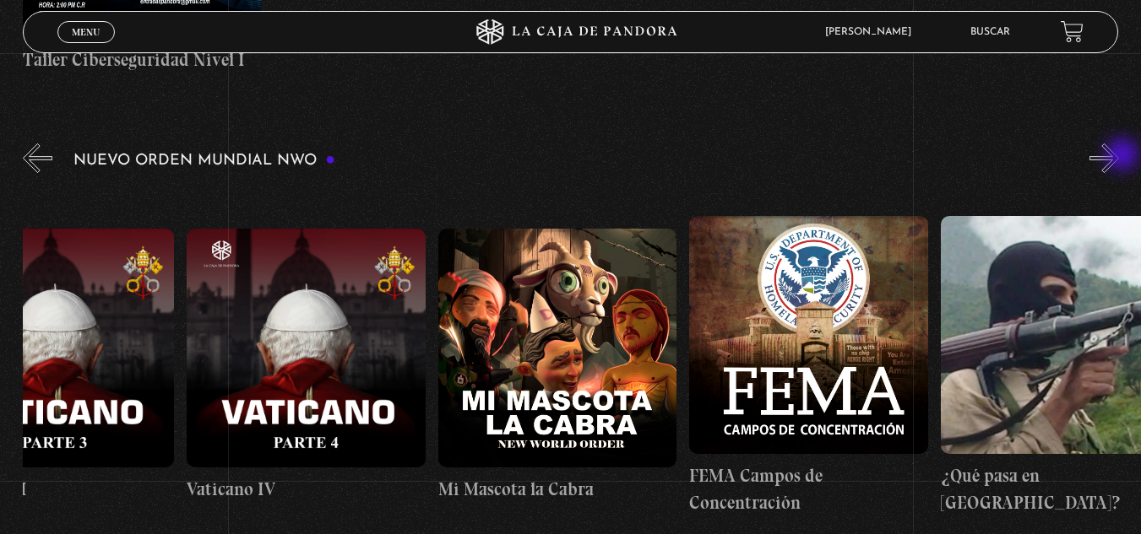
click at [1119, 156] on button "»" at bounding box center [1104, 159] width 30 height 30
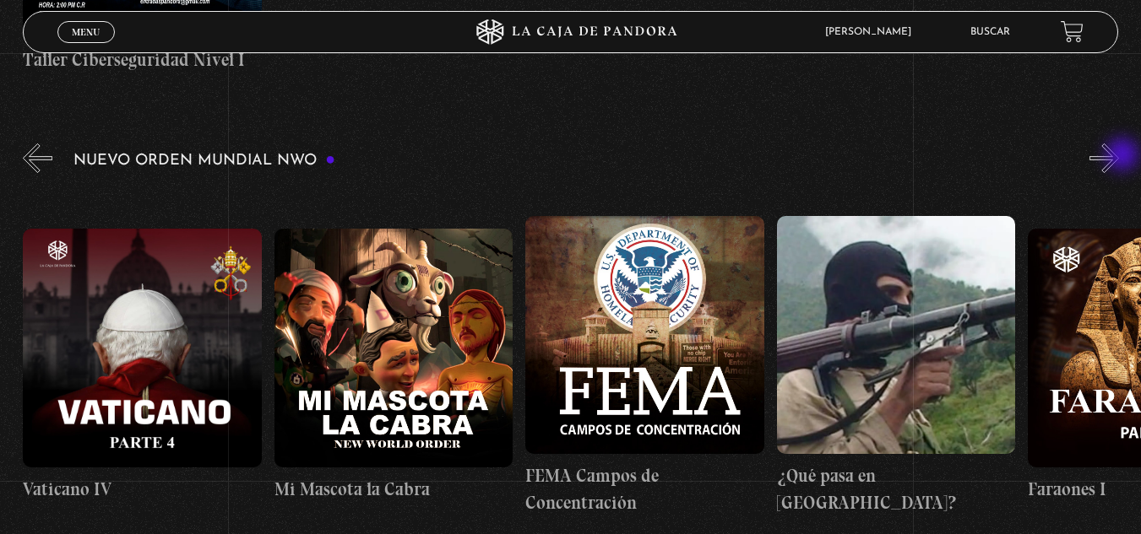
click at [1119, 156] on button "»" at bounding box center [1104, 159] width 30 height 30
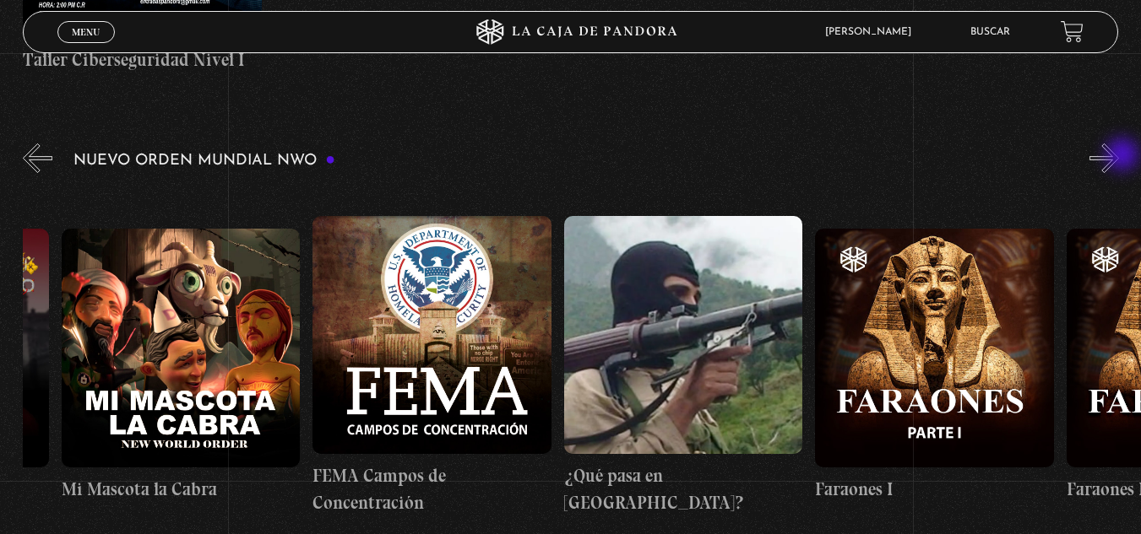
click at [1119, 156] on button "»" at bounding box center [1104, 159] width 30 height 30
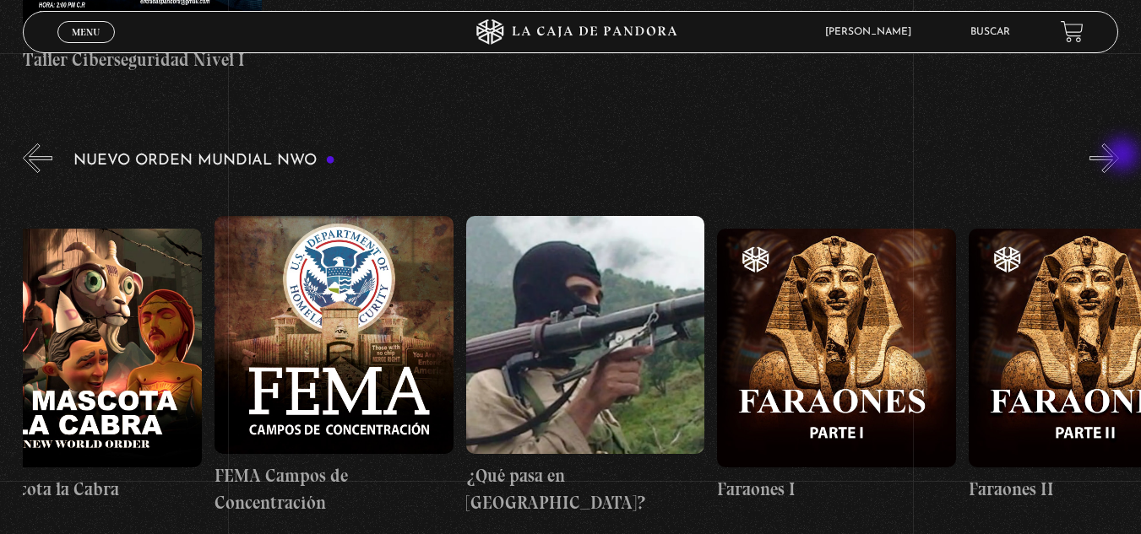
click at [1119, 156] on button "»" at bounding box center [1104, 159] width 30 height 30
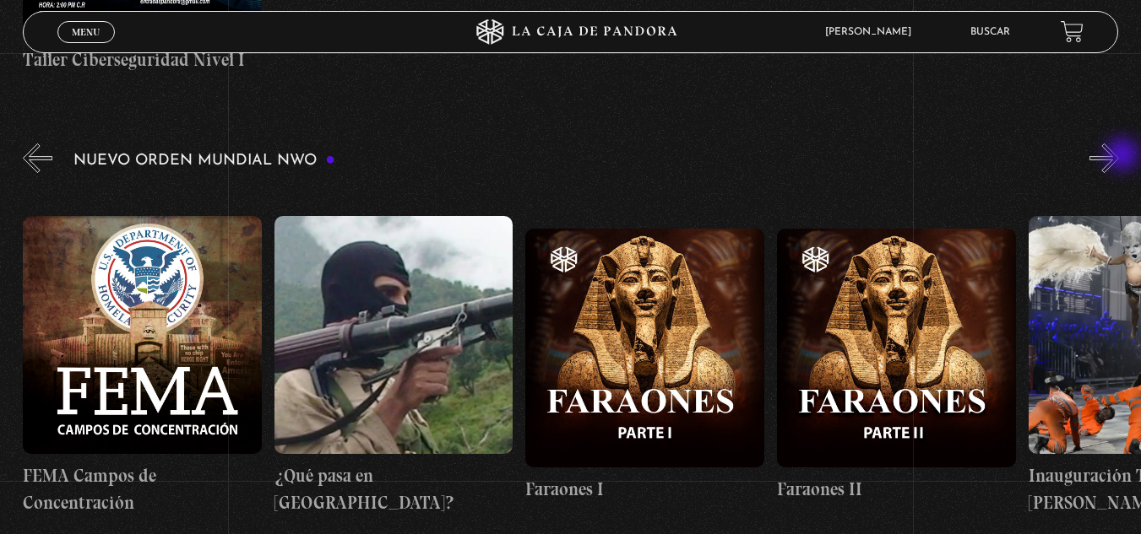
click at [1119, 156] on button "»" at bounding box center [1104, 159] width 30 height 30
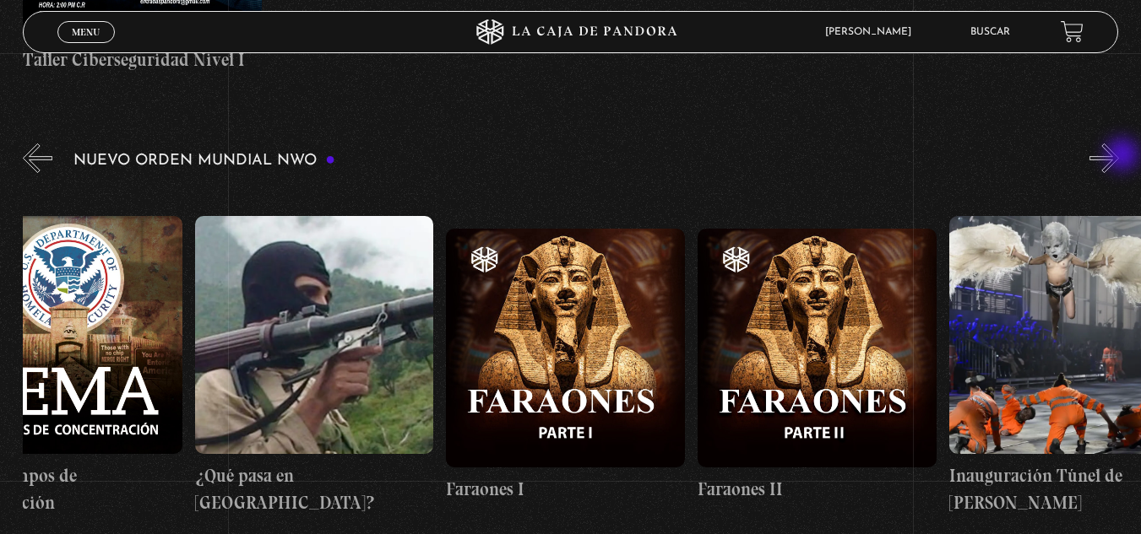
click at [1119, 156] on button "»" at bounding box center [1104, 159] width 30 height 30
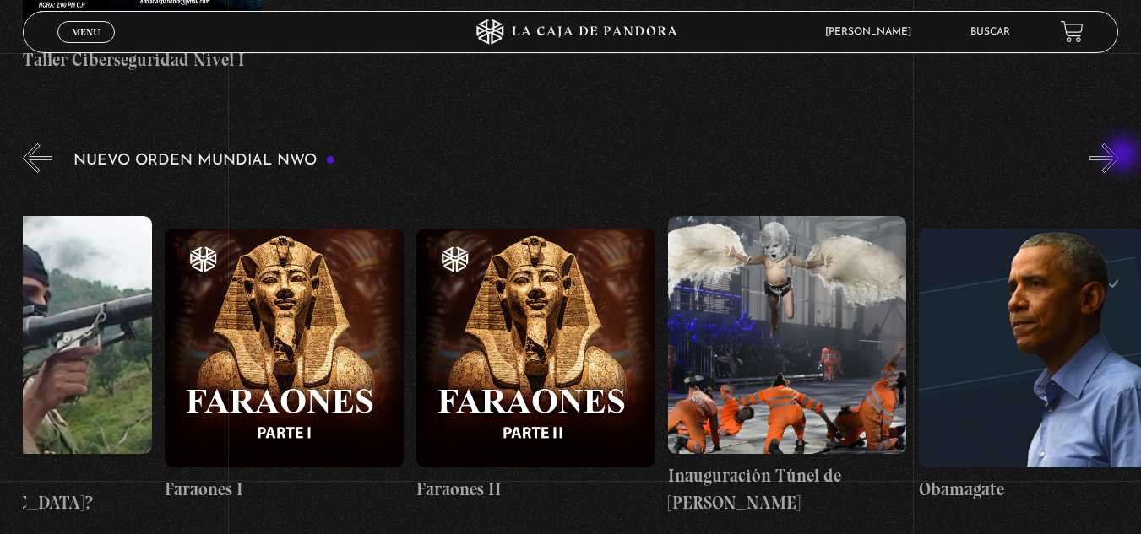
click at [1119, 156] on button "»" at bounding box center [1104, 159] width 30 height 30
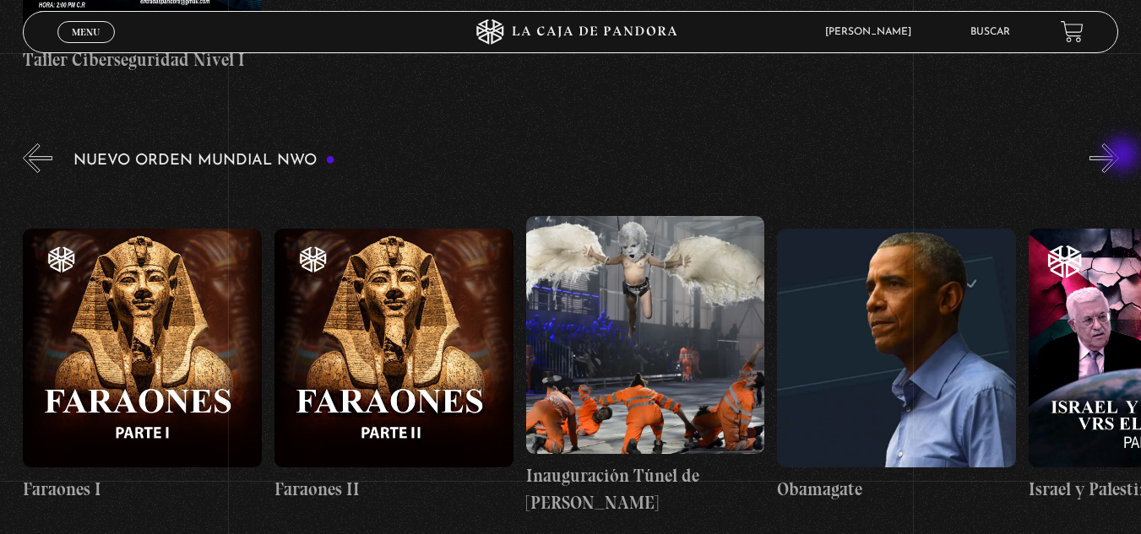
click at [1119, 156] on button "»" at bounding box center [1104, 159] width 30 height 30
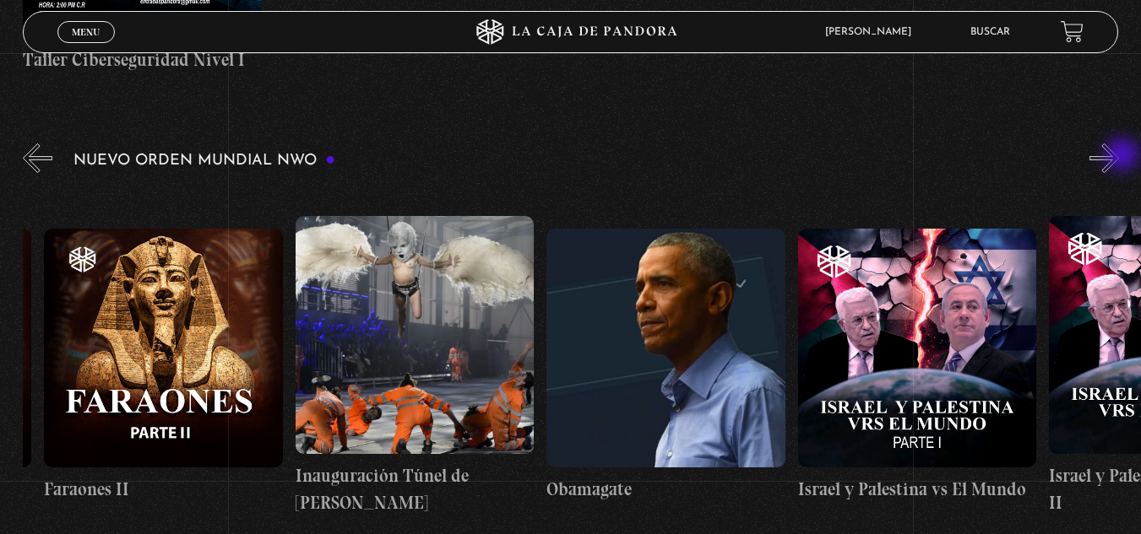
click at [1119, 156] on button "»" at bounding box center [1104, 159] width 30 height 30
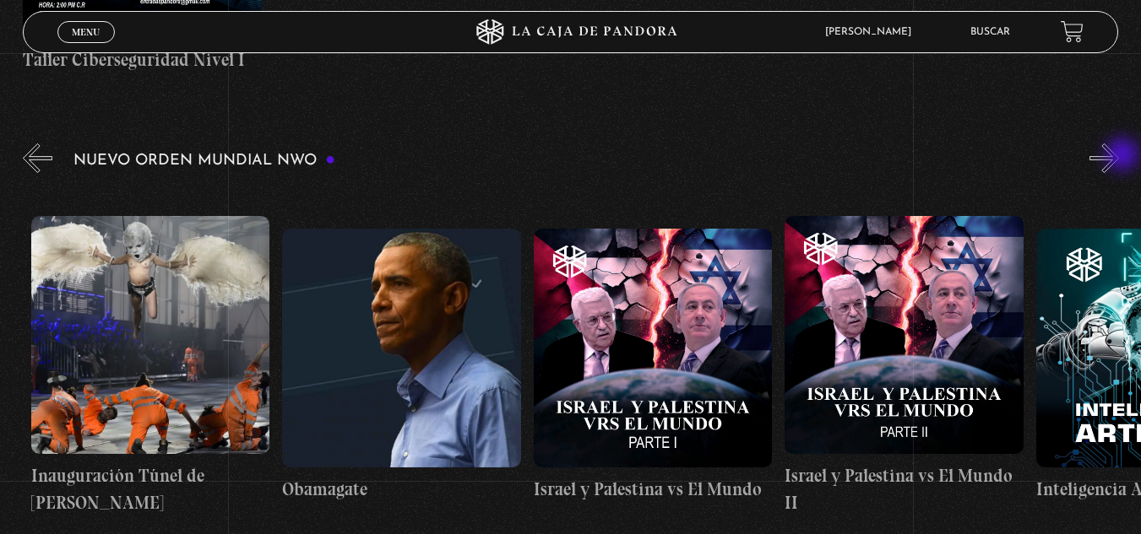
click at [1119, 156] on button "»" at bounding box center [1104, 159] width 30 height 30
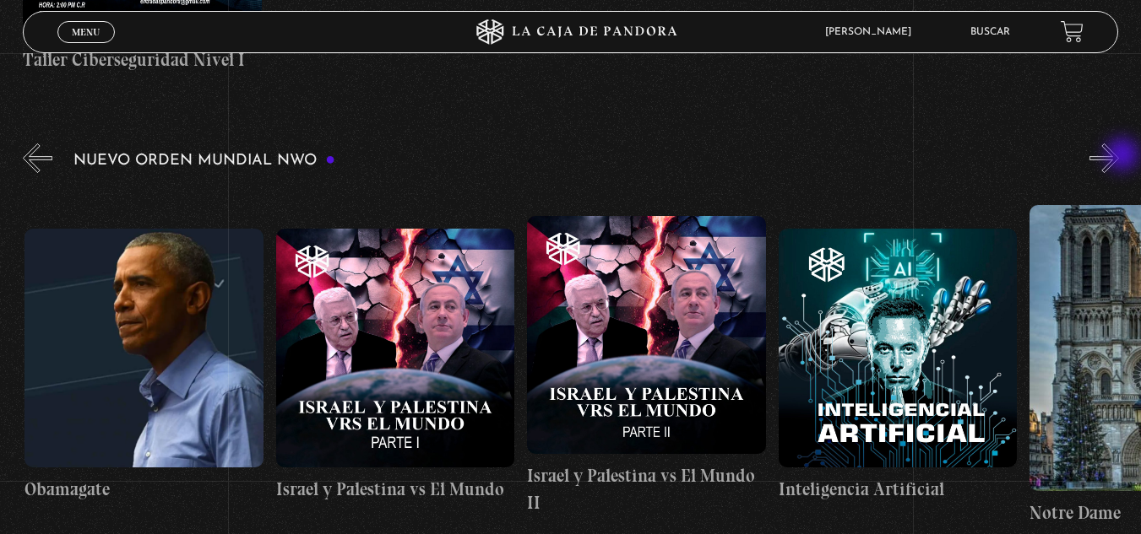
click at [1119, 156] on button "»" at bounding box center [1104, 159] width 30 height 30
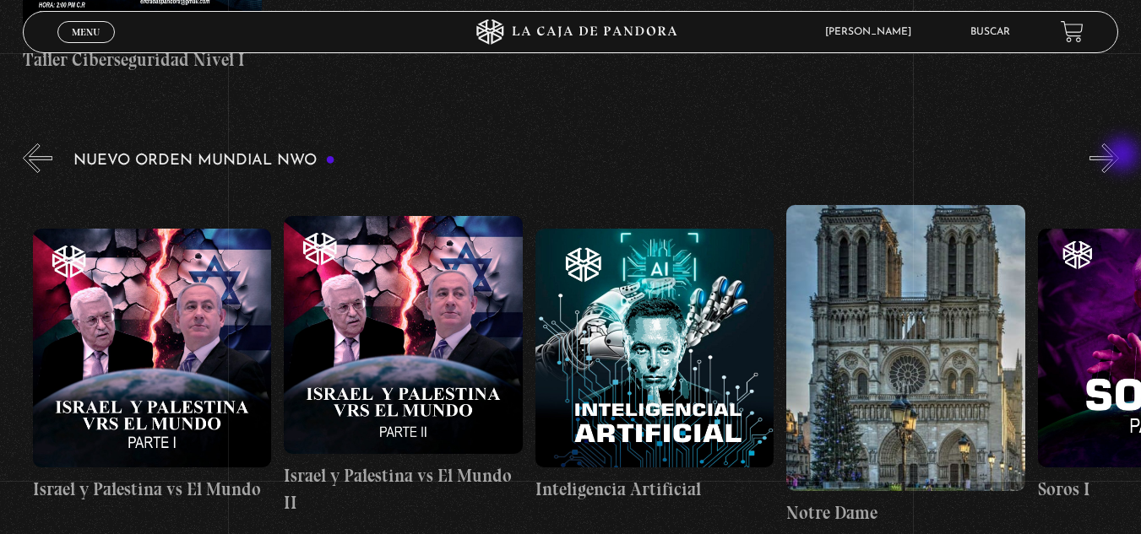
click at [1119, 156] on button "»" at bounding box center [1104, 159] width 30 height 30
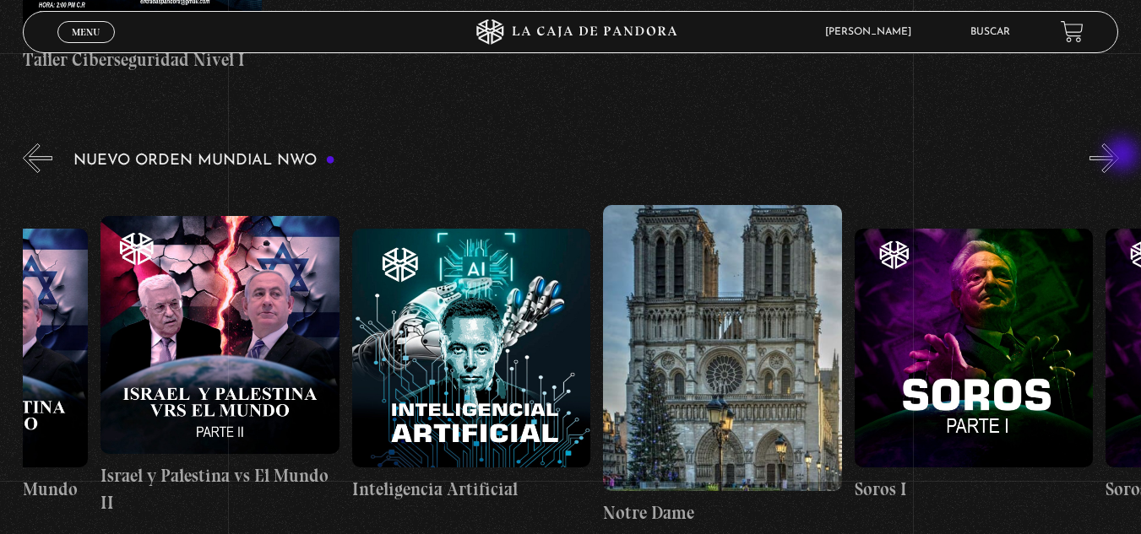
click at [1119, 156] on button "»" at bounding box center [1104, 159] width 30 height 30
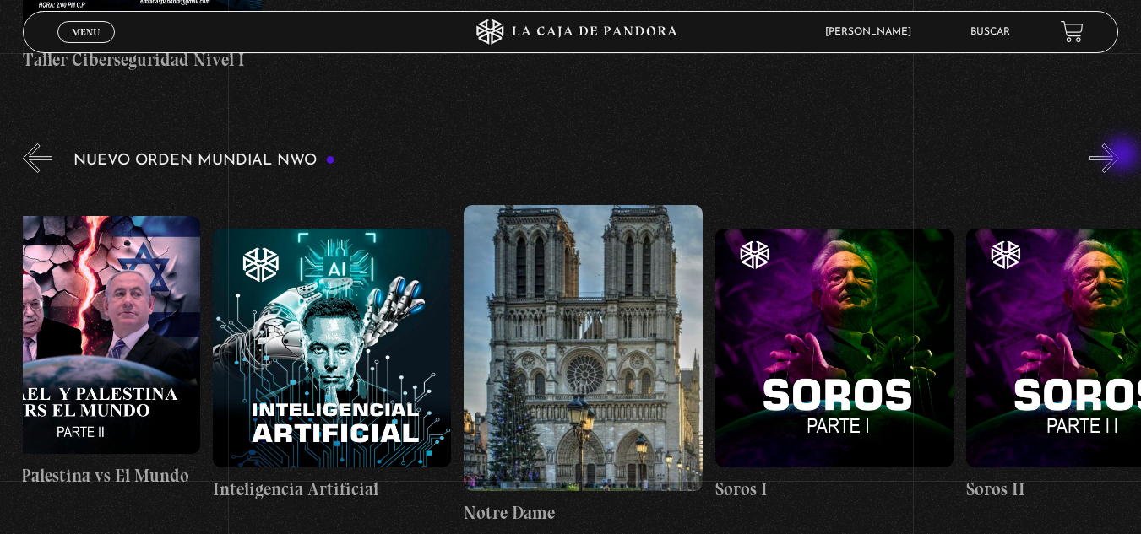
scroll to position [0, 18967]
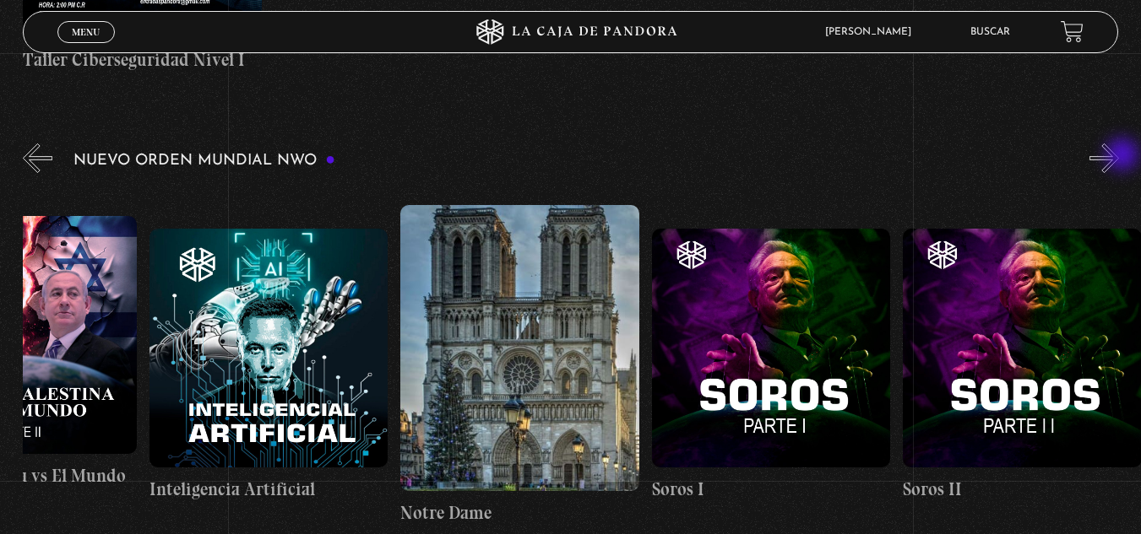
click at [1119, 156] on button "»" at bounding box center [1104, 159] width 30 height 30
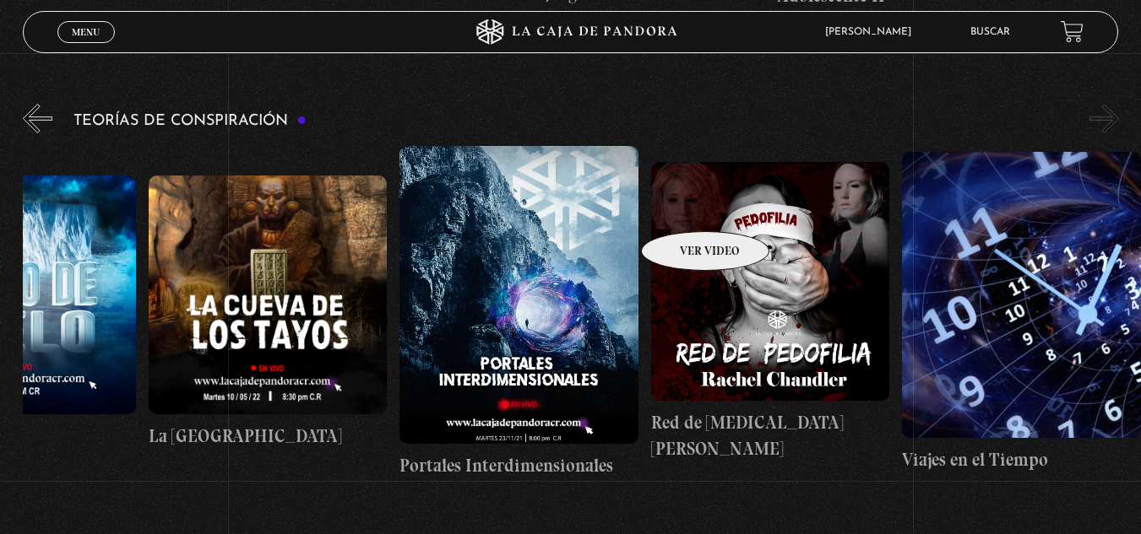
scroll to position [3414, 0]
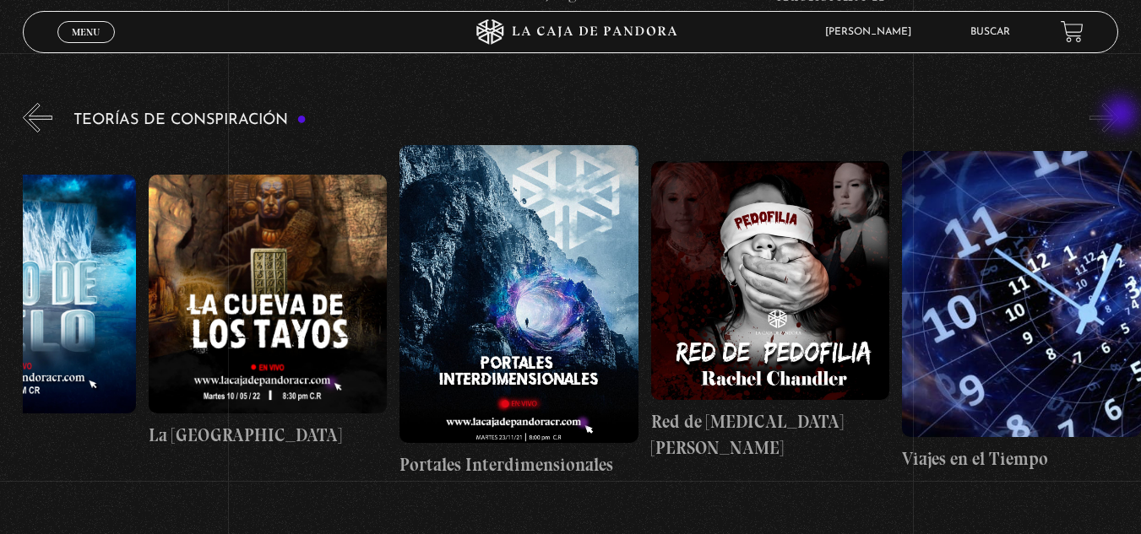
click at [1119, 116] on button "»" at bounding box center [1104, 118] width 30 height 30
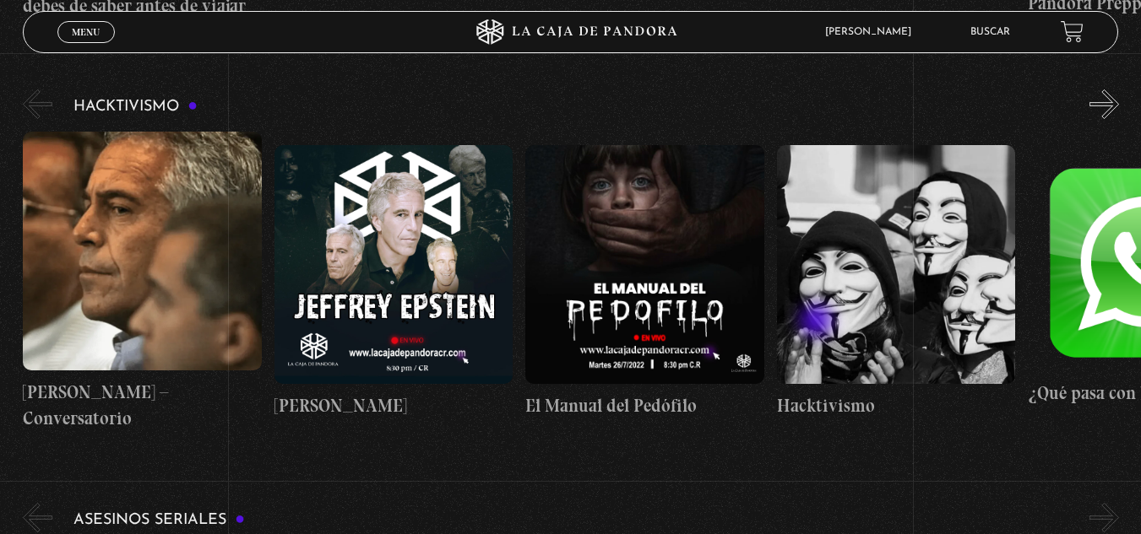
scroll to position [4817, 0]
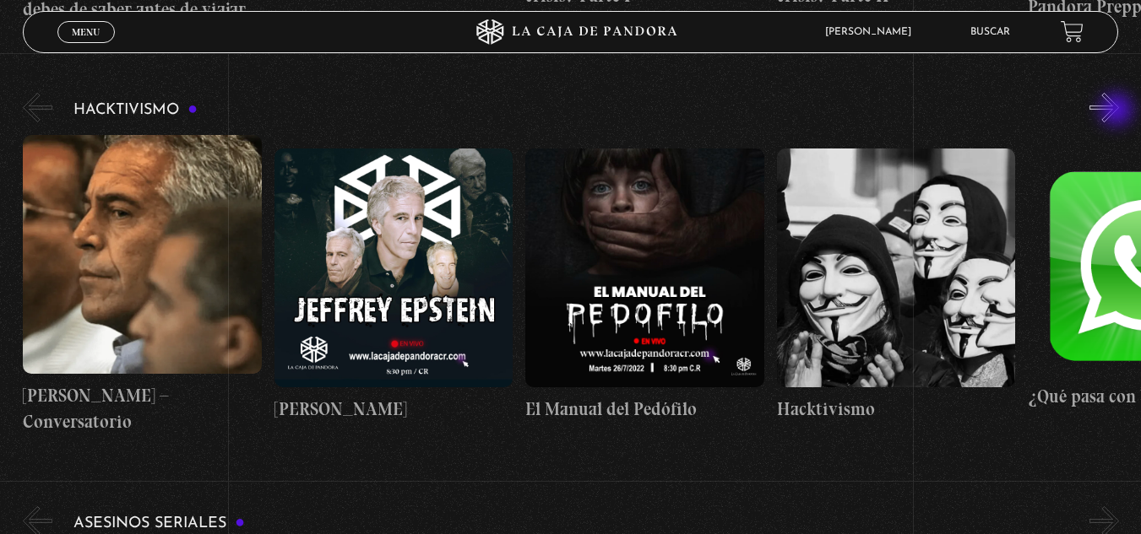
click at [1118, 111] on button "»" at bounding box center [1104, 108] width 30 height 30
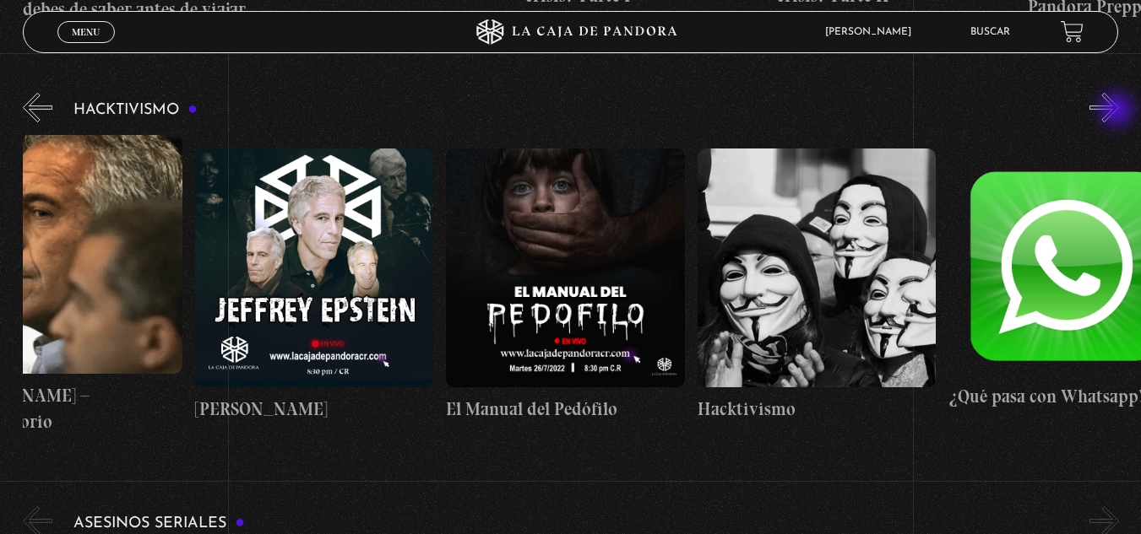
scroll to position [0, 126]
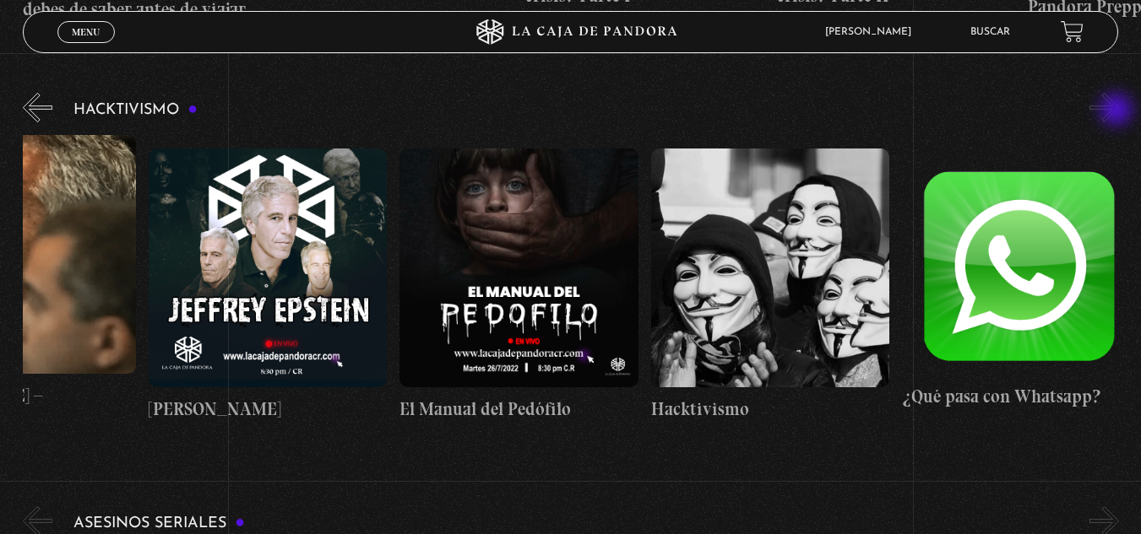
click at [1118, 111] on button "»" at bounding box center [1104, 108] width 30 height 30
click at [41, 98] on button "«" at bounding box center [38, 108] width 30 height 30
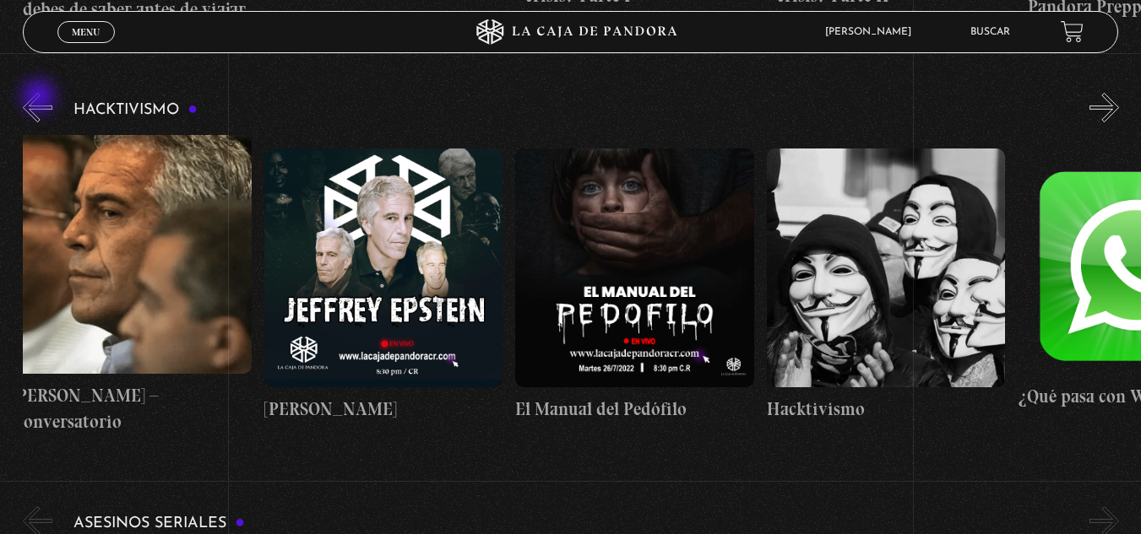
click at [41, 98] on button "«" at bounding box center [38, 108] width 30 height 30
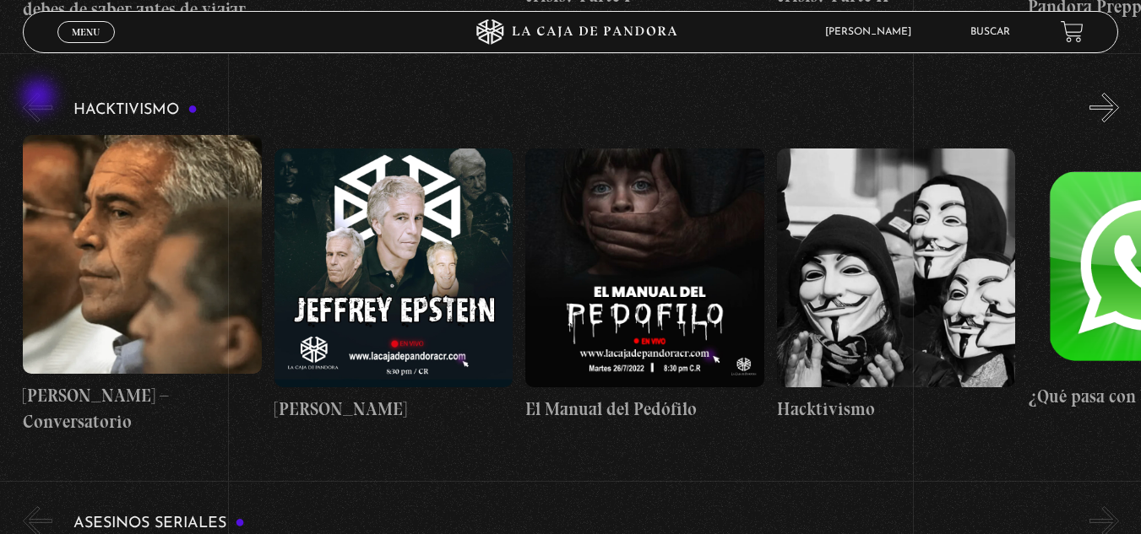
scroll to position [0, 0]
click at [41, 98] on button "«" at bounding box center [38, 108] width 30 height 30
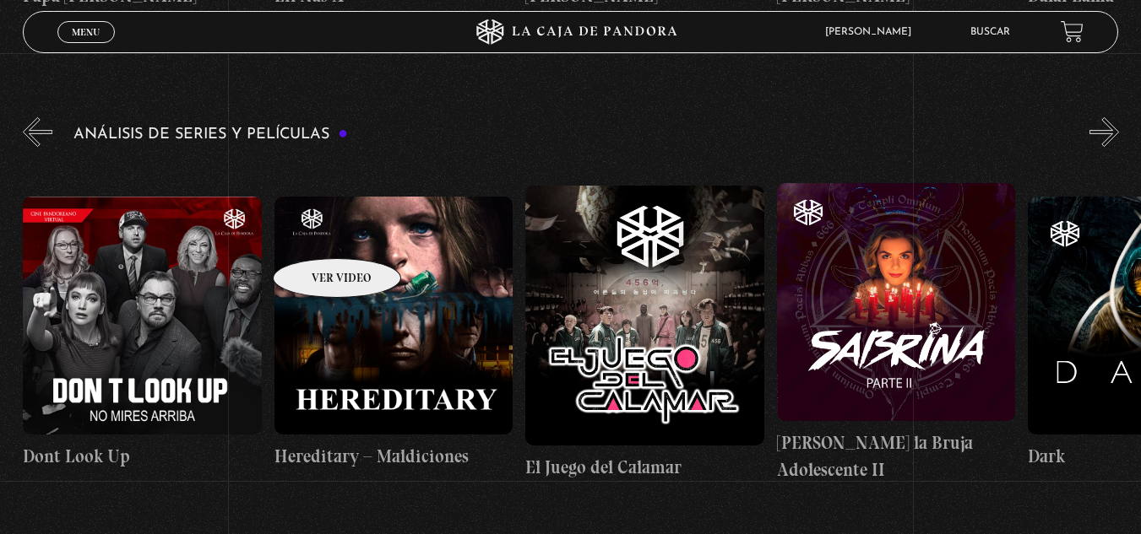
scroll to position [2938, 0]
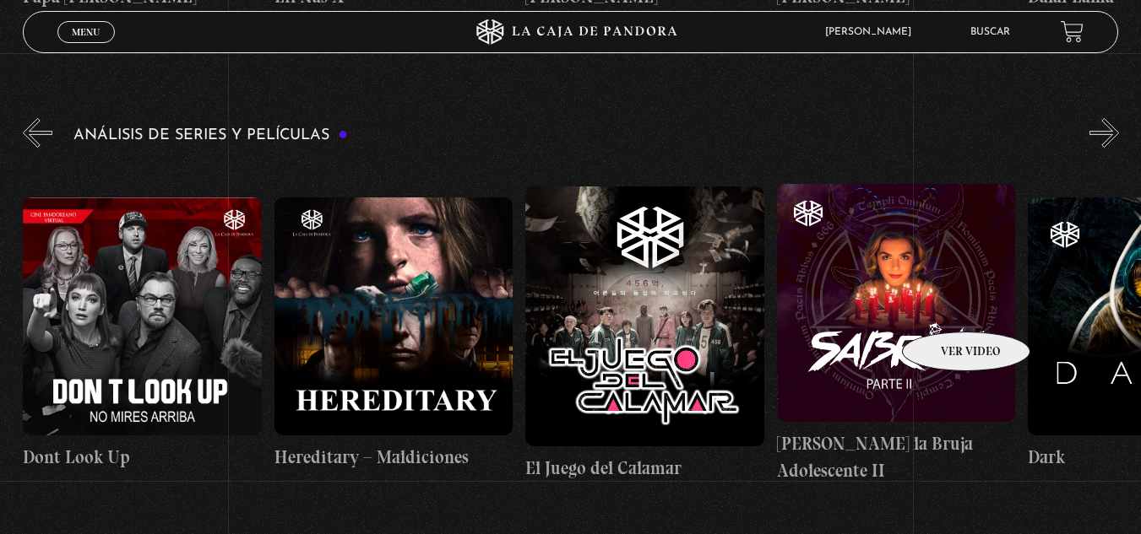
click at [944, 306] on figure at bounding box center [896, 303] width 239 height 239
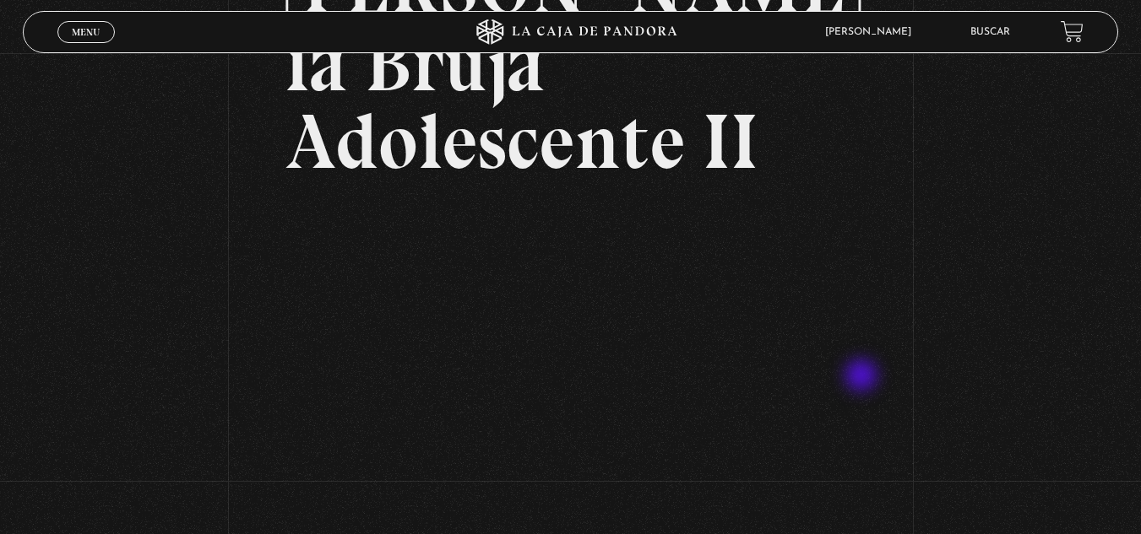
scroll to position [207, 0]
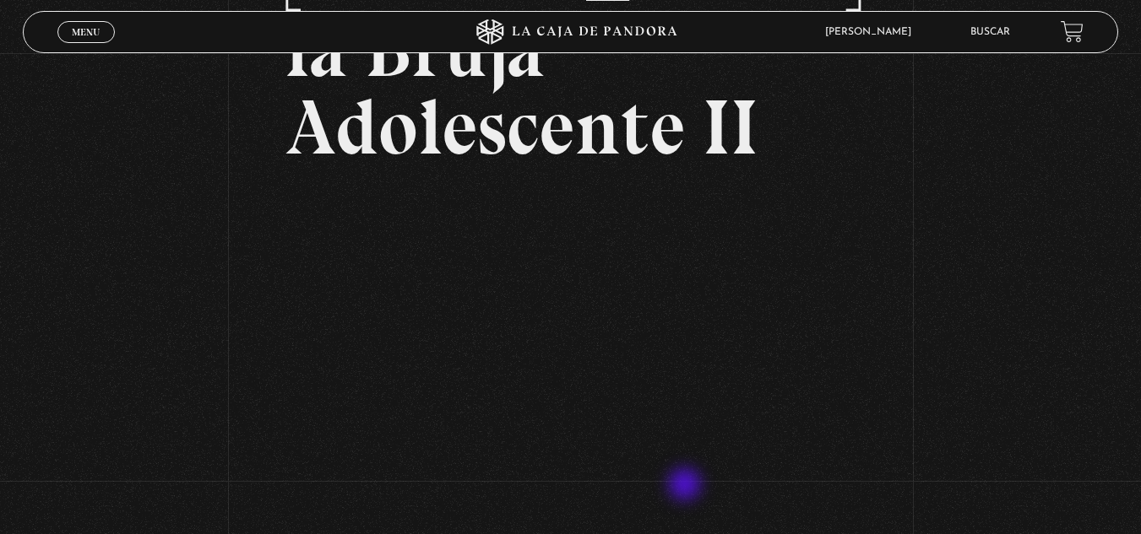
click at [686, 486] on article "10 octubre, 2021 Sabrina la Bruja Adolescente II WhatsApp Twitter Messenger Ema…" at bounding box center [569, 236] width 569 height 673
click at [99, 32] on span "Menu" at bounding box center [86, 32] width 28 height 10
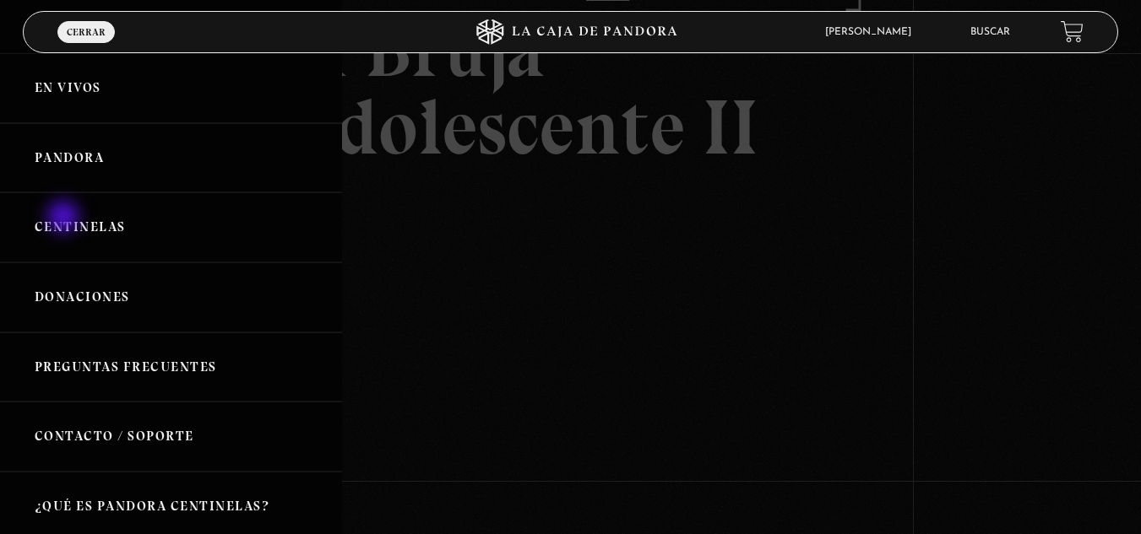
click at [68, 218] on link "Centinelas" at bounding box center [171, 227] width 342 height 70
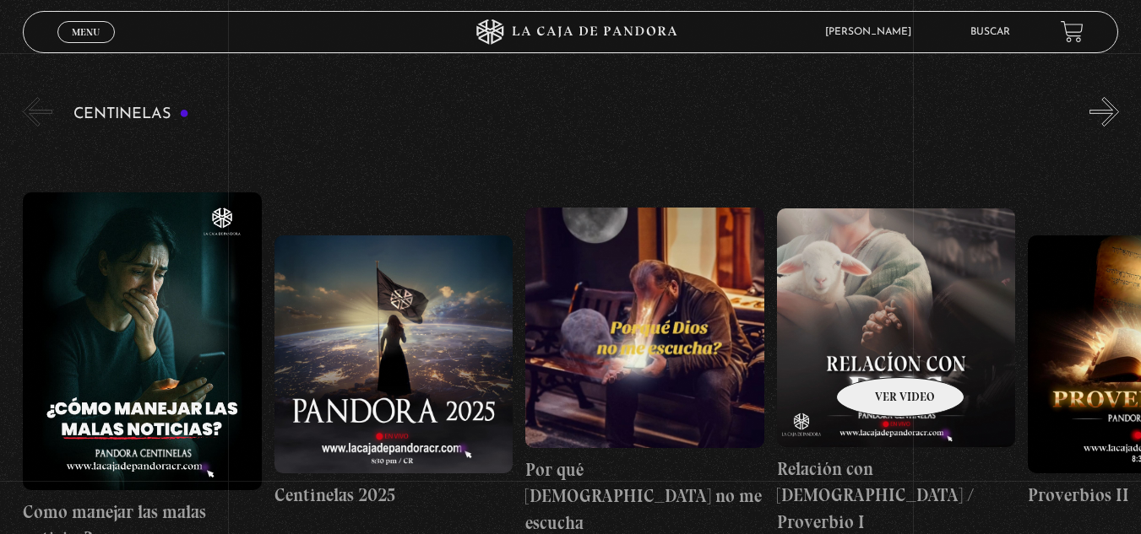
scroll to position [253, 0]
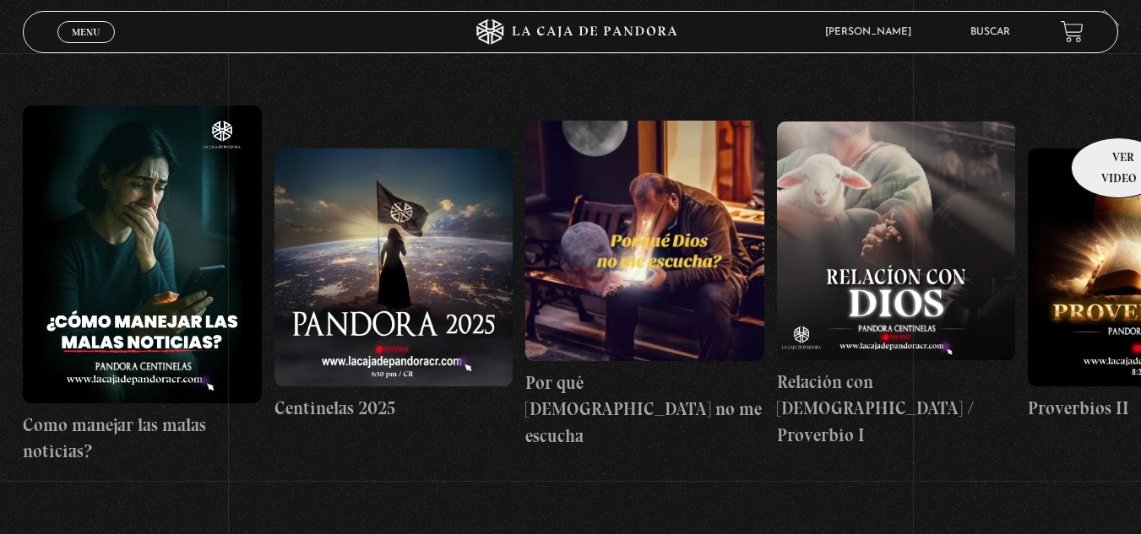
click at [1113, 112] on link "Proverbios II" at bounding box center [1147, 284] width 239 height 465
click at [1123, 124] on link "Proverbios II" at bounding box center [1147, 284] width 239 height 465
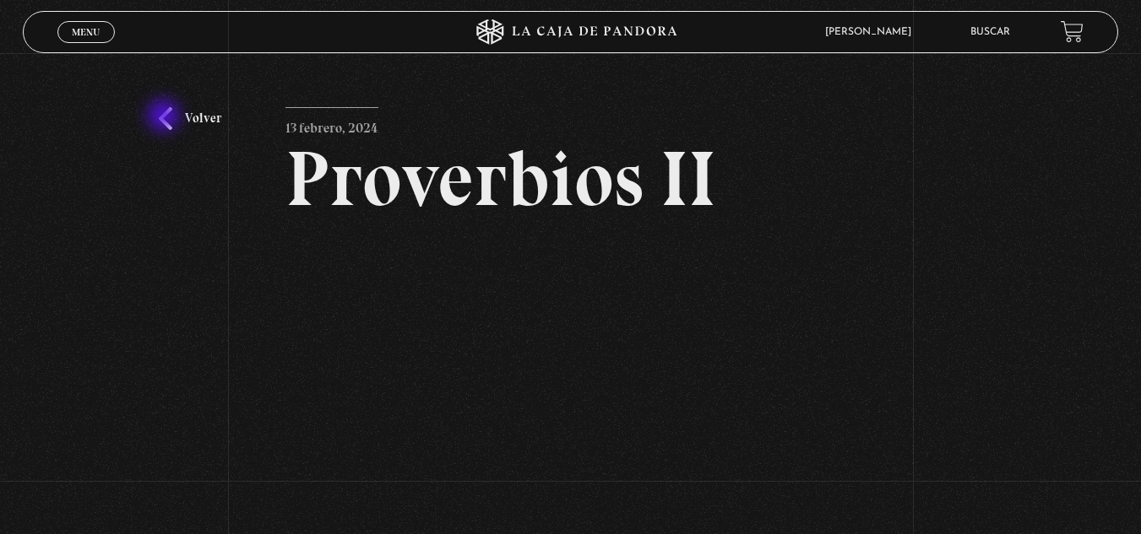
click at [165, 117] on link "Volver" at bounding box center [190, 118] width 62 height 23
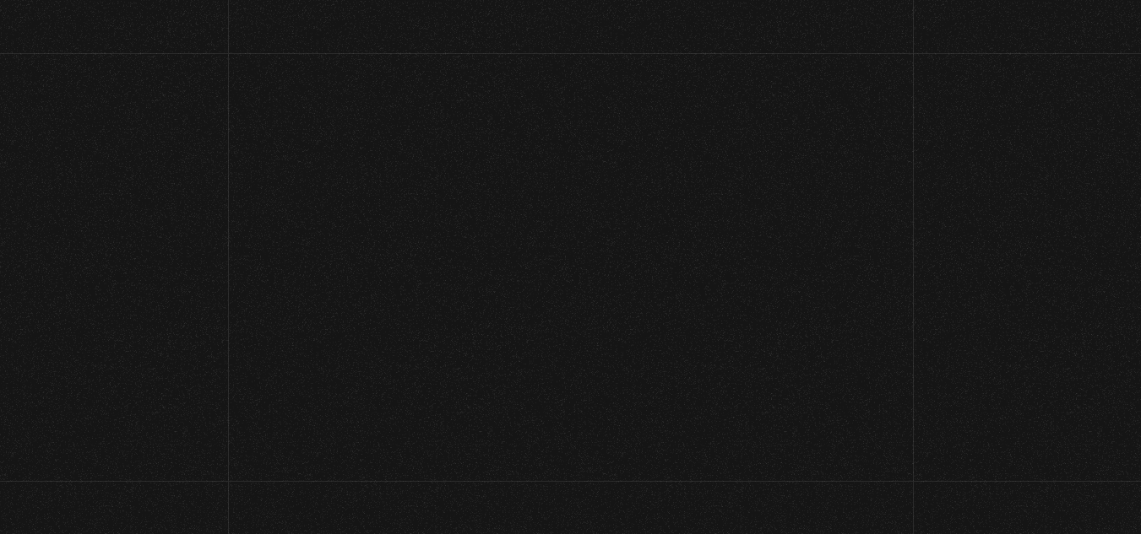
scroll to position [253, 0]
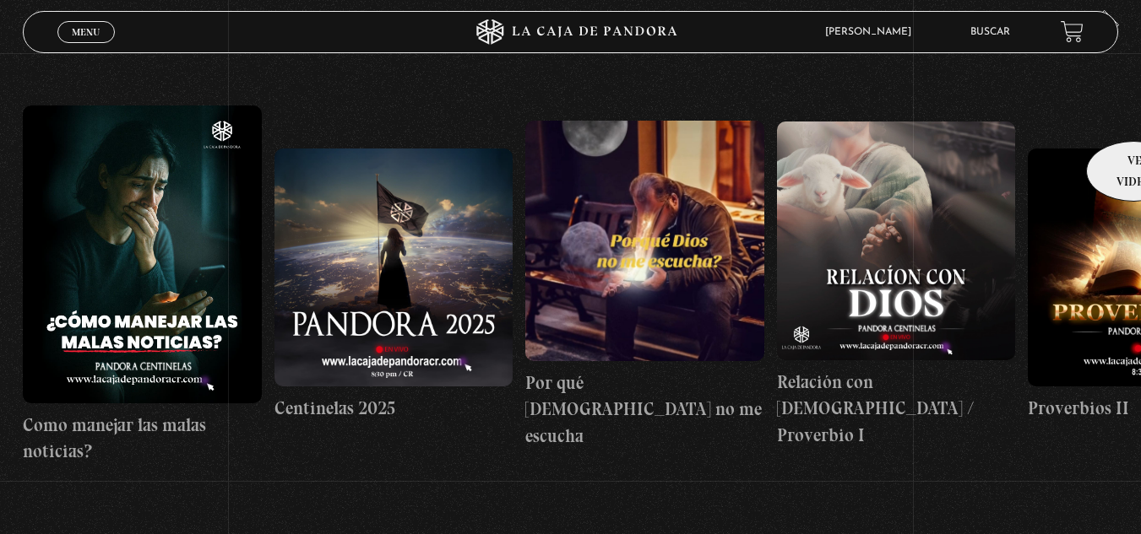
click at [1128, 115] on link "Proverbios II" at bounding box center [1147, 284] width 239 height 465
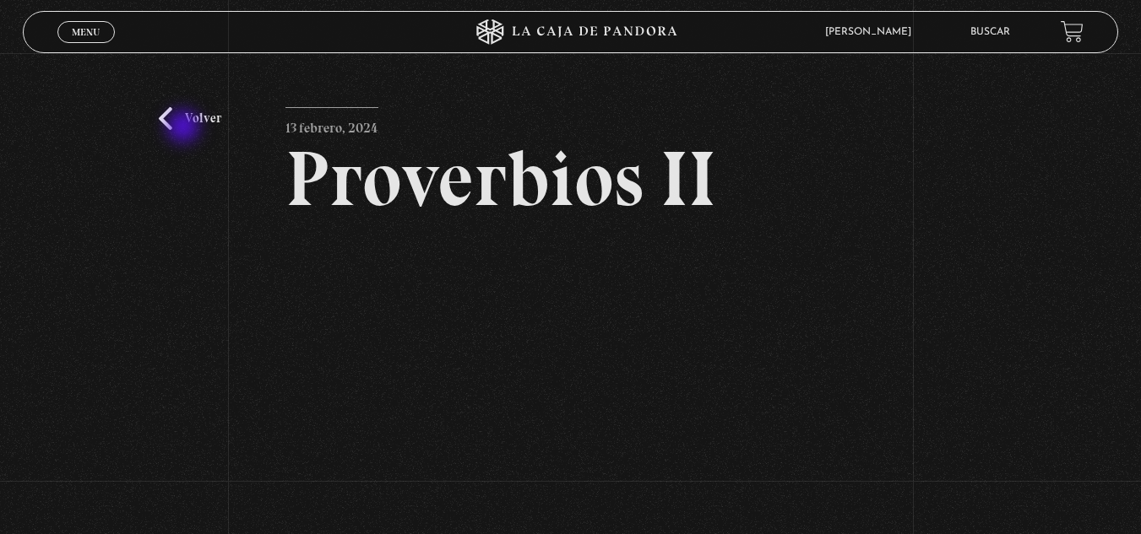
click at [185, 128] on link "Volver" at bounding box center [190, 118] width 62 height 23
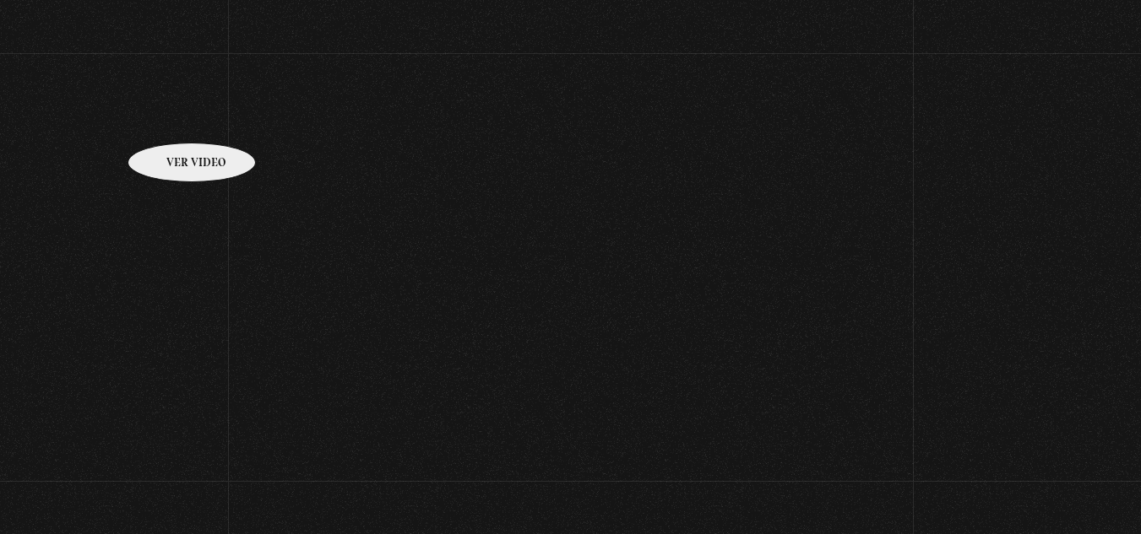
scroll to position [253, 0]
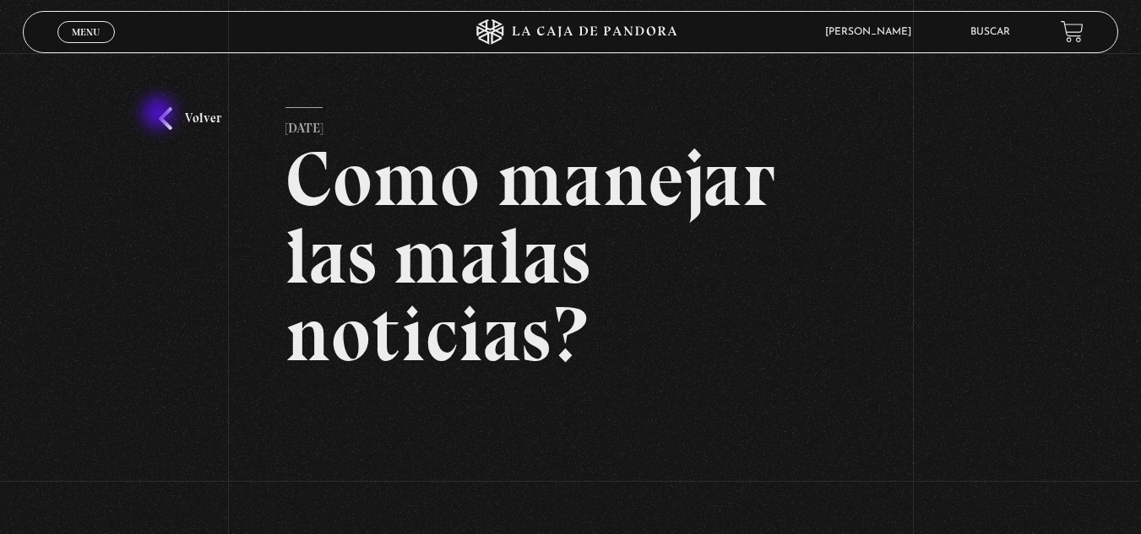
click at [165, 115] on link "Volver" at bounding box center [190, 118] width 62 height 23
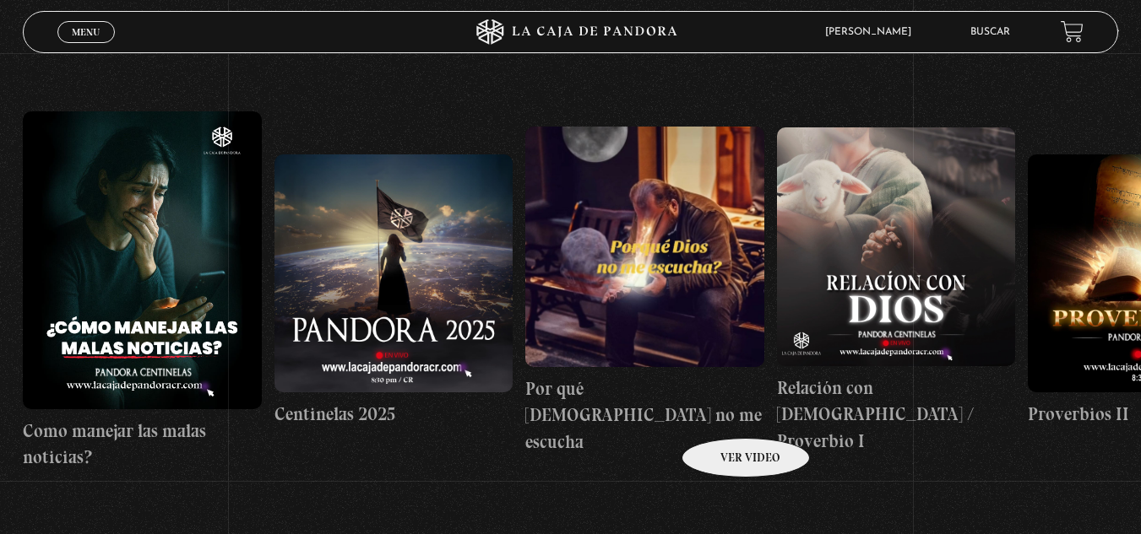
scroll to position [169, 0]
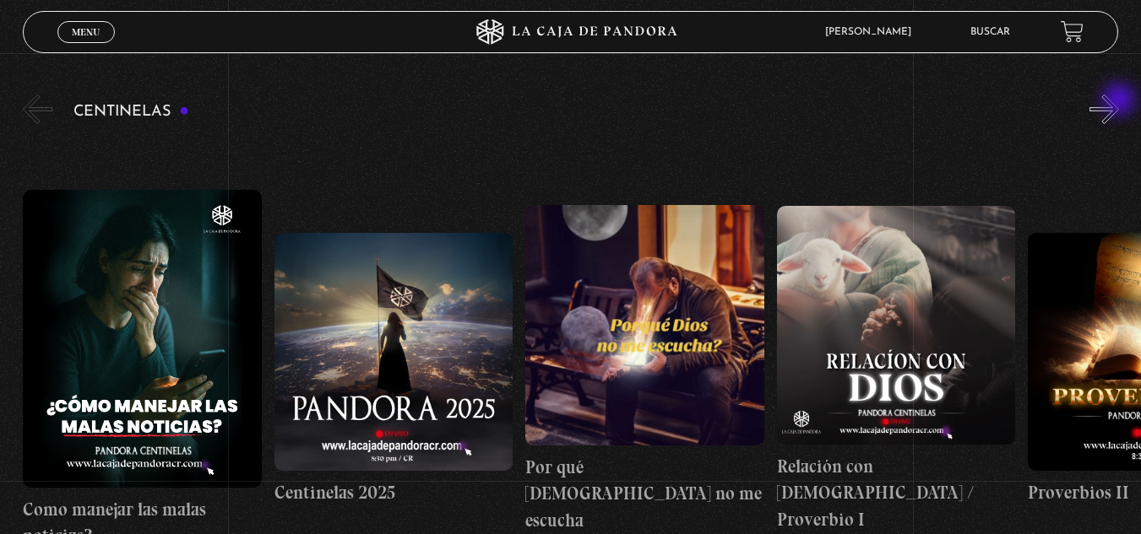
click at [1119, 101] on button "»" at bounding box center [1104, 110] width 30 height 30
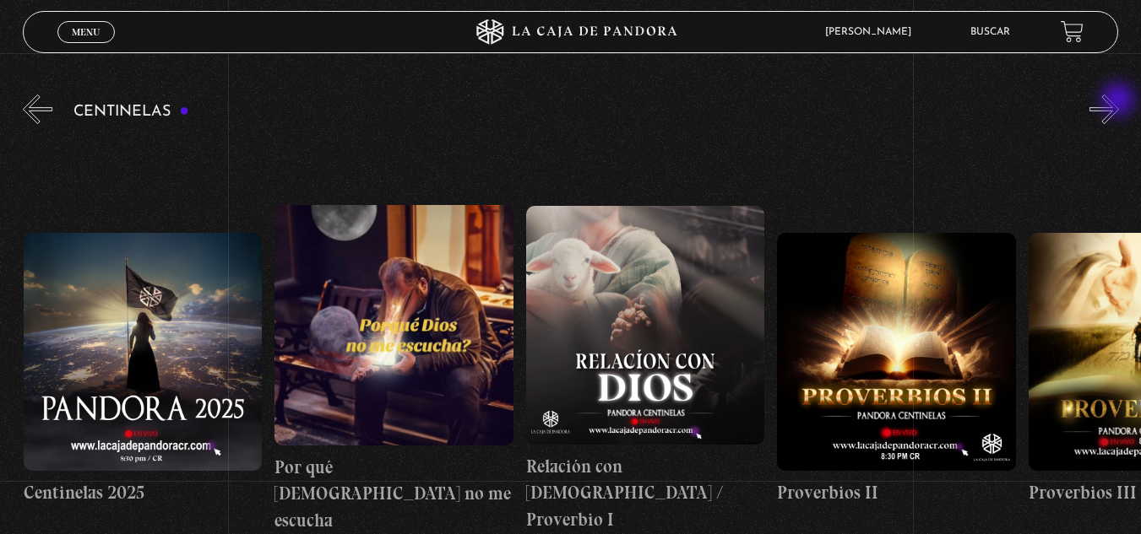
click at [1119, 101] on button "»" at bounding box center [1104, 110] width 30 height 30
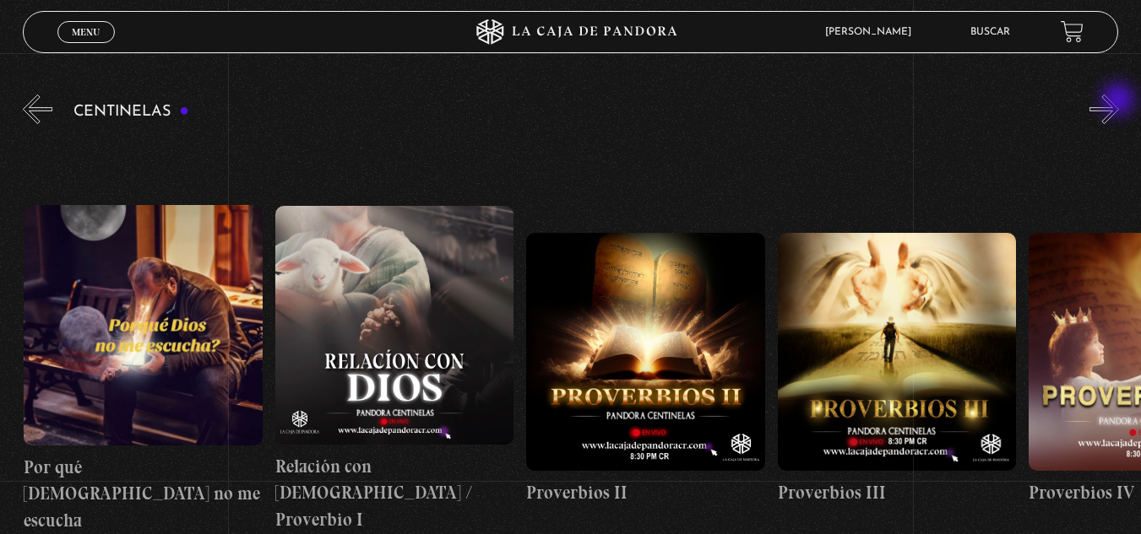
click at [1119, 101] on button "»" at bounding box center [1104, 110] width 30 height 30
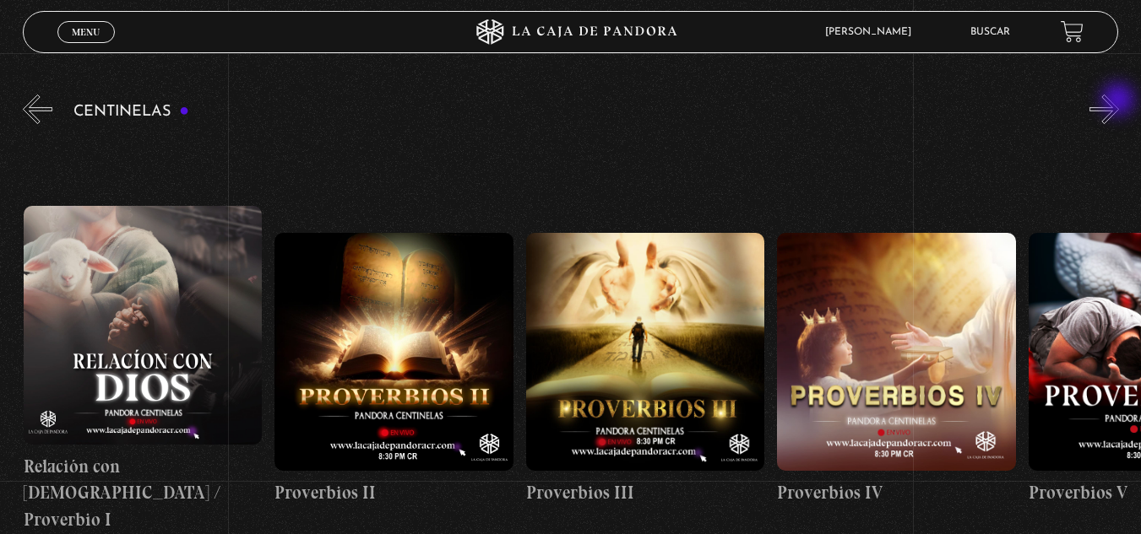
click at [1119, 101] on button "»" at bounding box center [1104, 110] width 30 height 30
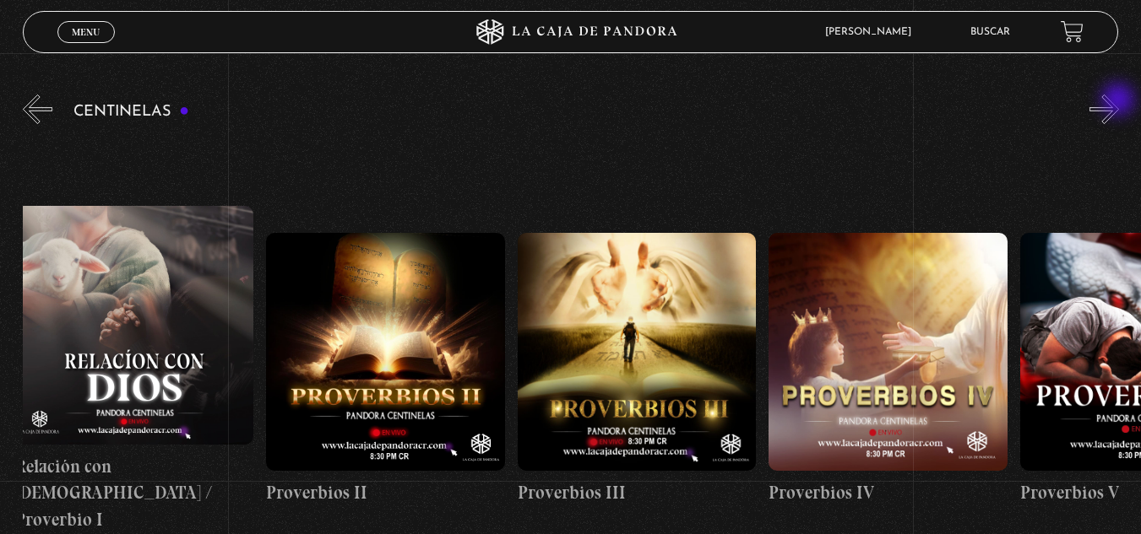
click at [1119, 101] on button "»" at bounding box center [1104, 110] width 30 height 30
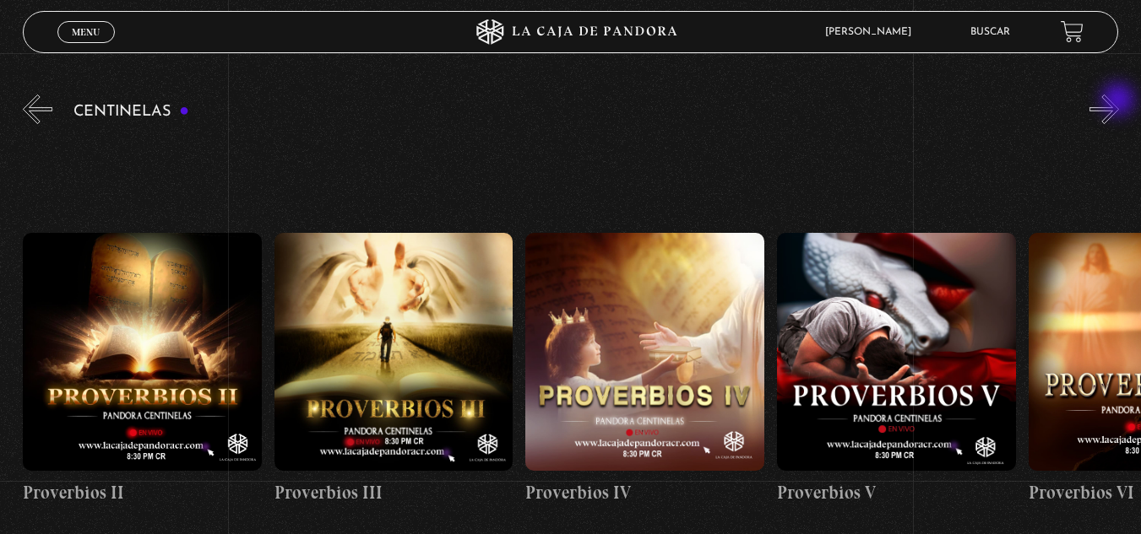
click at [1119, 101] on button "»" at bounding box center [1104, 110] width 30 height 30
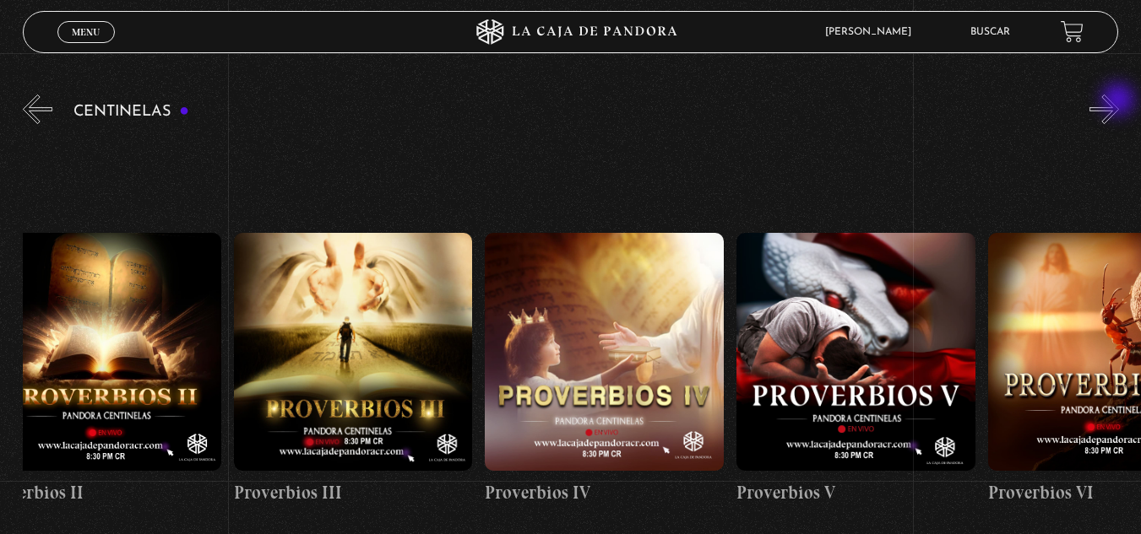
click at [1119, 101] on button "»" at bounding box center [1104, 110] width 30 height 30
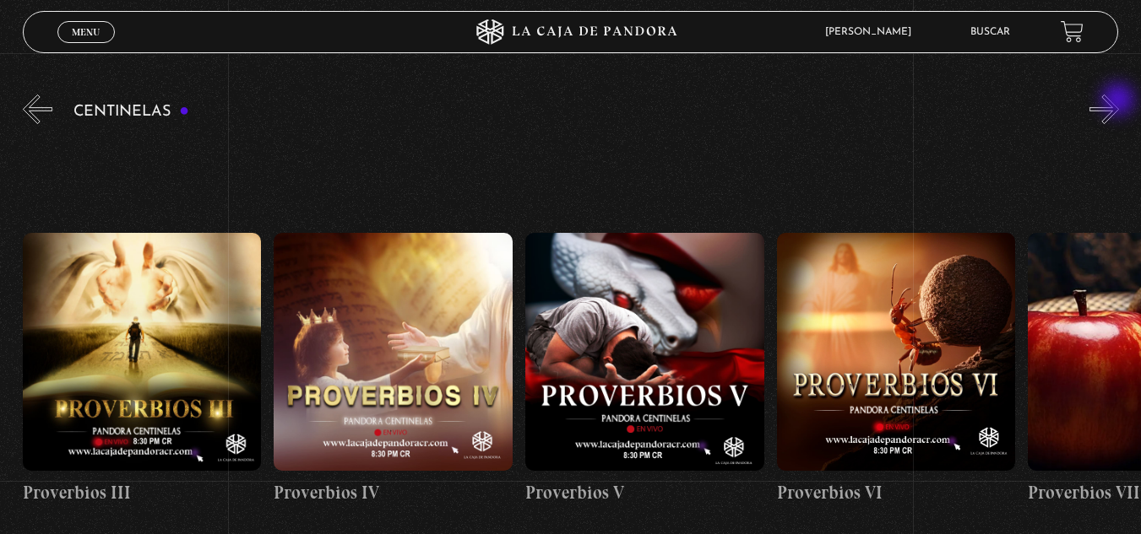
click at [1119, 101] on button "»" at bounding box center [1104, 110] width 30 height 30
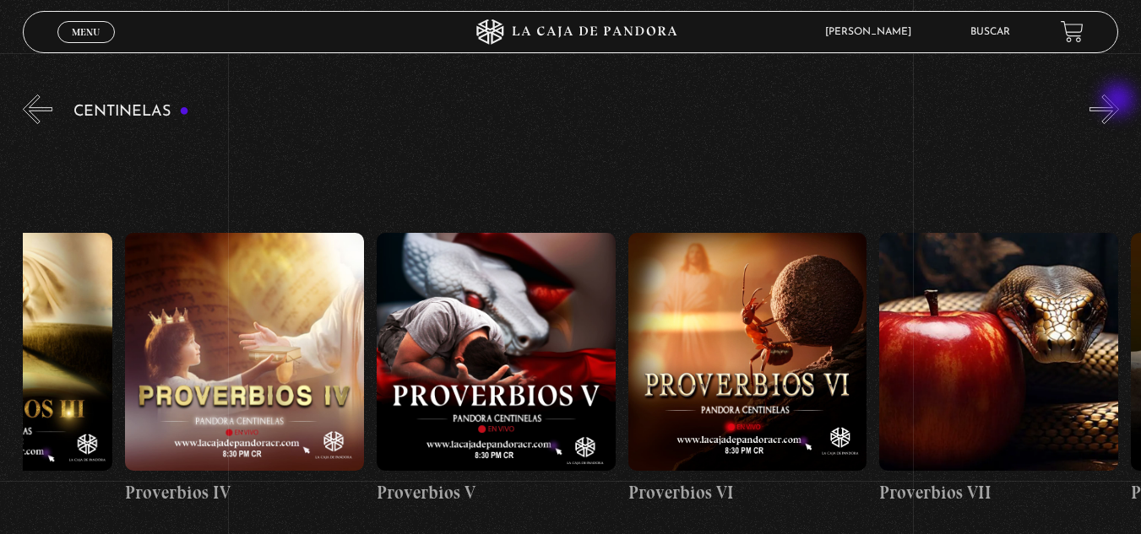
click at [1119, 101] on button "»" at bounding box center [1104, 110] width 30 height 30
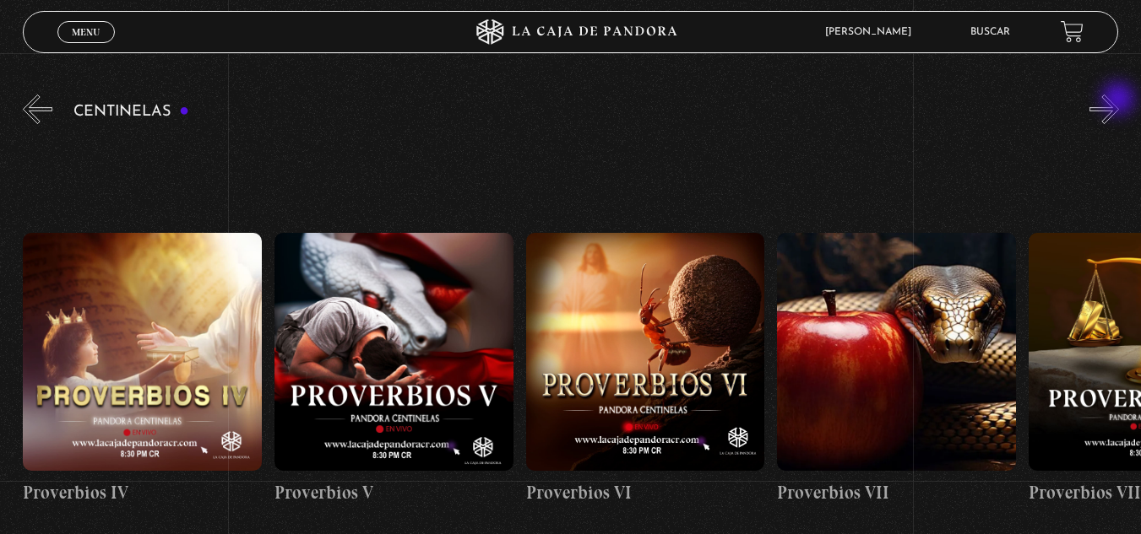
click at [1119, 100] on button "»" at bounding box center [1104, 110] width 30 height 30
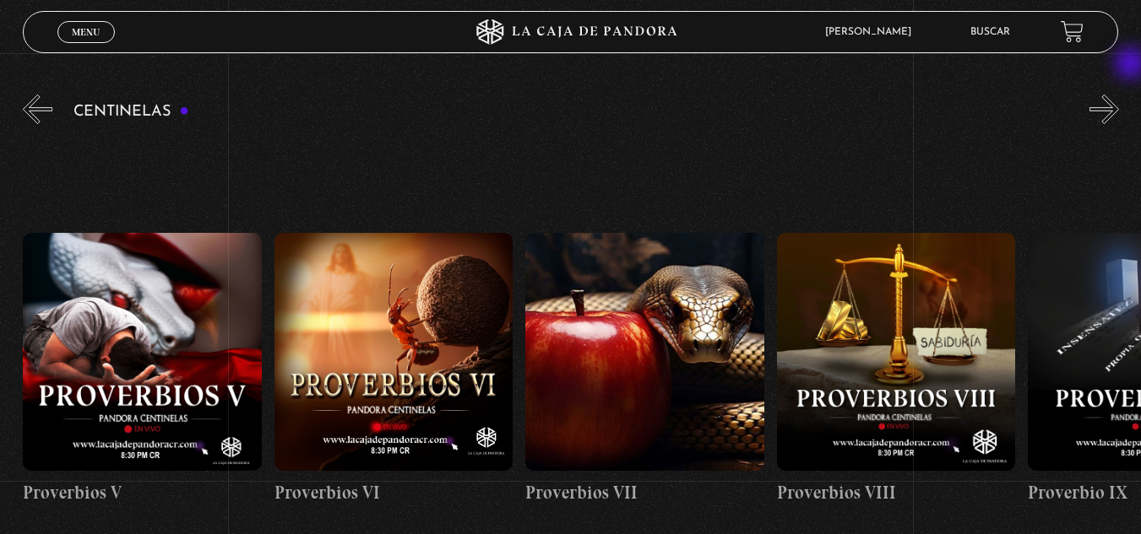
click at [1119, 111] on button "»" at bounding box center [1104, 110] width 30 height 30
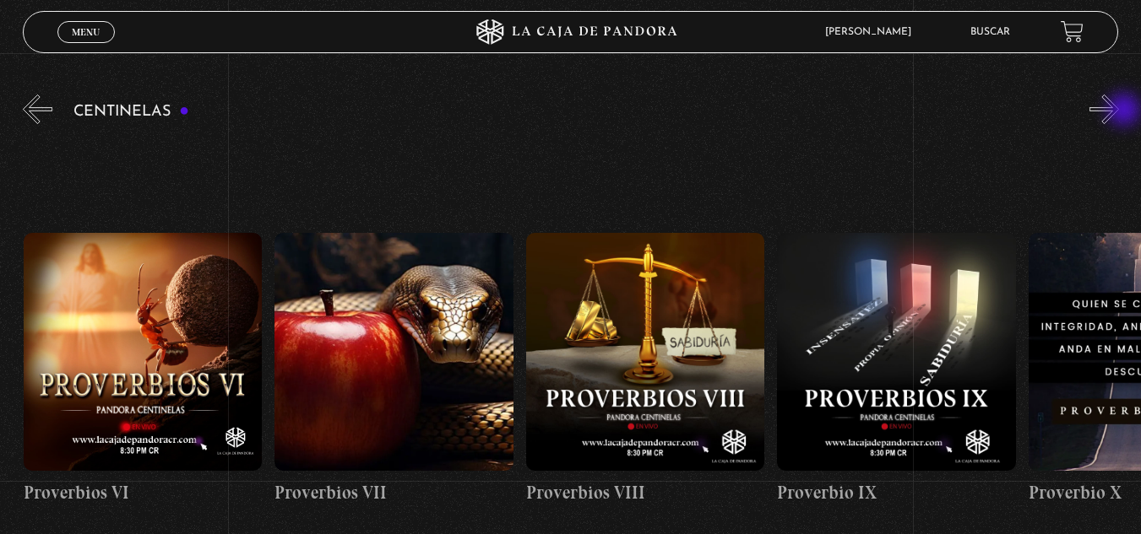
click at [1119, 111] on button "»" at bounding box center [1104, 110] width 30 height 30
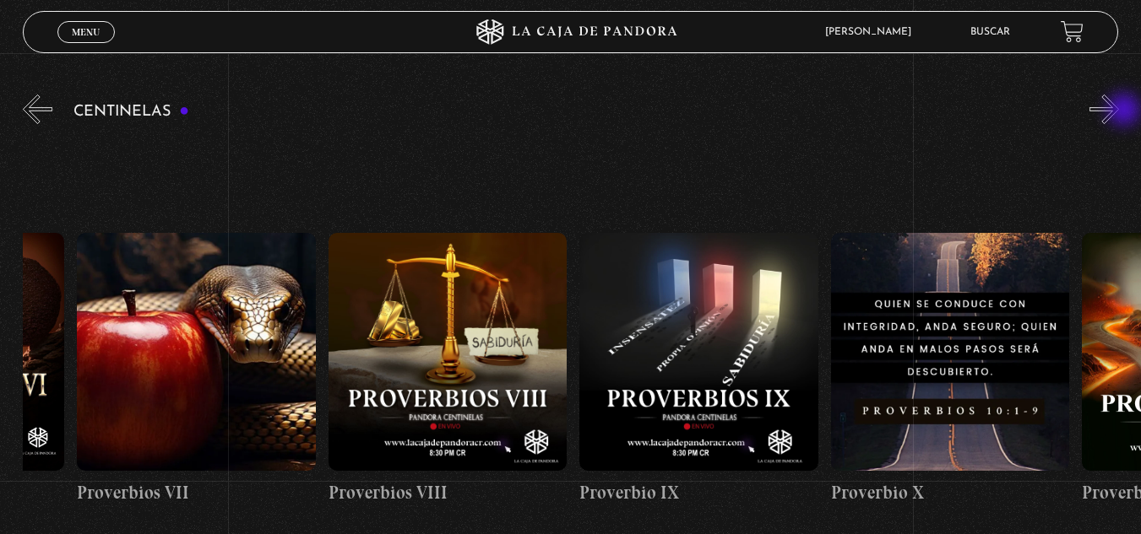
click at [1119, 111] on button "»" at bounding box center [1104, 110] width 30 height 30
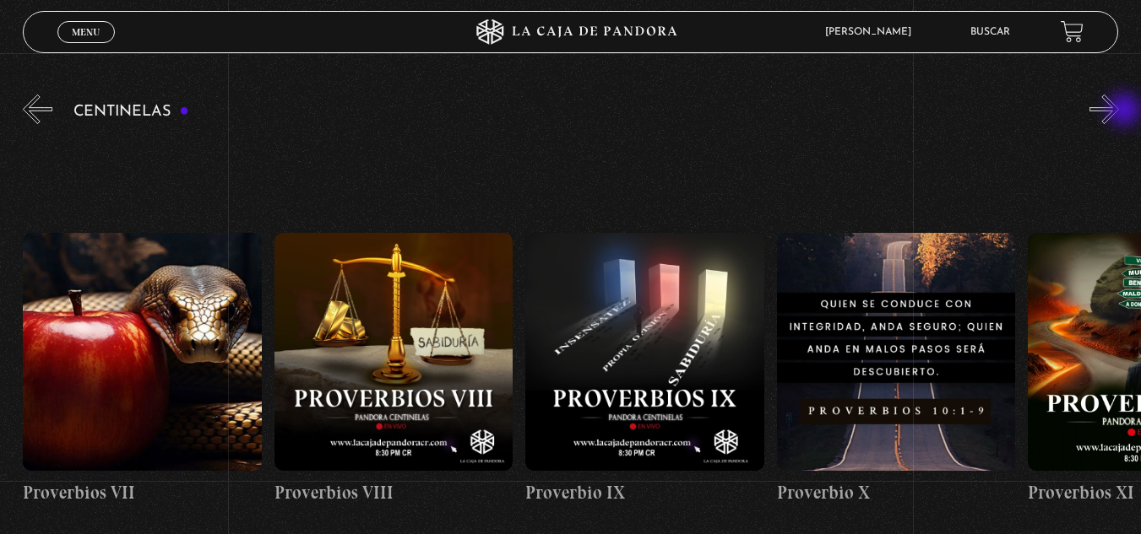
click at [1119, 111] on button "»" at bounding box center [1104, 110] width 30 height 30
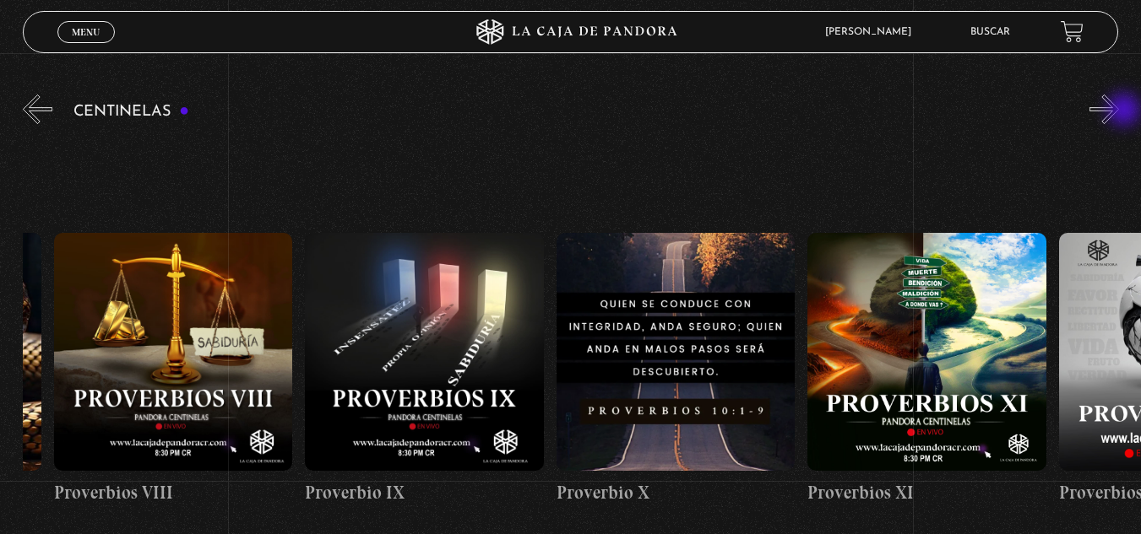
click at [1119, 111] on button "»" at bounding box center [1104, 110] width 30 height 30
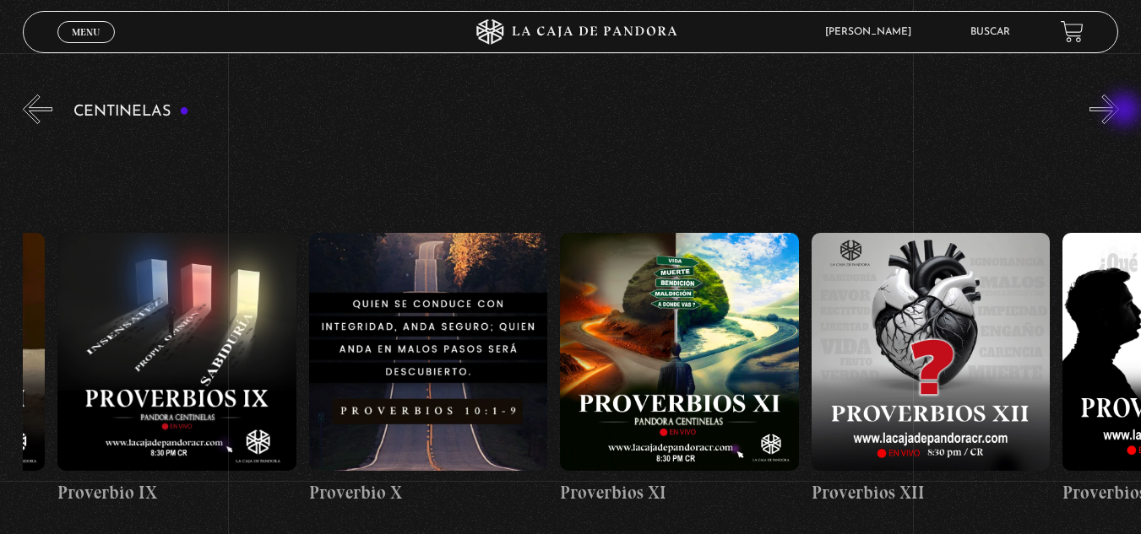
click at [1119, 111] on button "»" at bounding box center [1104, 110] width 30 height 30
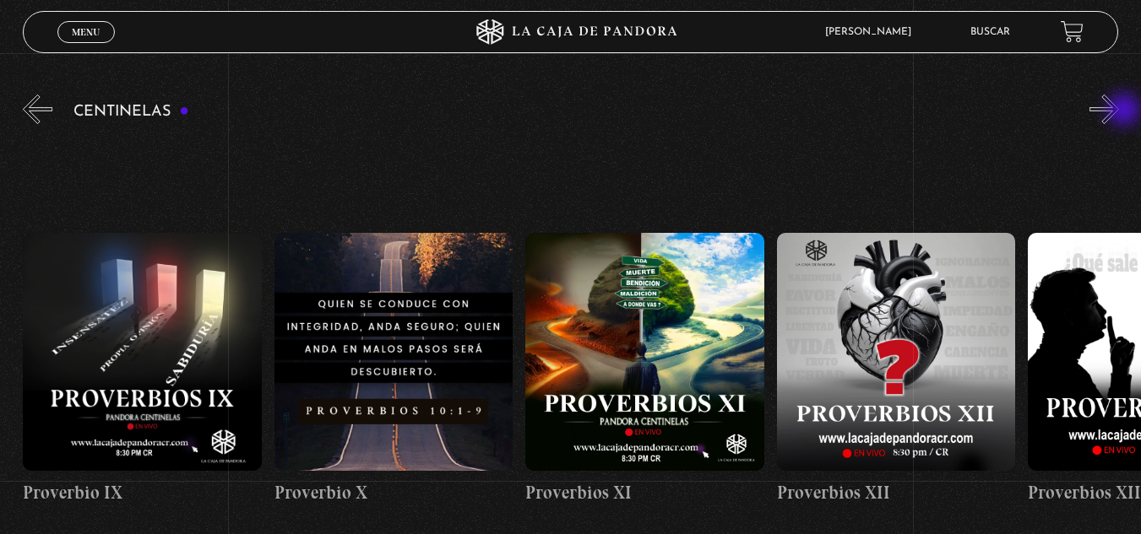
click at [1119, 111] on button "»" at bounding box center [1104, 110] width 30 height 30
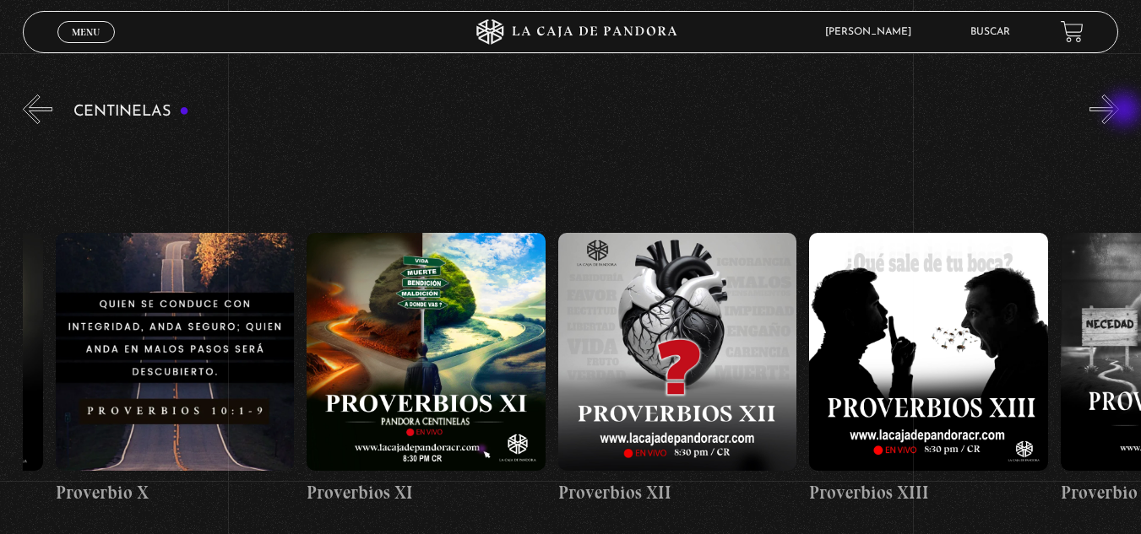
click at [1119, 111] on button "»" at bounding box center [1104, 110] width 30 height 30
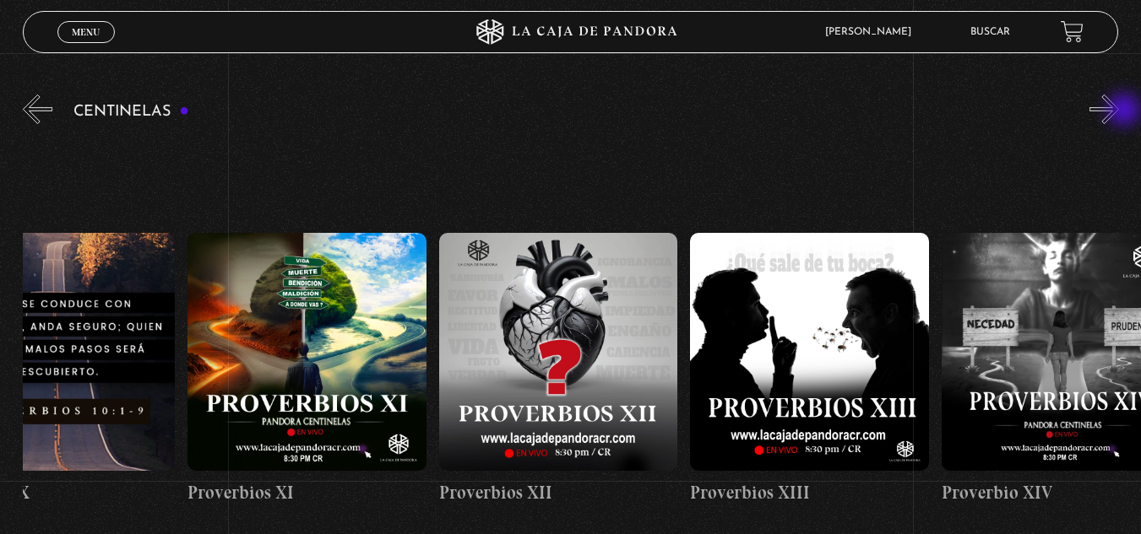
click at [1119, 111] on button "»" at bounding box center [1104, 110] width 30 height 30
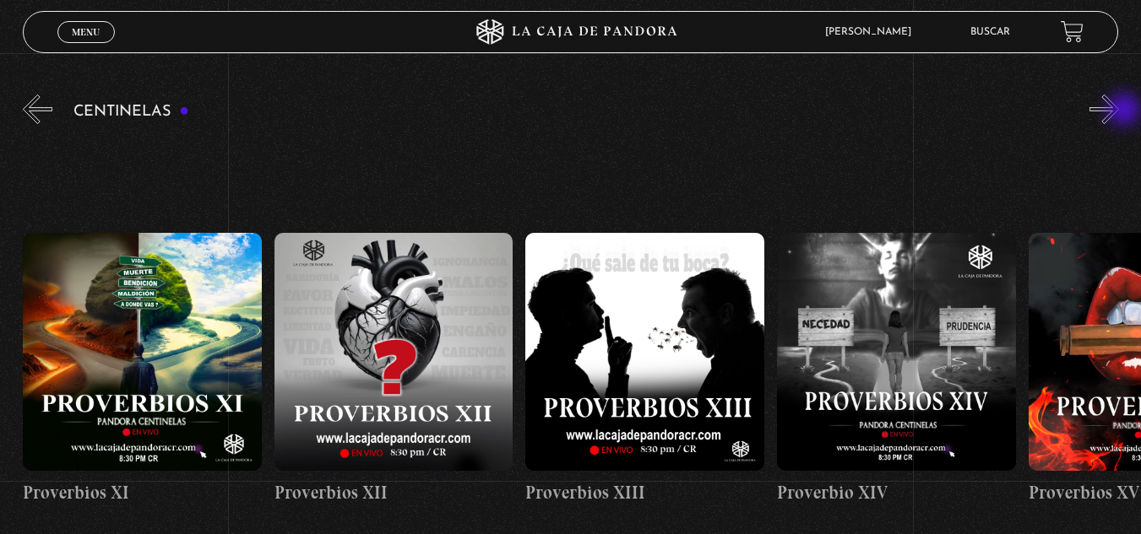
click at [1119, 111] on button "»" at bounding box center [1104, 110] width 30 height 30
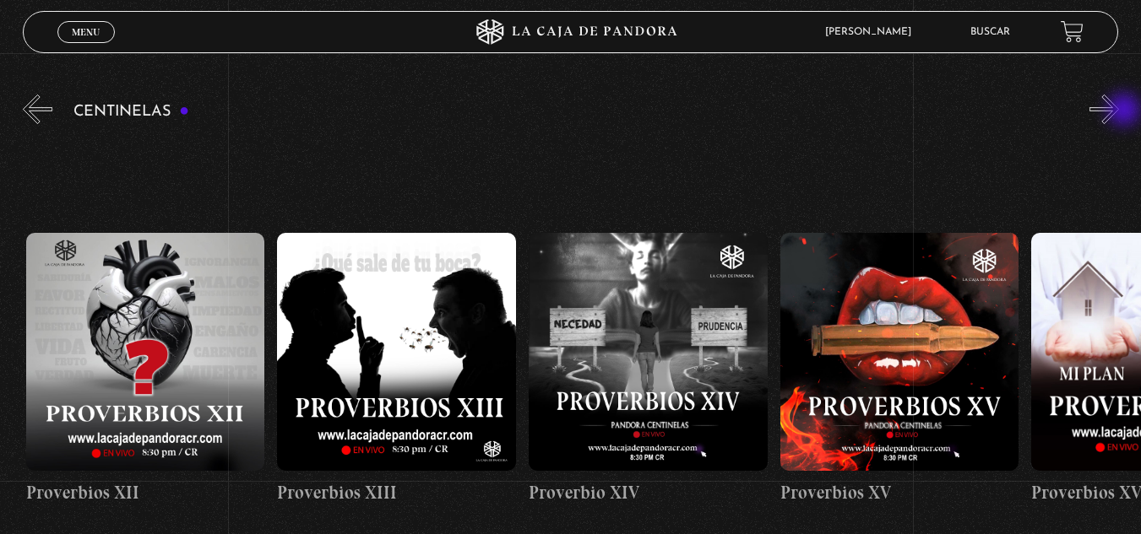
click at [1119, 111] on button "»" at bounding box center [1104, 110] width 30 height 30
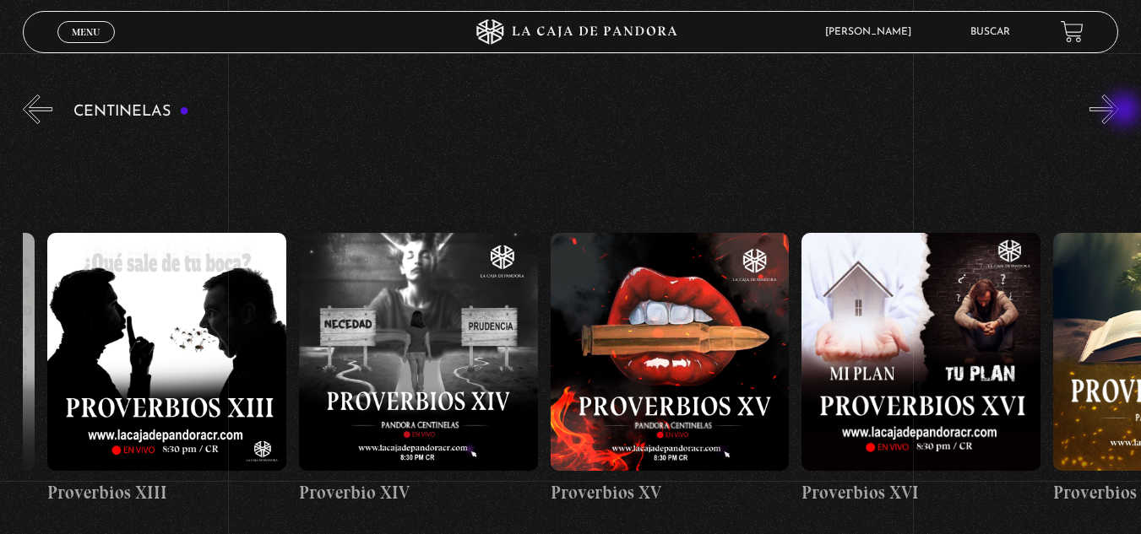
click at [1119, 111] on button "»" at bounding box center [1104, 110] width 30 height 30
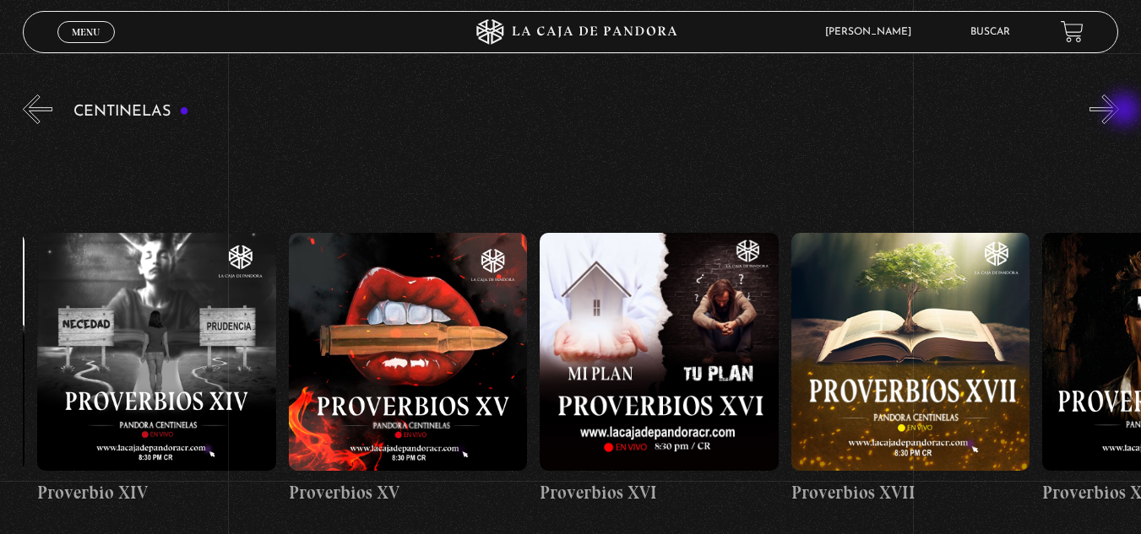
click at [1119, 111] on button "»" at bounding box center [1104, 110] width 30 height 30
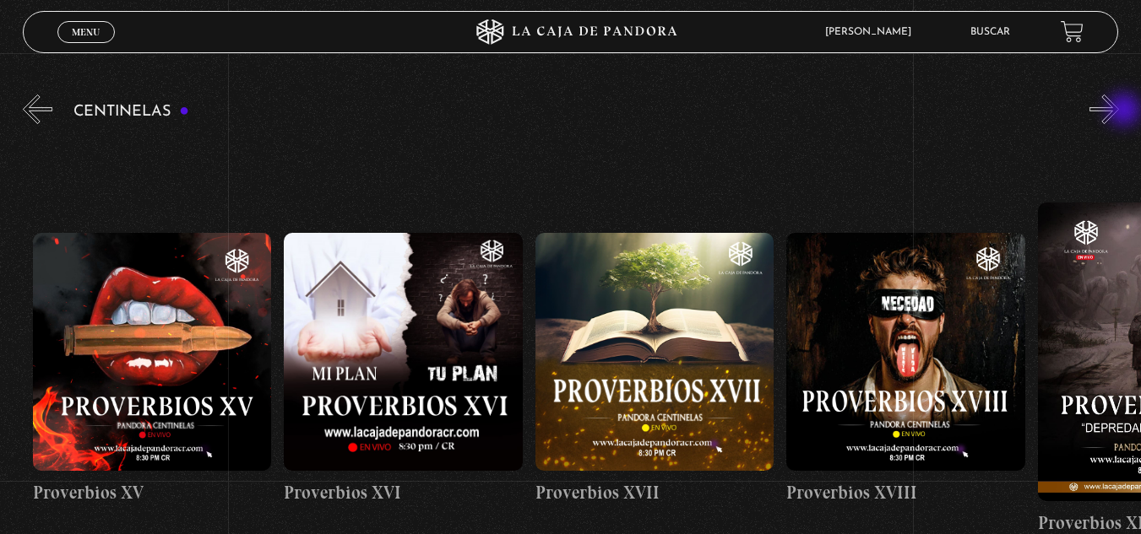
click at [1119, 111] on button "»" at bounding box center [1104, 110] width 30 height 30
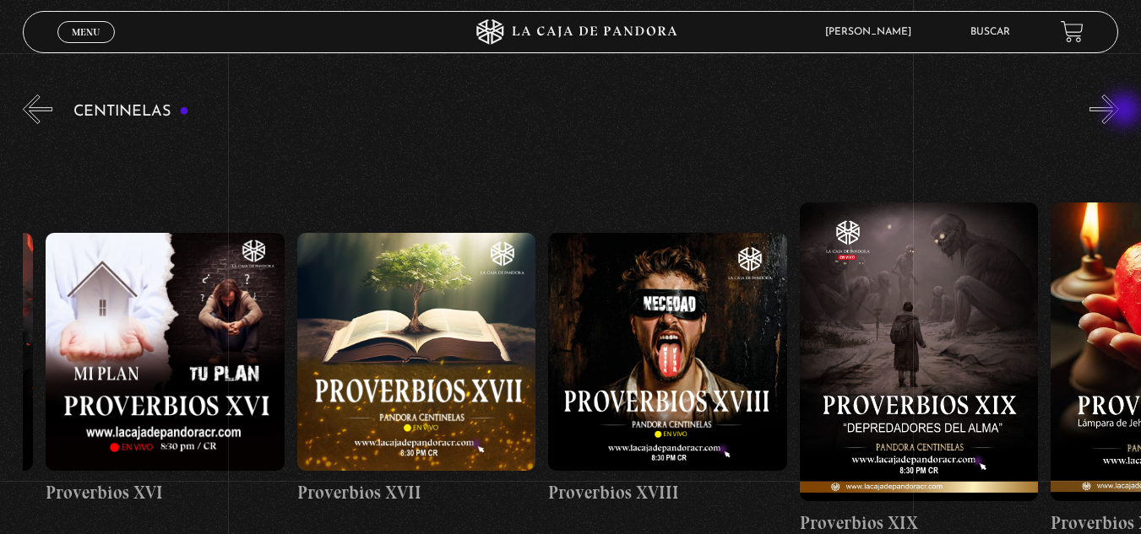
click at [1119, 111] on button "»" at bounding box center [1104, 110] width 30 height 30
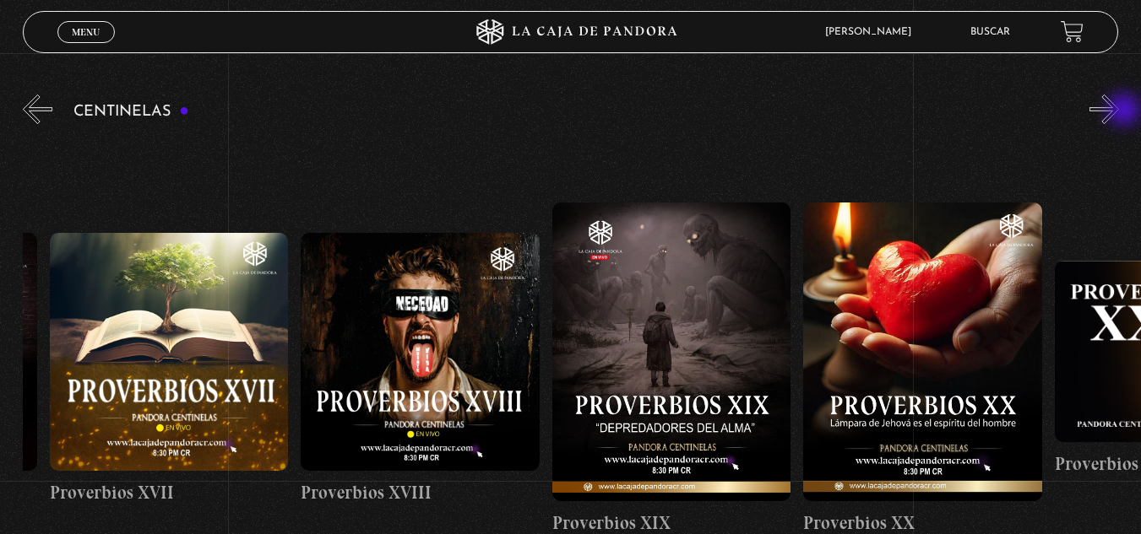
click at [1119, 111] on button "»" at bounding box center [1104, 110] width 30 height 30
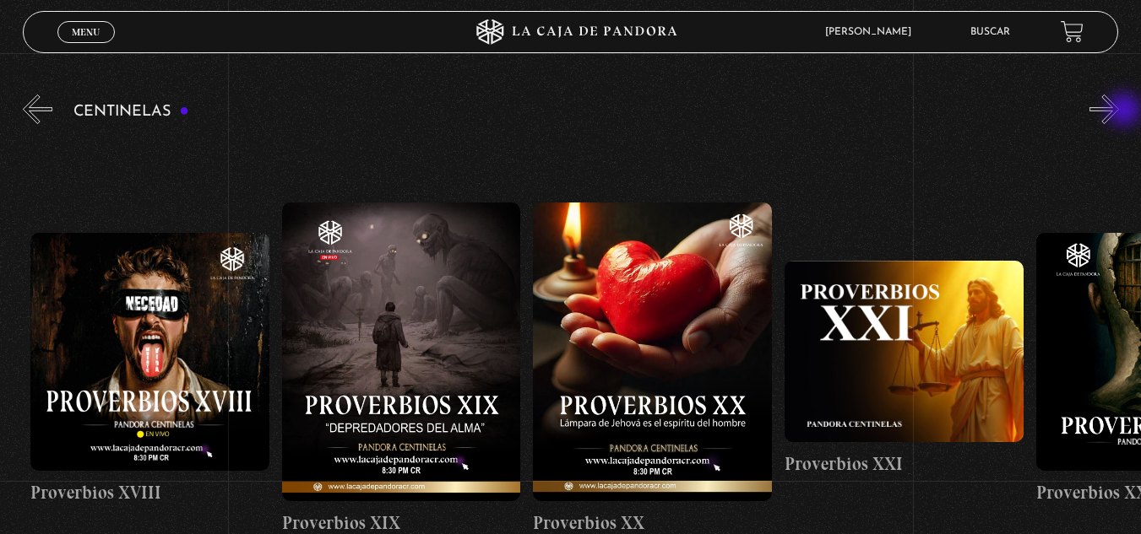
click at [1119, 111] on button "»" at bounding box center [1104, 110] width 30 height 30
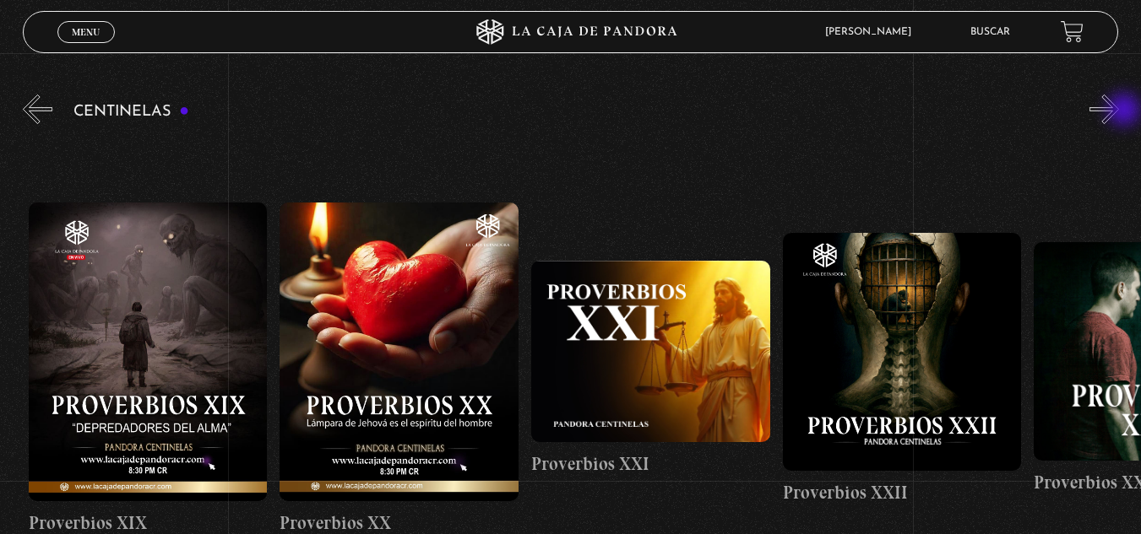
click at [1119, 111] on button "»" at bounding box center [1104, 110] width 30 height 30
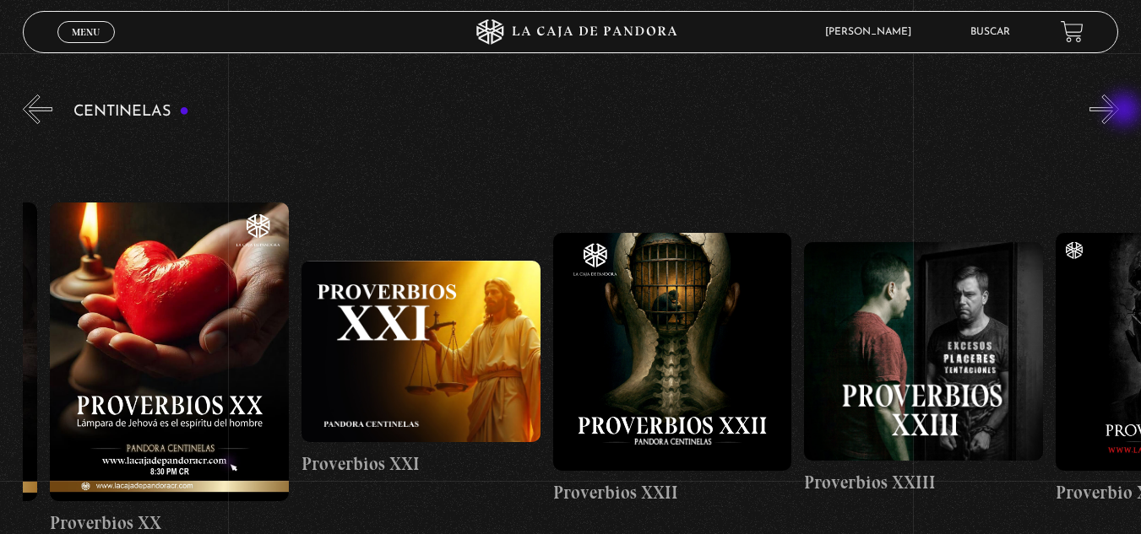
click at [1119, 111] on button "»" at bounding box center [1104, 110] width 30 height 30
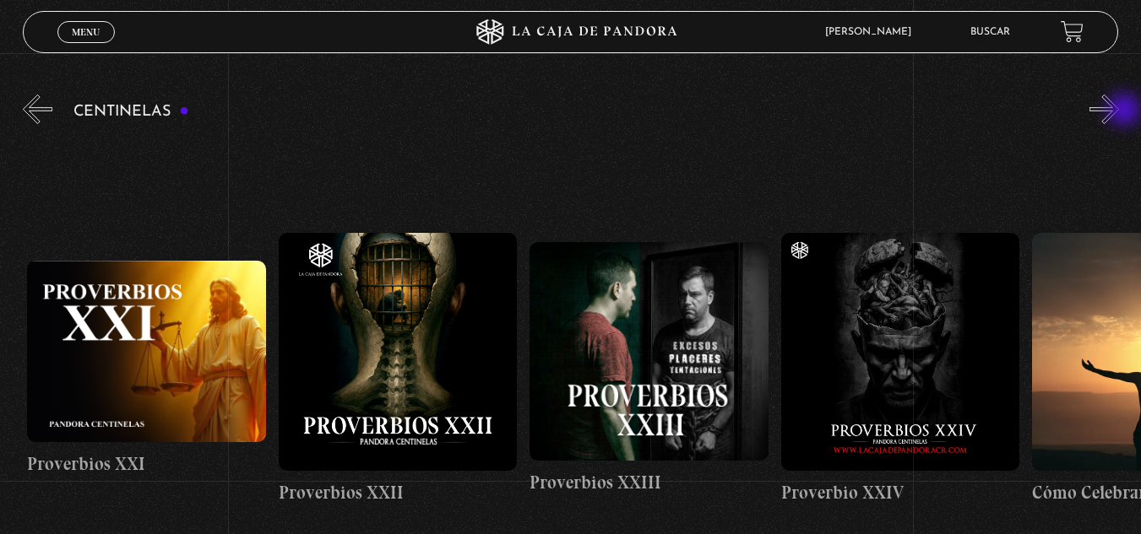
click at [1119, 111] on button "»" at bounding box center [1104, 110] width 30 height 30
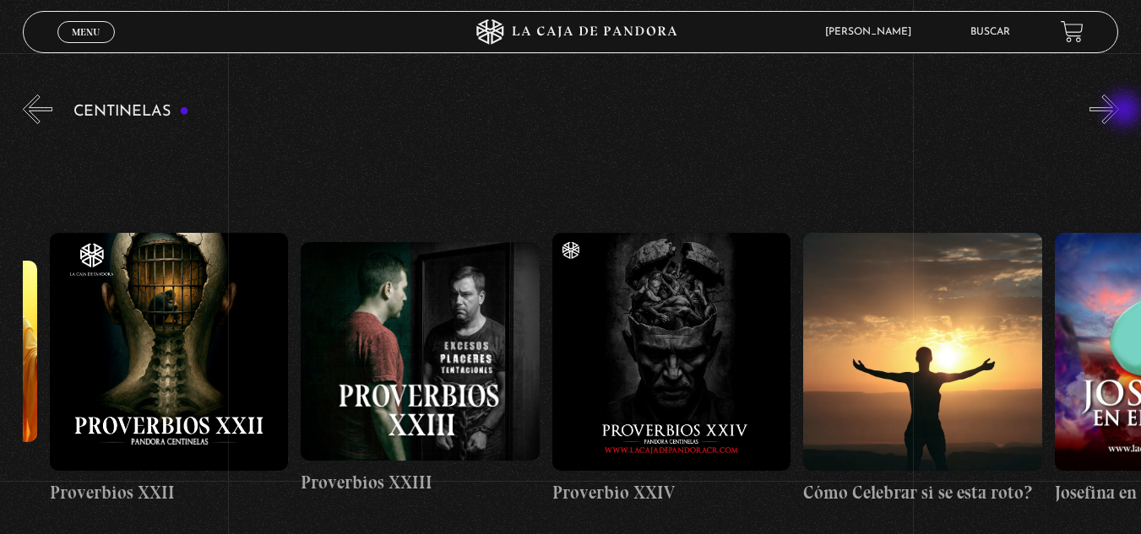
click at [1119, 111] on button "»" at bounding box center [1104, 110] width 30 height 30
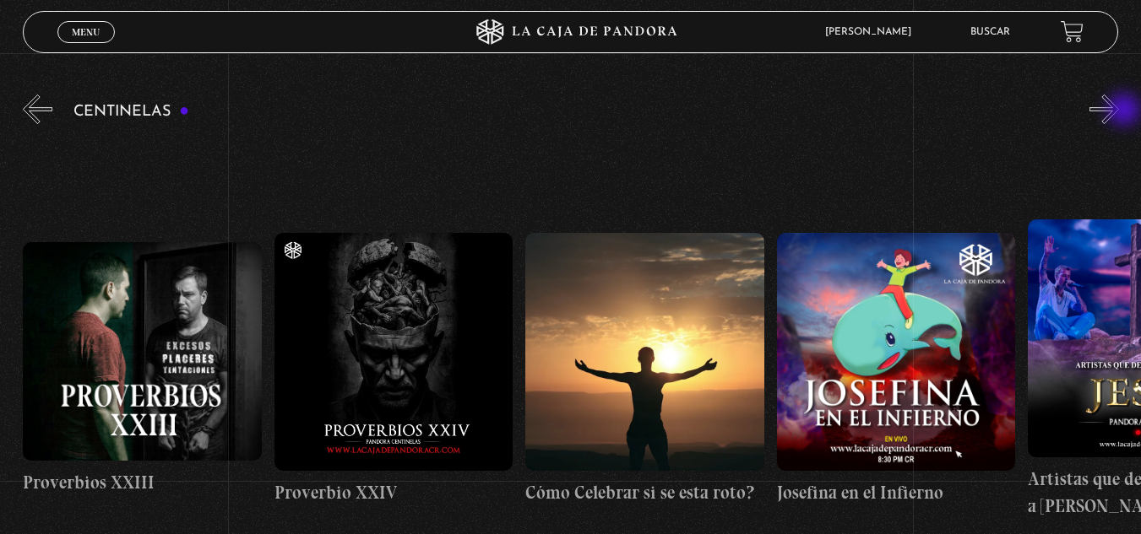
click at [1119, 111] on button "»" at bounding box center [1104, 110] width 30 height 30
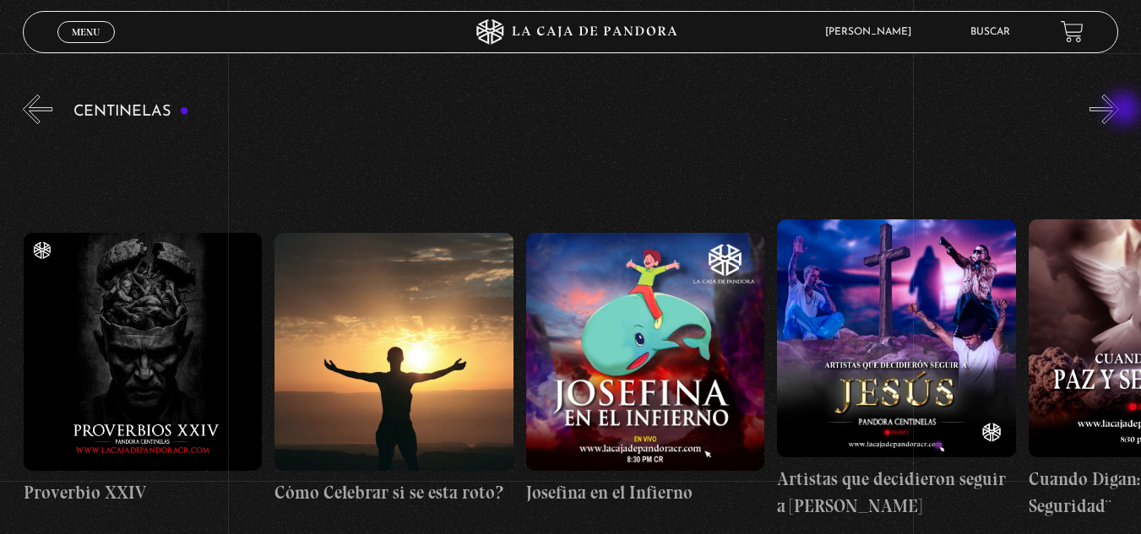
click at [1119, 111] on button "»" at bounding box center [1104, 110] width 30 height 30
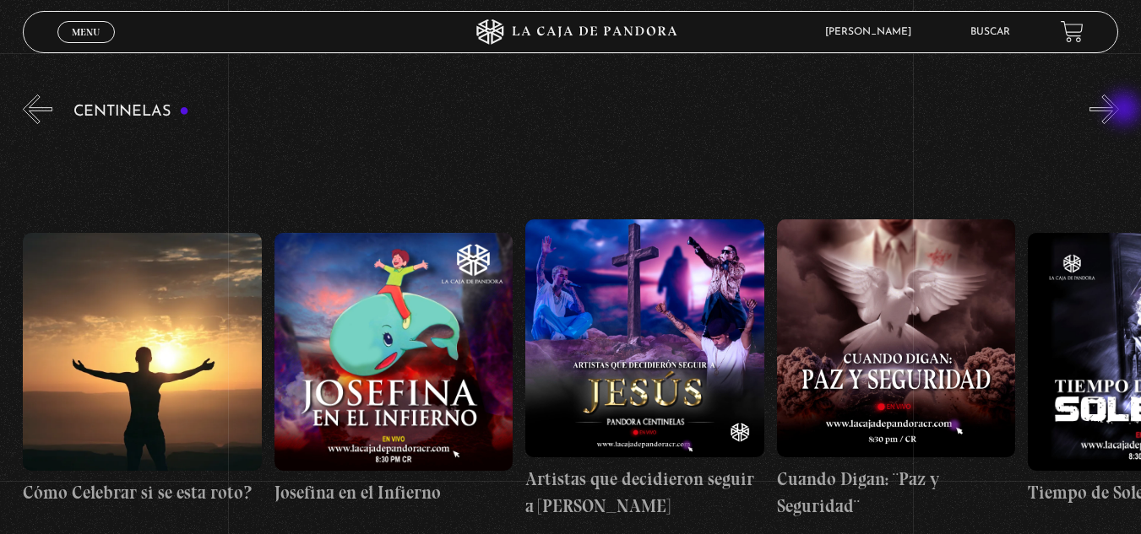
click at [1119, 111] on button "»" at bounding box center [1104, 110] width 30 height 30
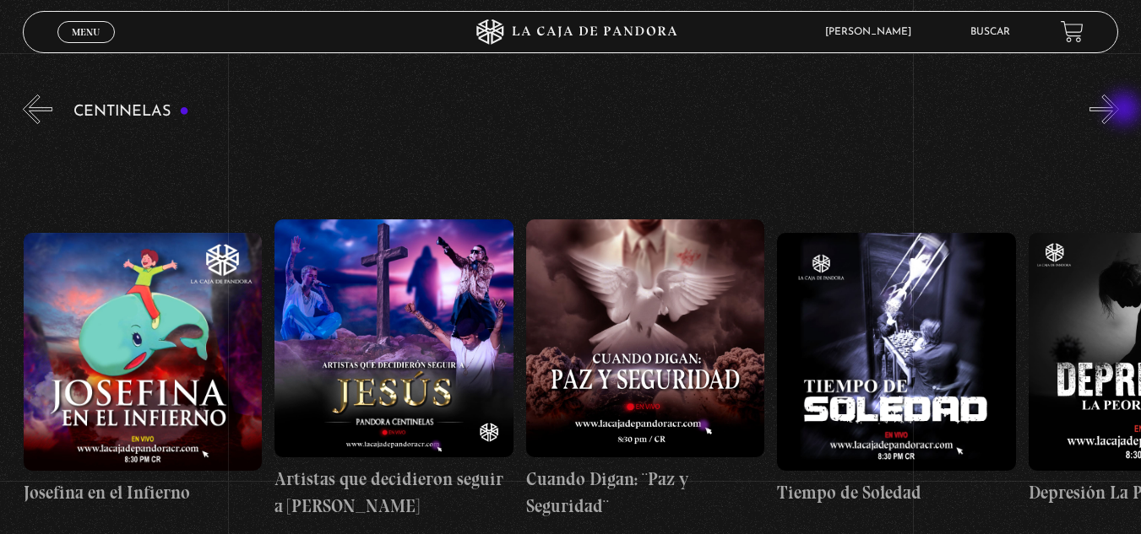
click at [1119, 111] on button "»" at bounding box center [1104, 110] width 30 height 30
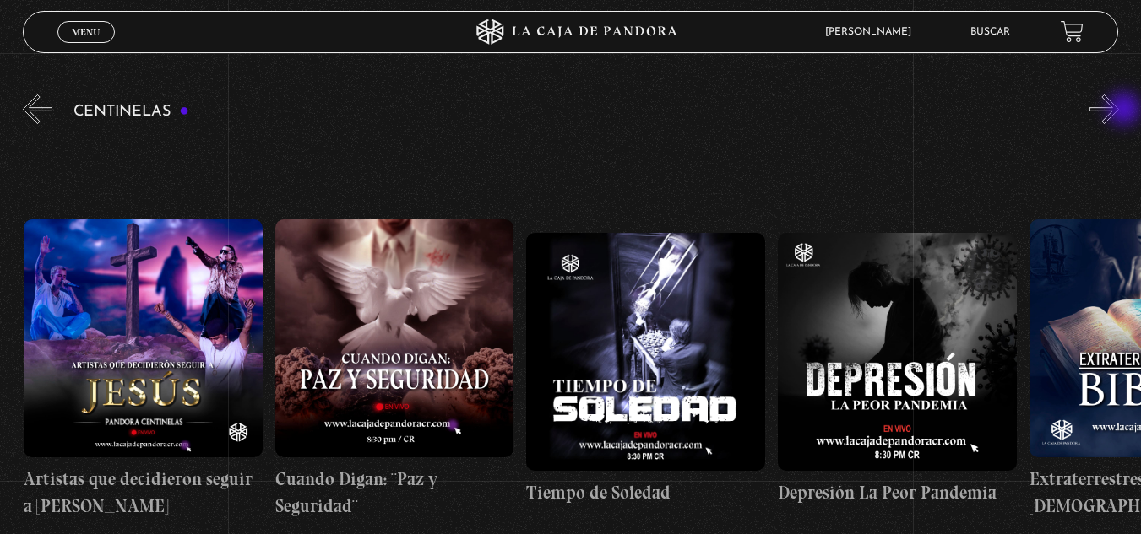
click at [1119, 111] on button "»" at bounding box center [1104, 110] width 30 height 30
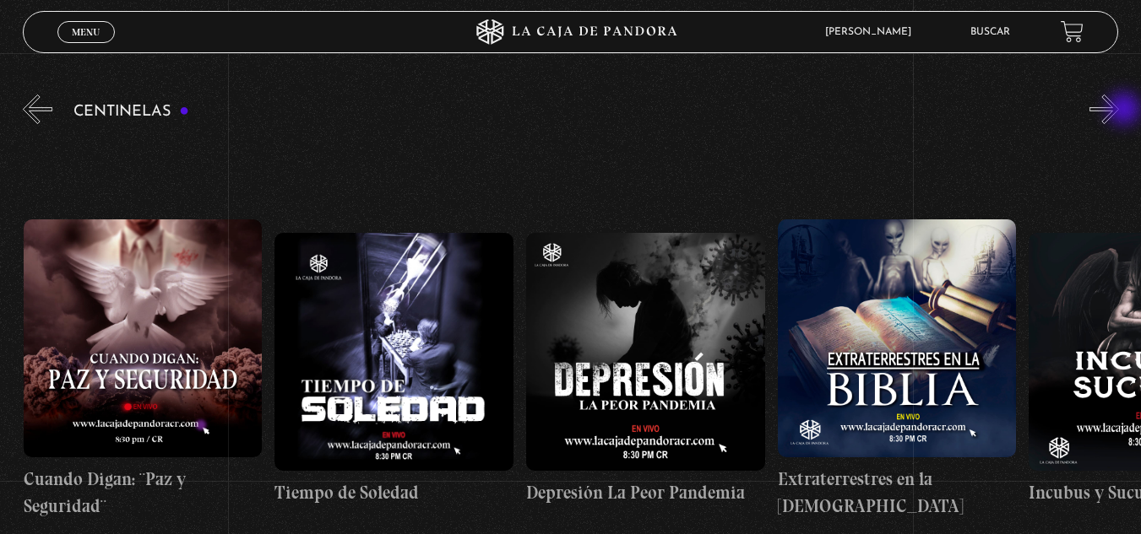
scroll to position [0, 7537]
click at [1119, 111] on button "»" at bounding box center [1104, 110] width 30 height 30
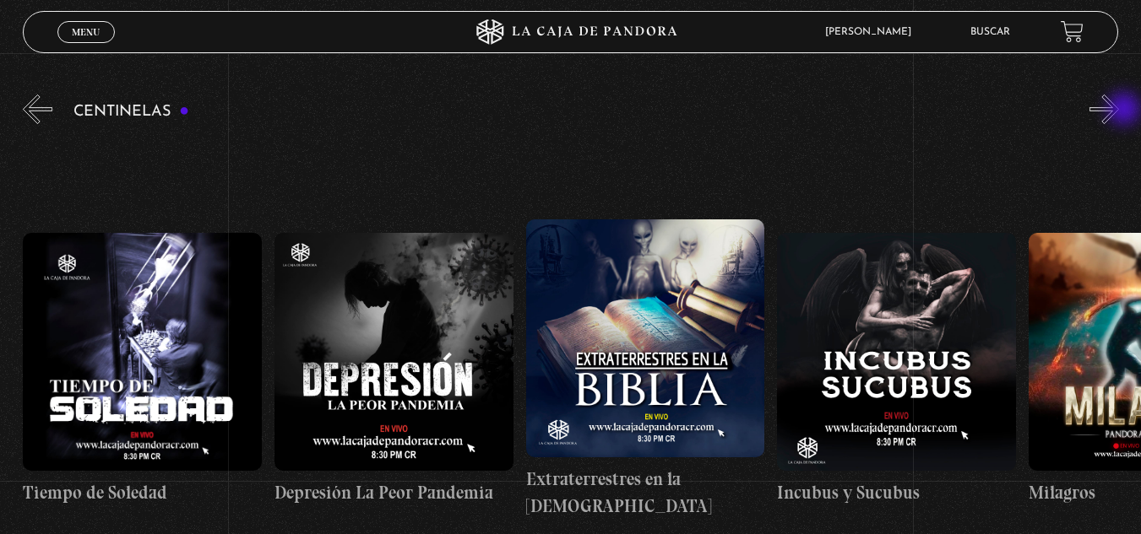
click at [1119, 111] on button "»" at bounding box center [1104, 110] width 30 height 30
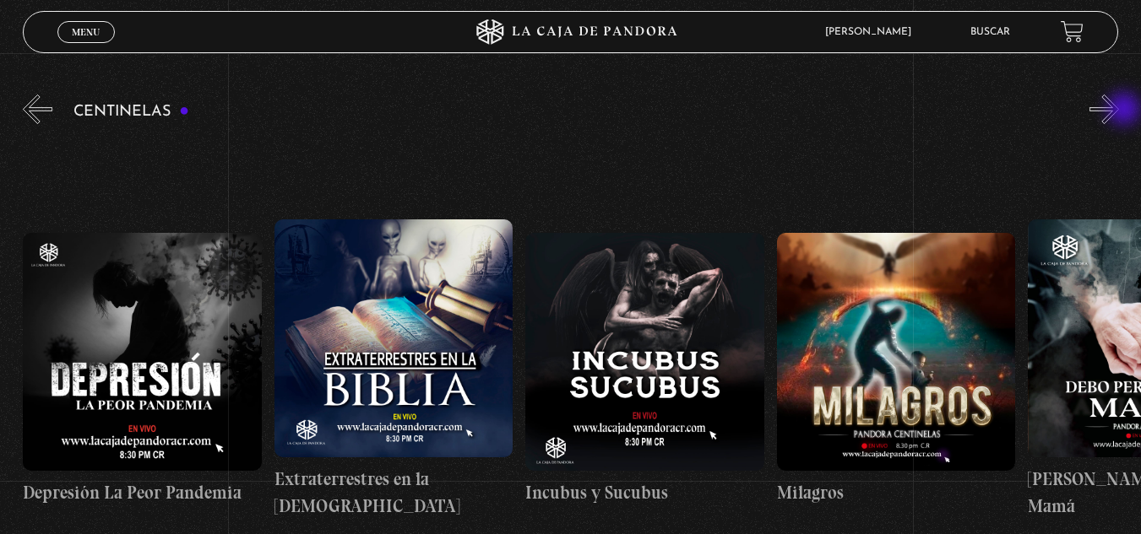
click at [1119, 111] on button "»" at bounding box center [1104, 110] width 30 height 30
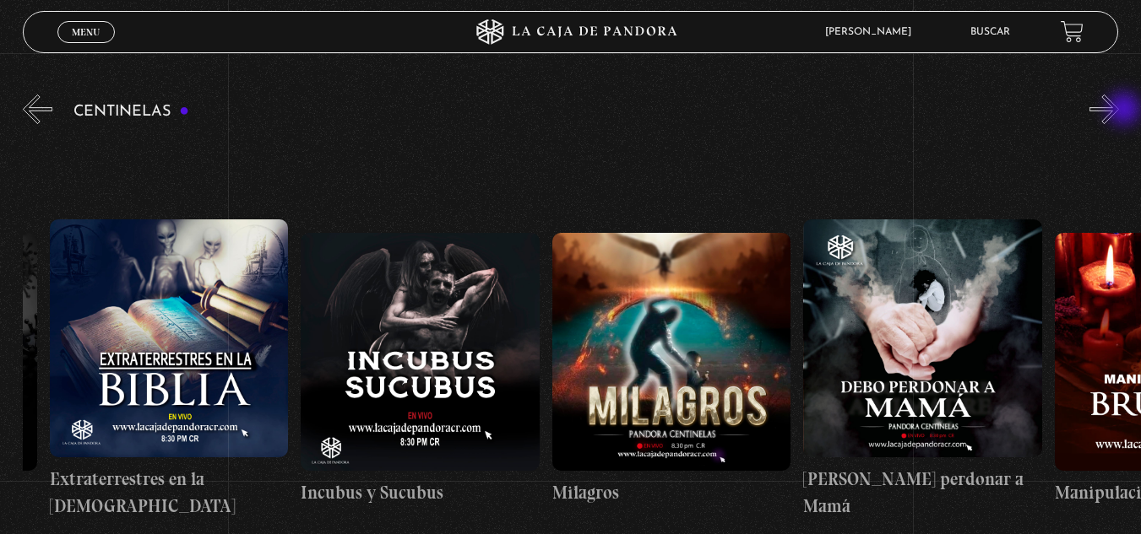
scroll to position [0, 8290]
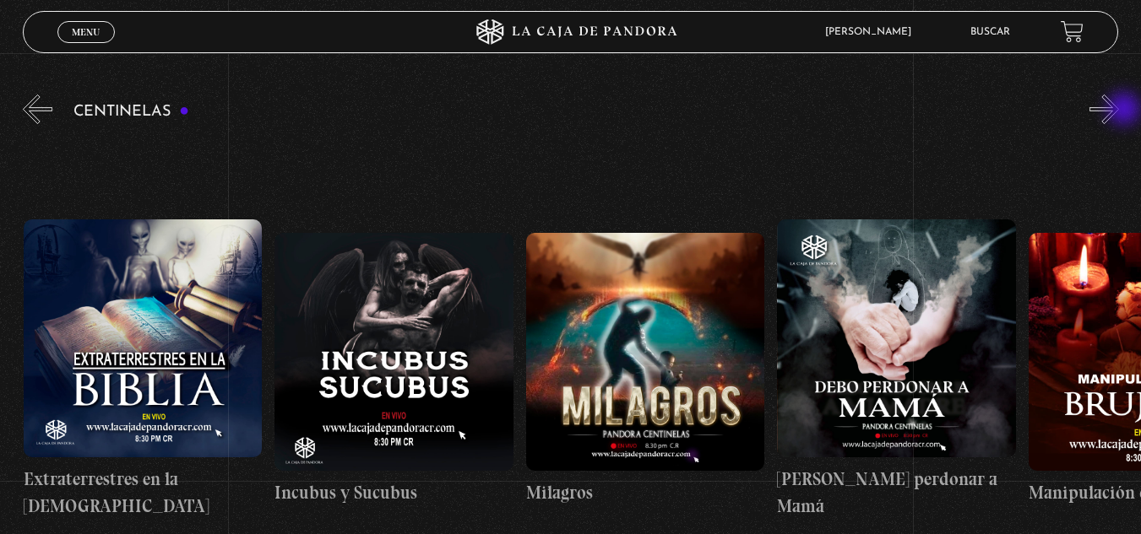
click at [1119, 111] on button "»" at bounding box center [1104, 110] width 30 height 30
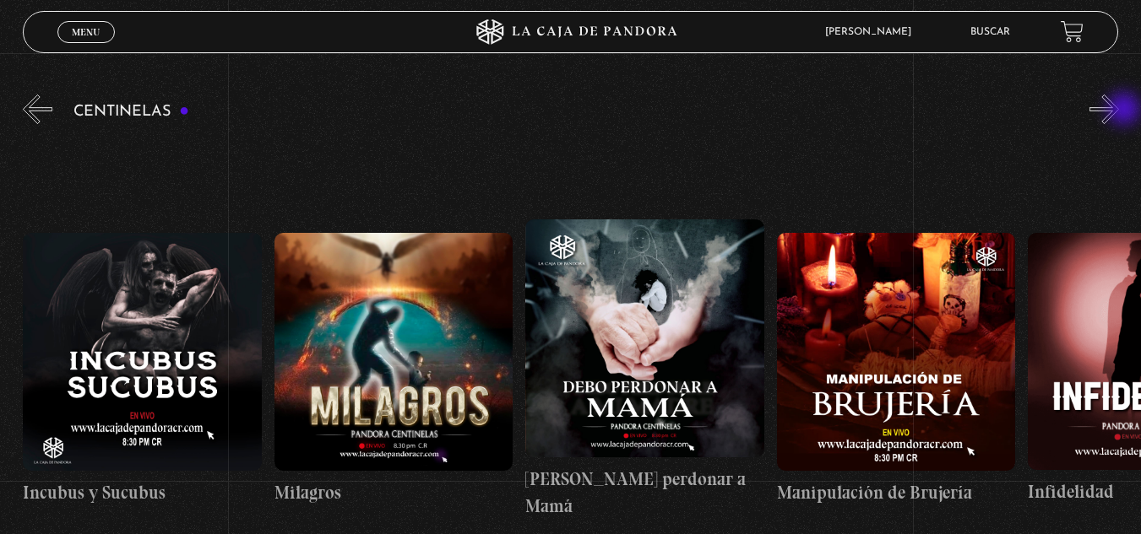
click at [1119, 111] on button "»" at bounding box center [1104, 110] width 30 height 30
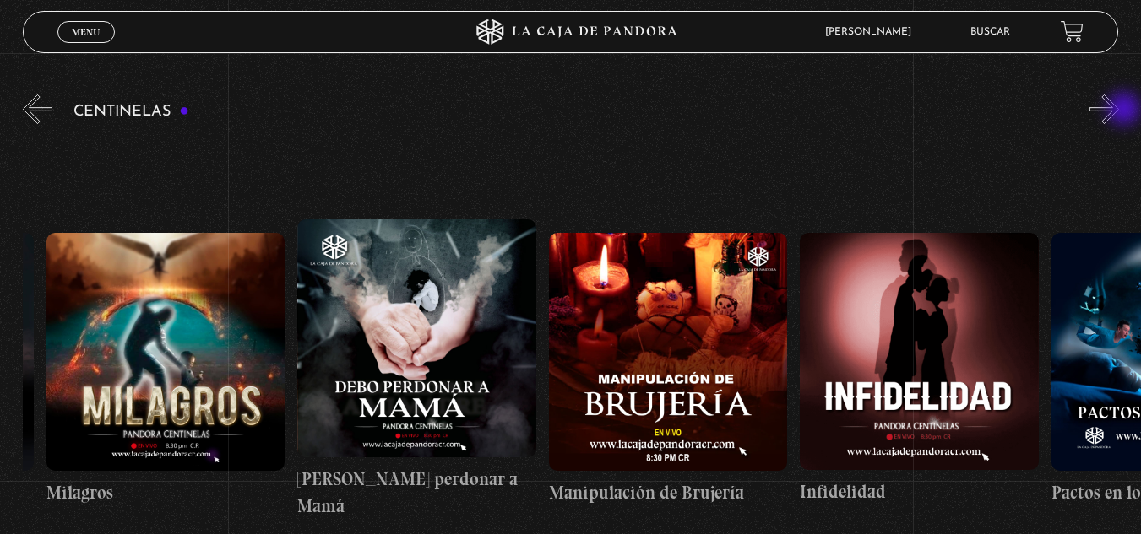
scroll to position [0, 8792]
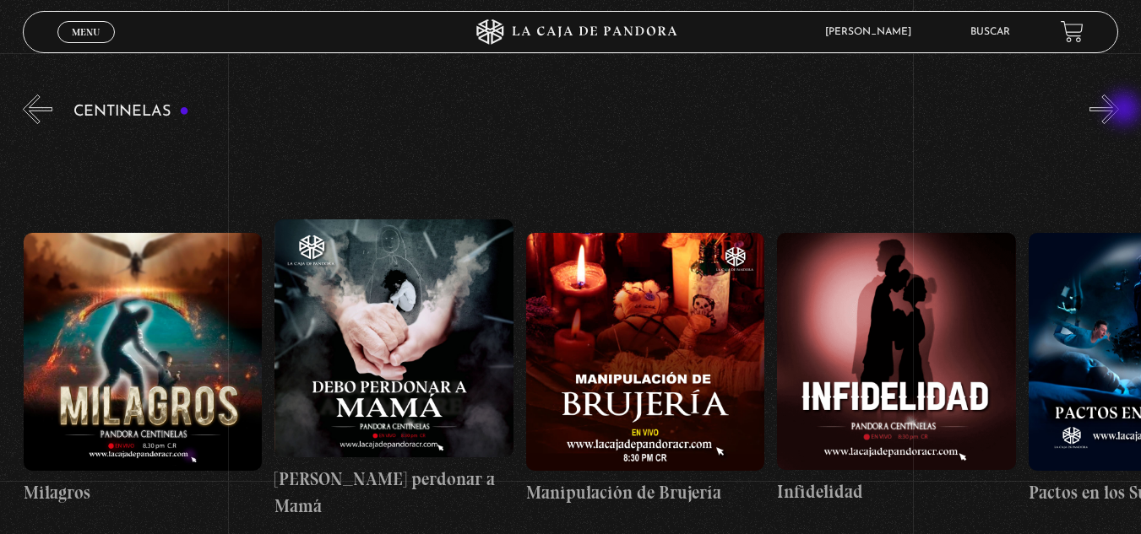
click at [1119, 111] on button "»" at bounding box center [1104, 110] width 30 height 30
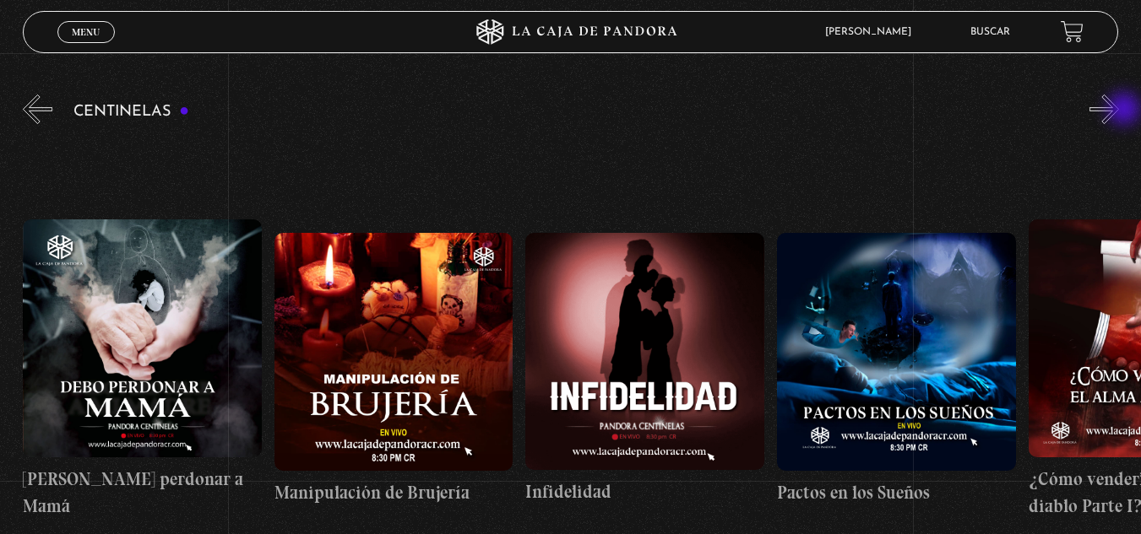
click at [1119, 111] on button "»" at bounding box center [1104, 110] width 30 height 30
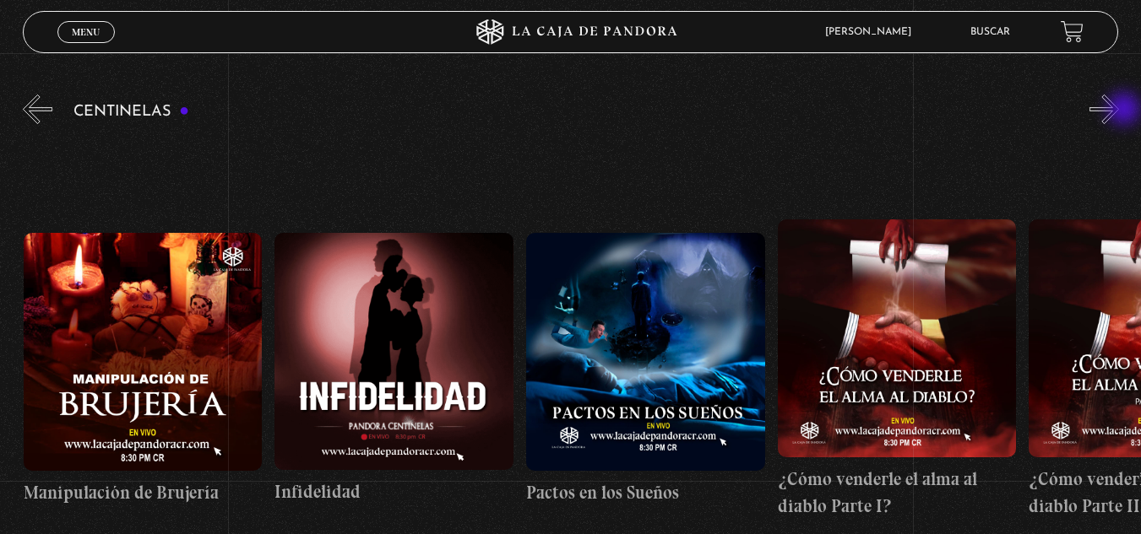
scroll to position [0, 9296]
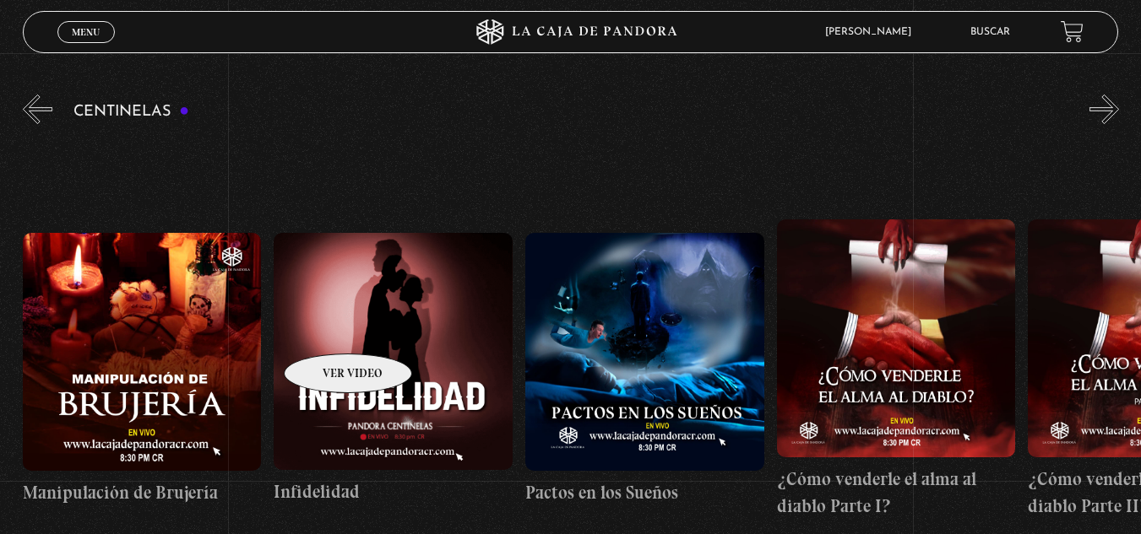
click at [326, 328] on figure at bounding box center [393, 351] width 239 height 237
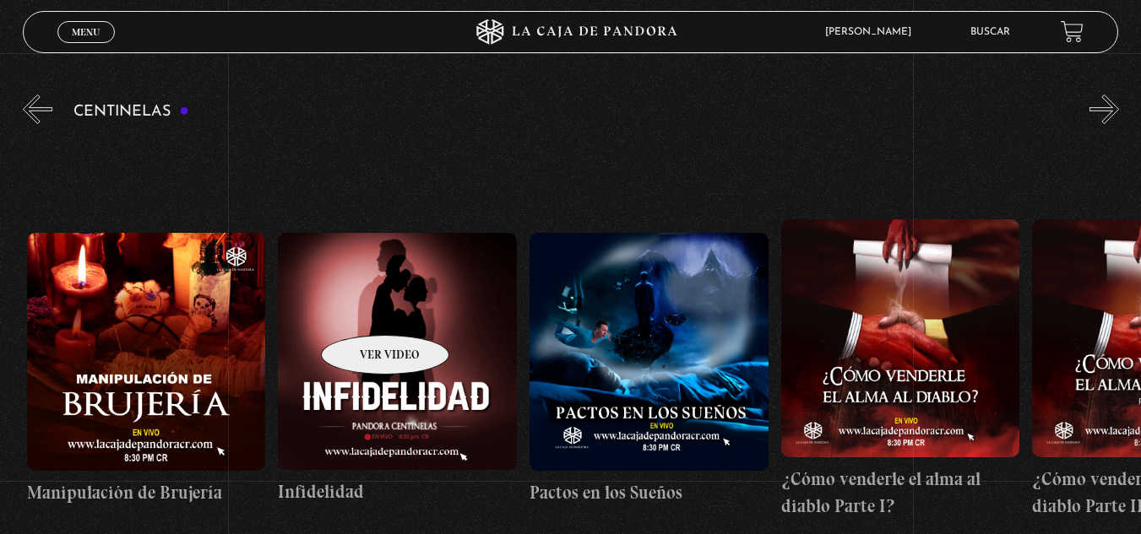
click at [363, 310] on figure at bounding box center [397, 351] width 239 height 237
click at [418, 312] on figure at bounding box center [397, 351] width 239 height 237
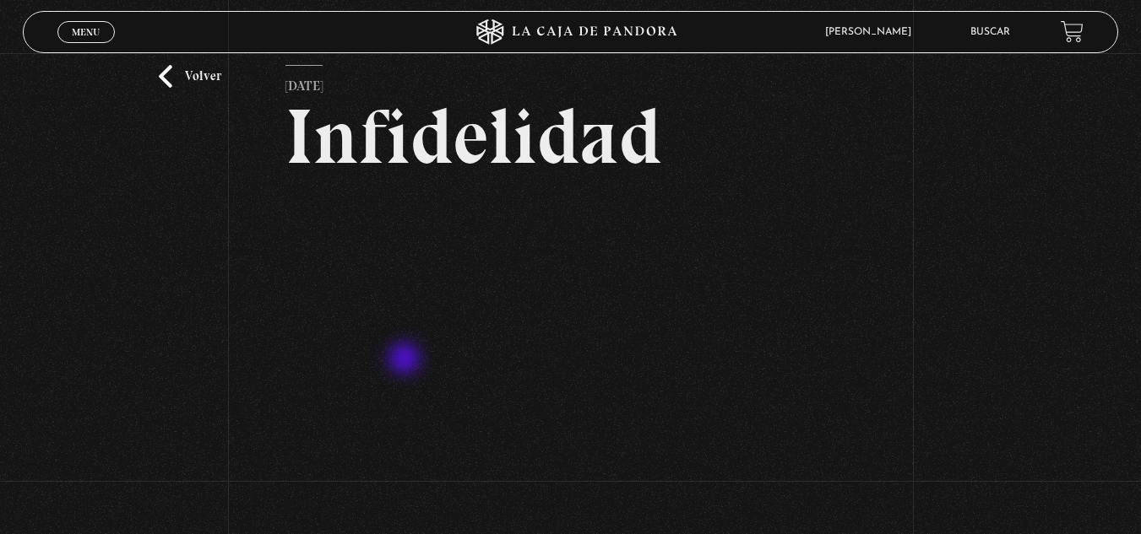
scroll to position [84, 0]
